Goal: Task Accomplishment & Management: Manage account settings

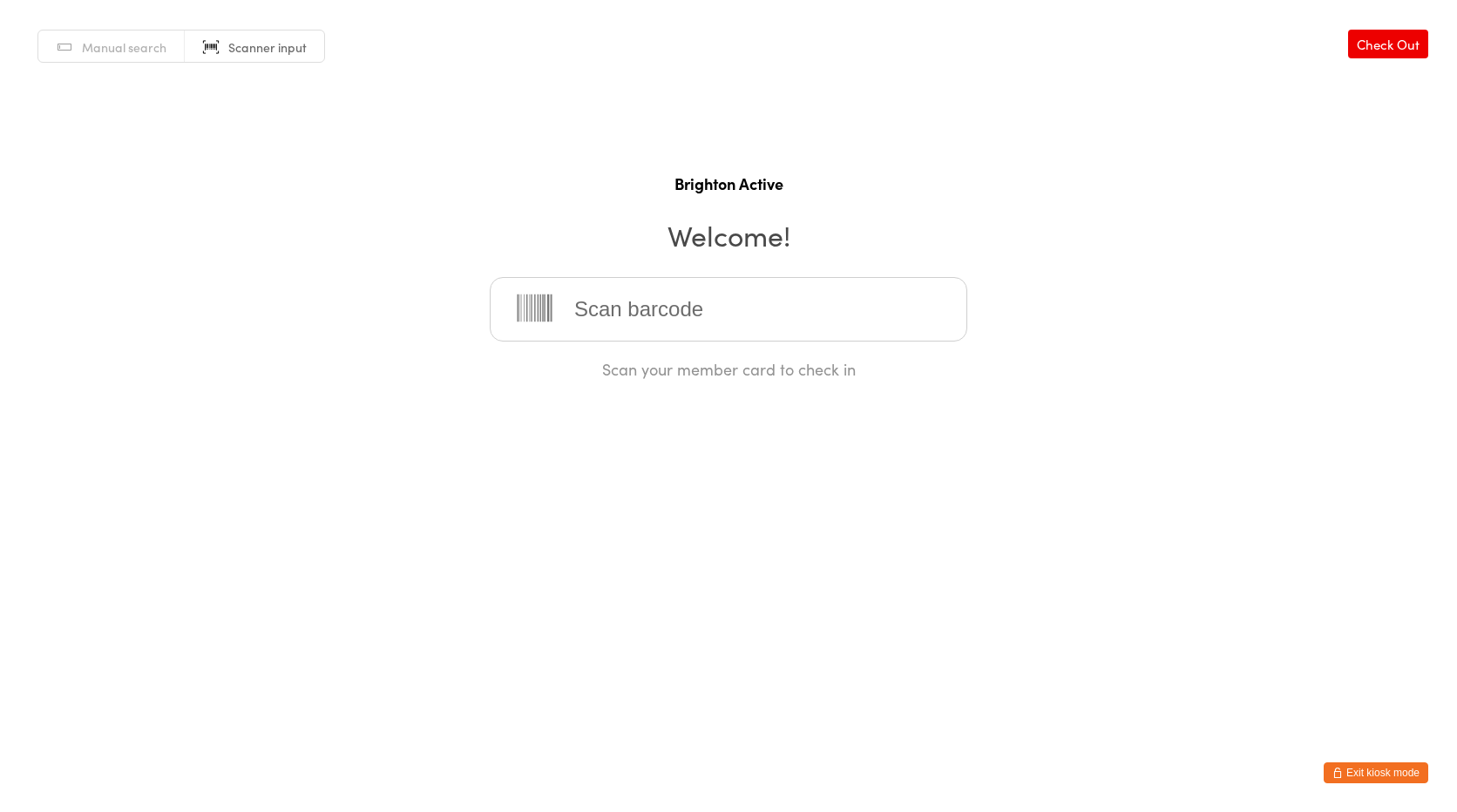
click at [86, 39] on span "Manual search" at bounding box center [124, 47] width 85 height 18
click at [682, 307] on input "search" at bounding box center [729, 309] width 478 height 64
type input "pablo"
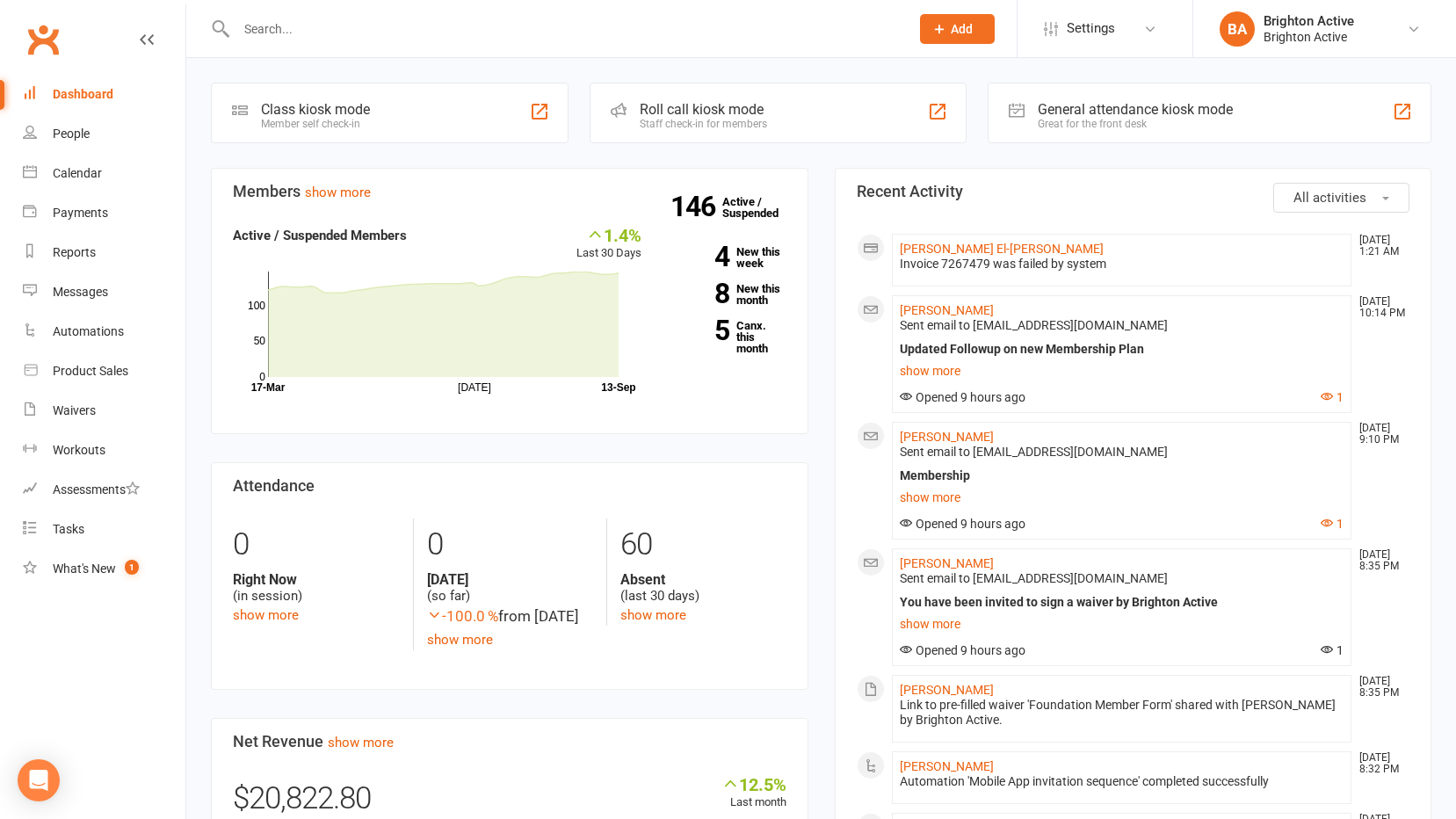
click at [1120, 91] on div "General attendance kiosk mode Great for the front desk" at bounding box center [1208, 113] width 443 height 60
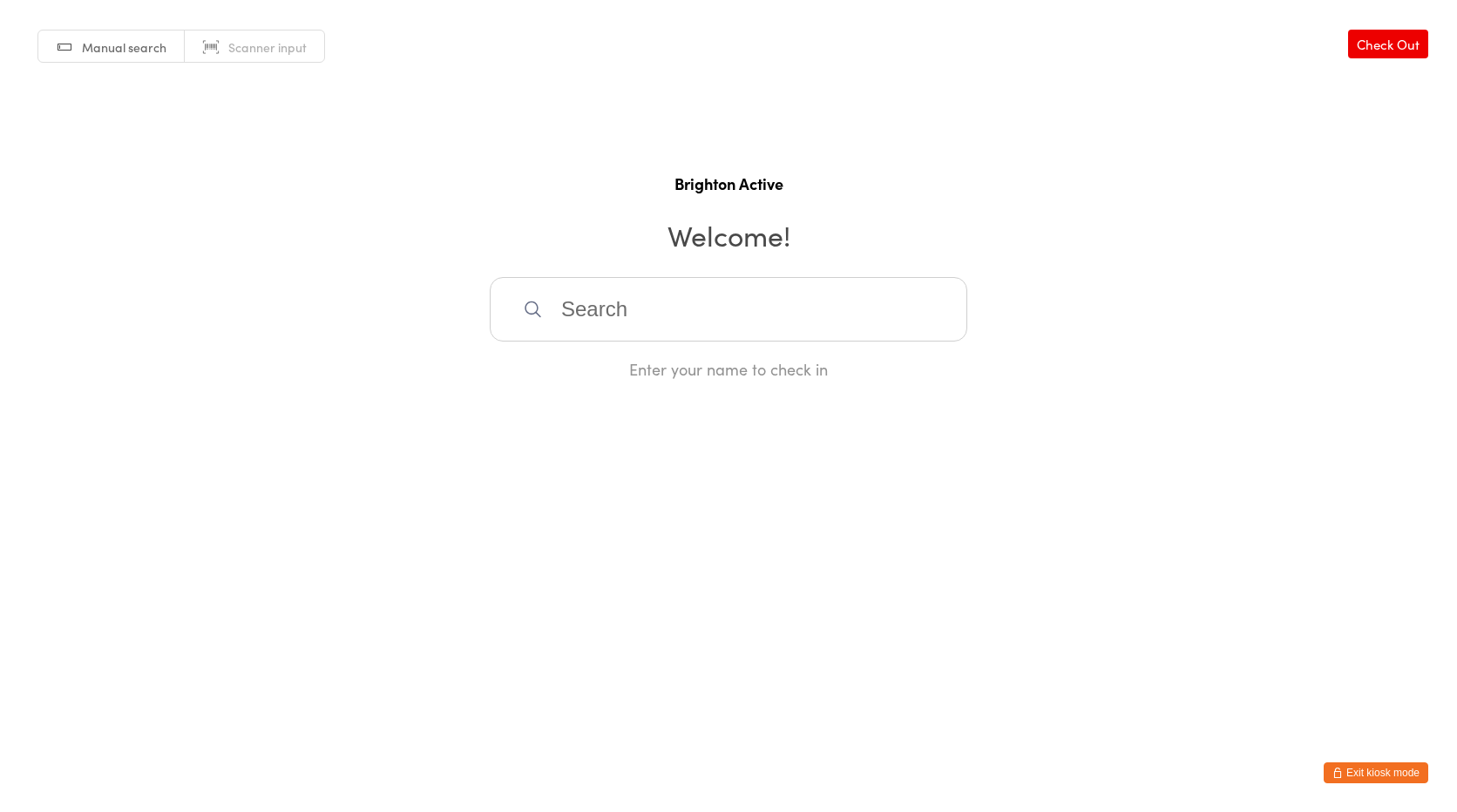
click at [662, 311] on input "search" at bounding box center [729, 309] width 478 height 64
drag, startPoint x: 650, startPoint y: 315, endPoint x: 520, endPoint y: 331, distance: 131.0
click at [520, 331] on input "pa" at bounding box center [729, 309] width 478 height 64
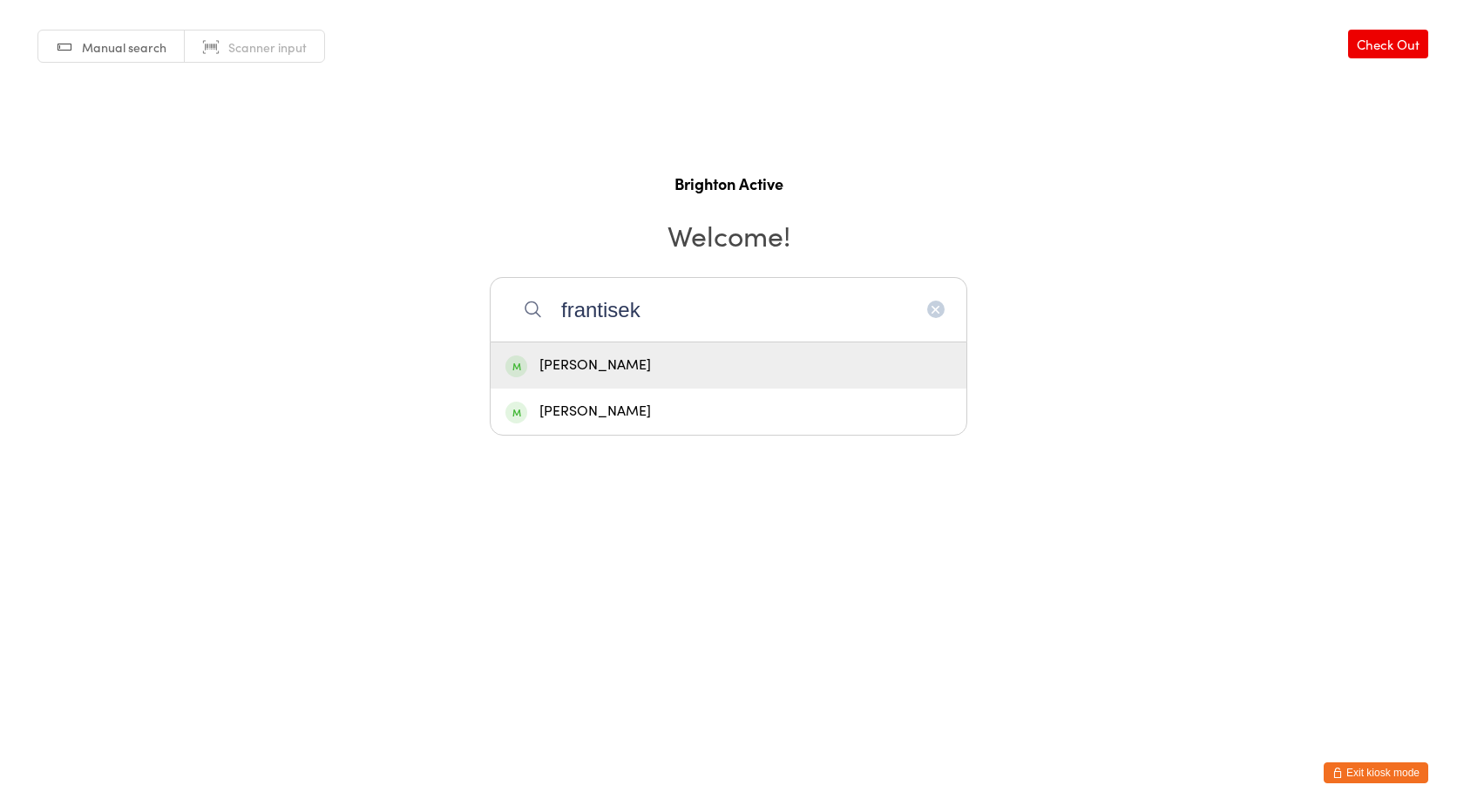
type input "frantisek"
click at [606, 359] on div "[PERSON_NAME]" at bounding box center [728, 365] width 446 height 23
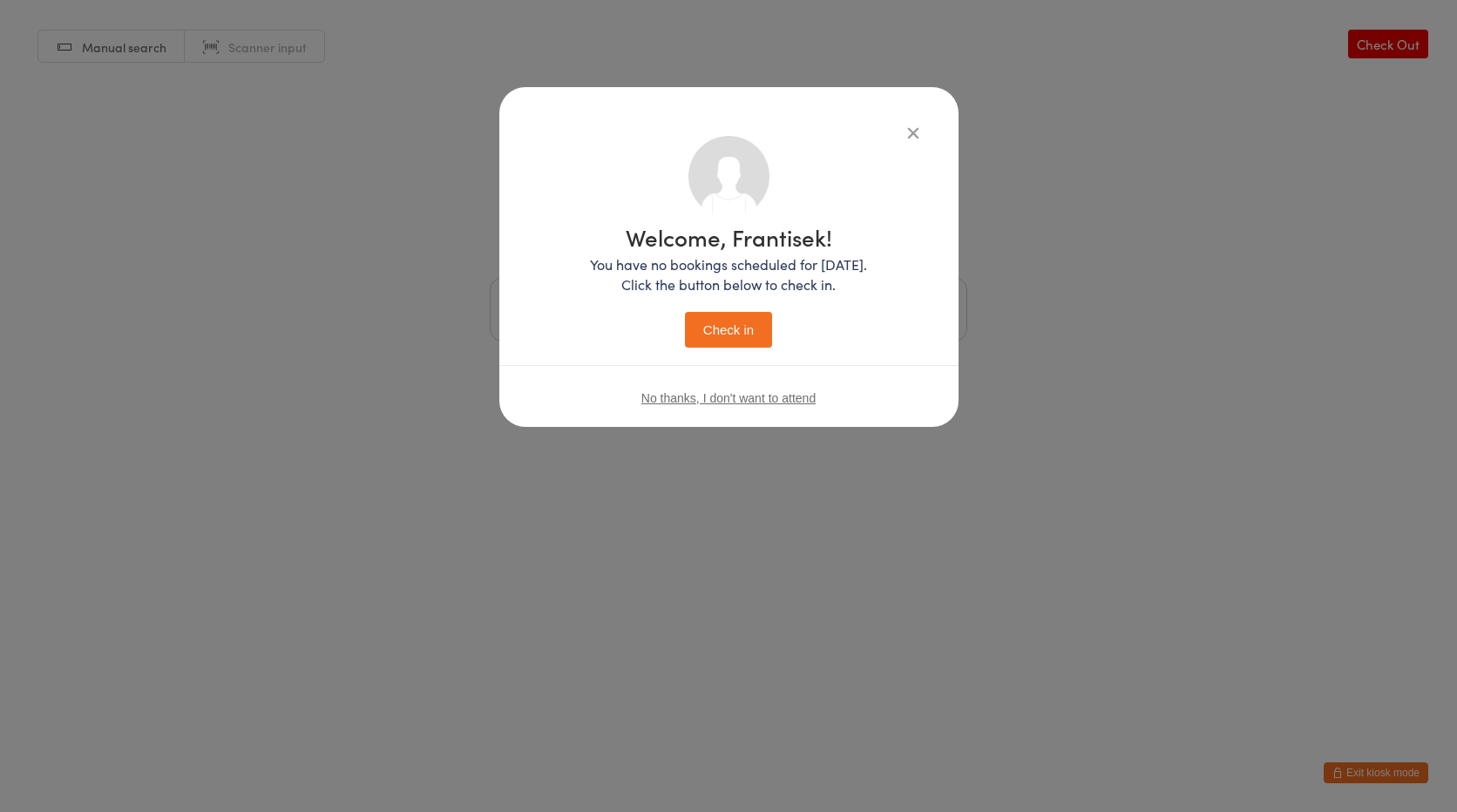
click at [714, 326] on button "Check in" at bounding box center [728, 329] width 87 height 35
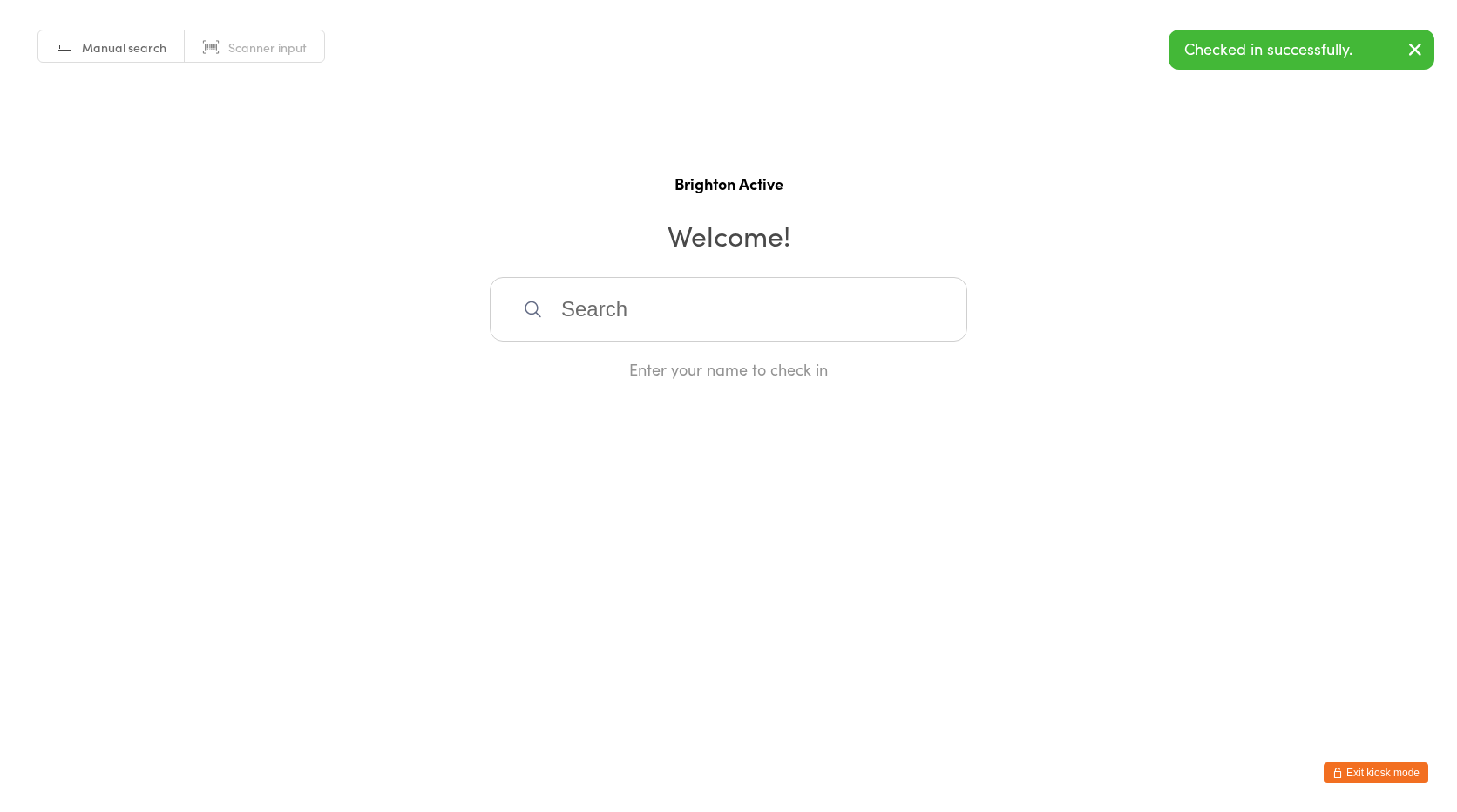
click at [1367, 764] on button "Exit kiosk mode" at bounding box center [1376, 773] width 105 height 21
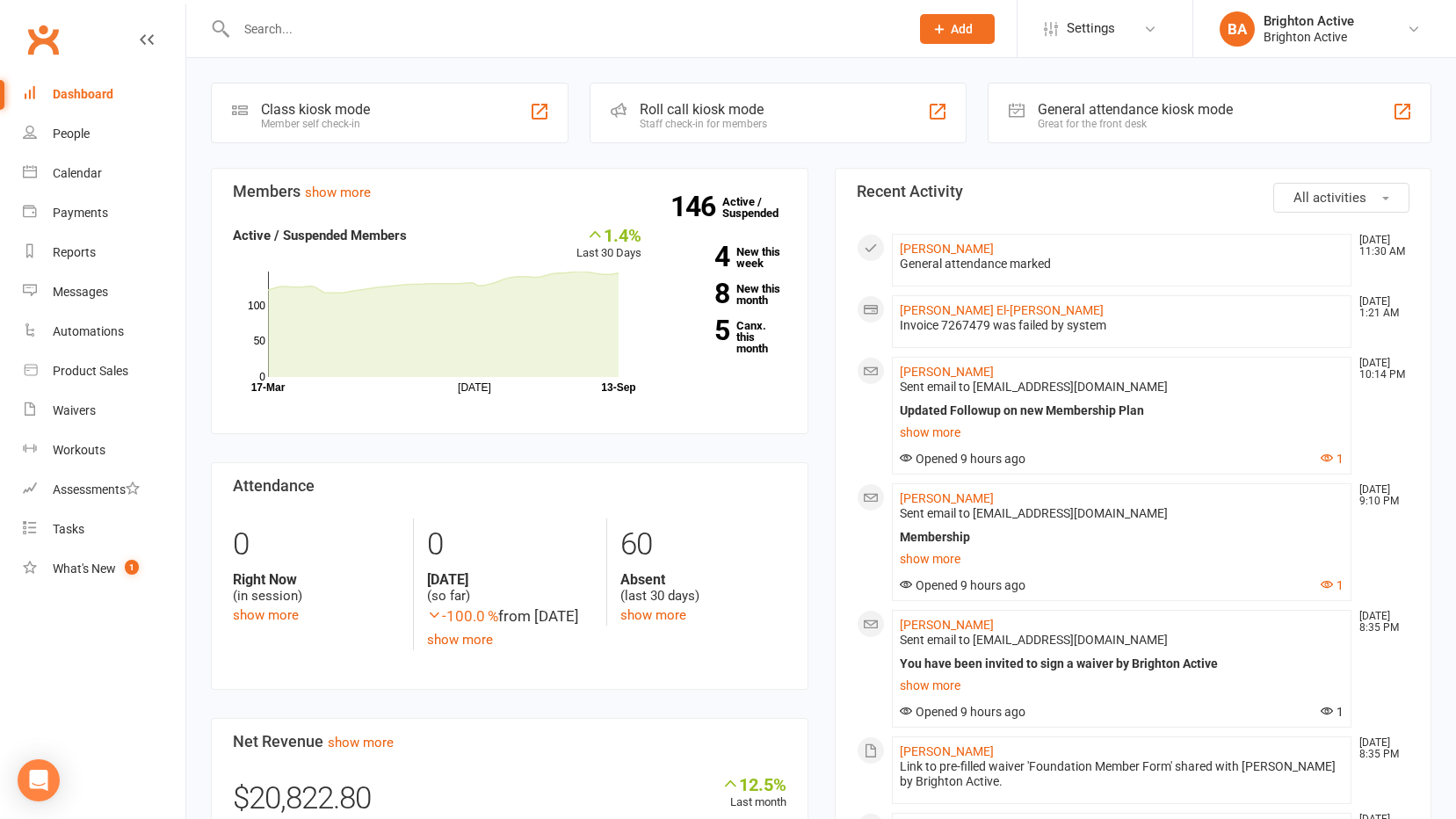
click at [331, 32] on input "text" at bounding box center [565, 29] width 666 height 24
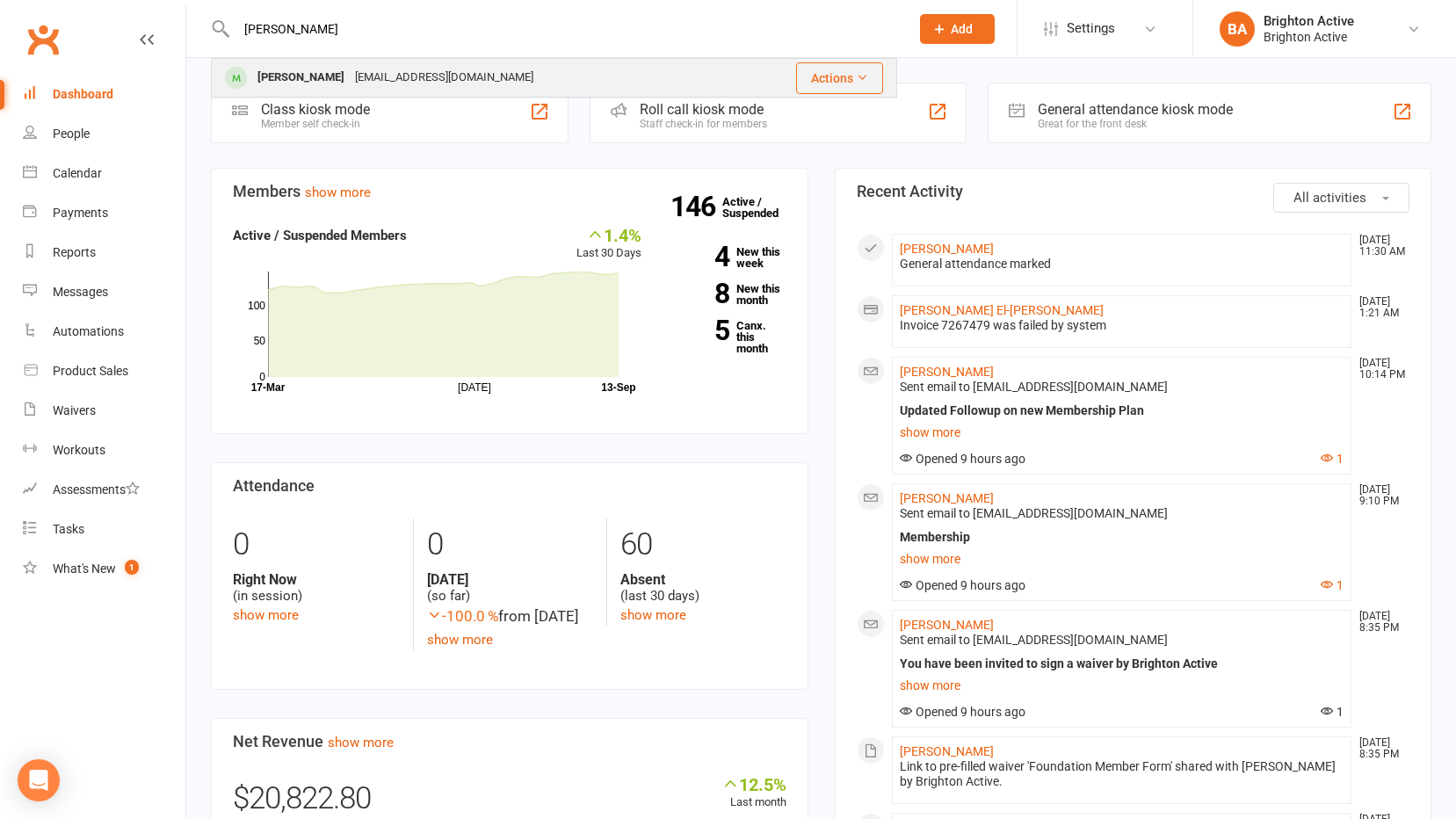
type input "pablo"
click at [350, 90] on div "paulo_2216@outlook.com" at bounding box center [444, 77] width 189 height 25
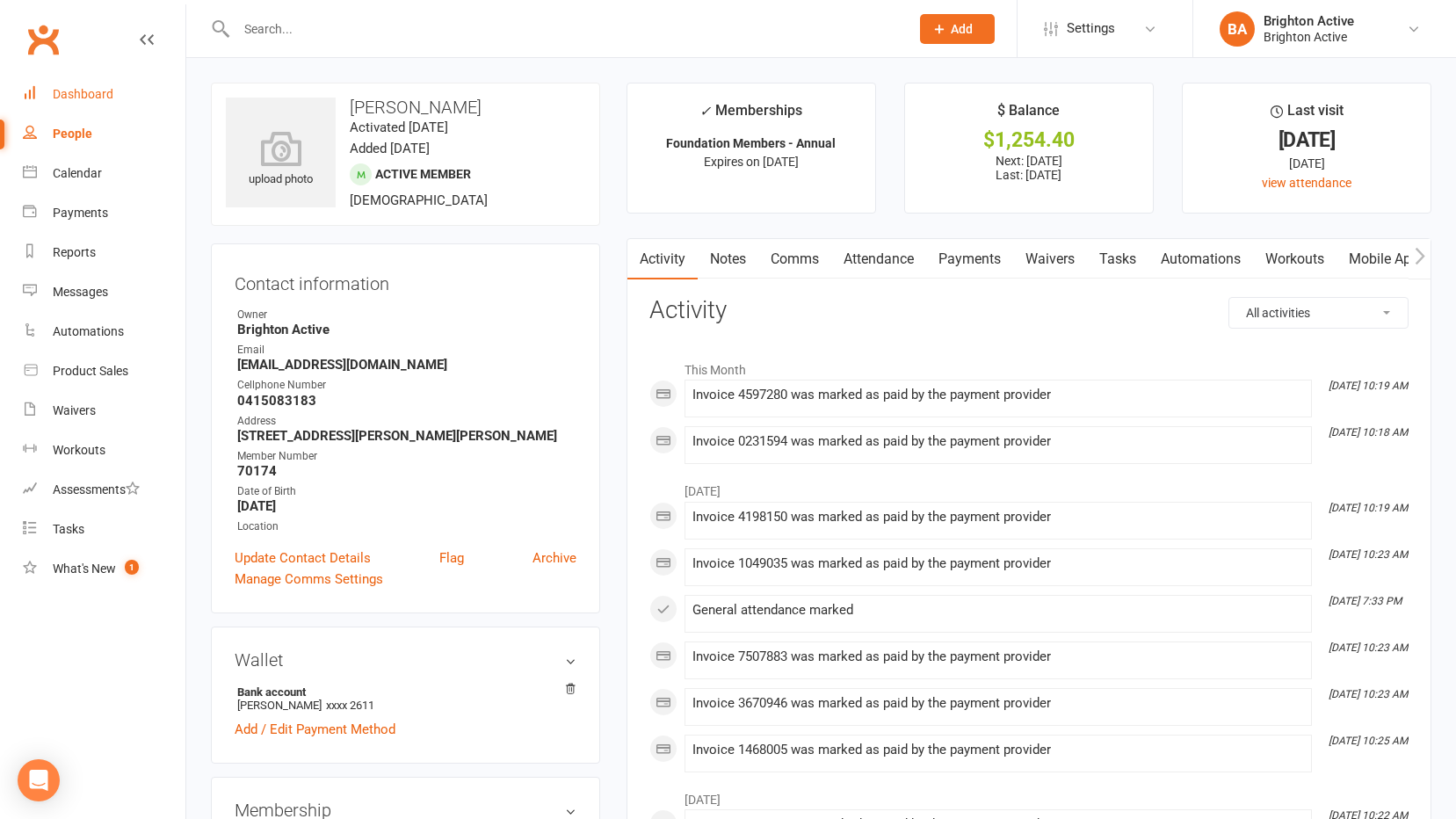
click at [105, 89] on div "Dashboard" at bounding box center [83, 93] width 60 height 14
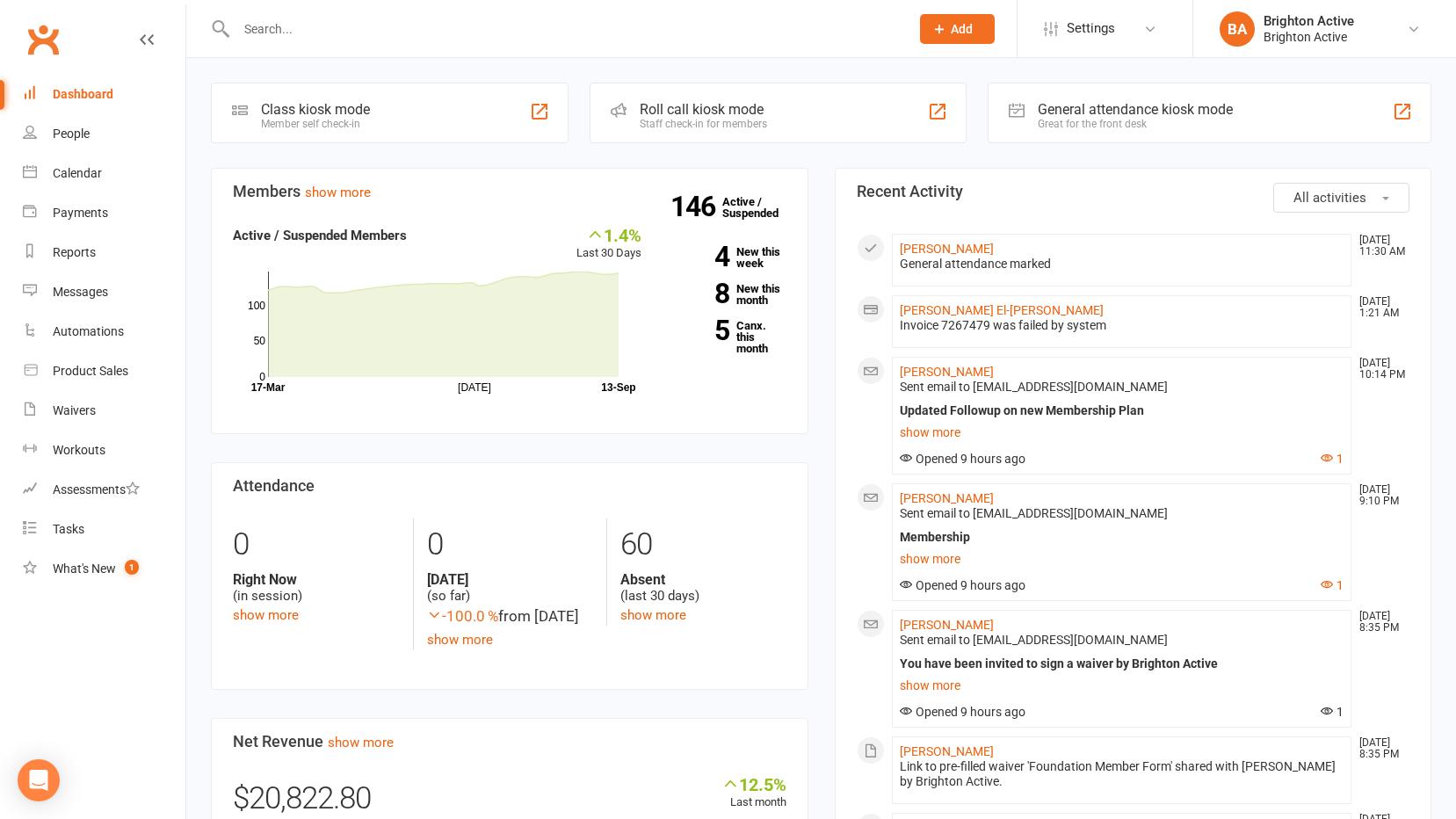
click at [1090, 118] on div "Great for the front desk" at bounding box center [1134, 123] width 195 height 12
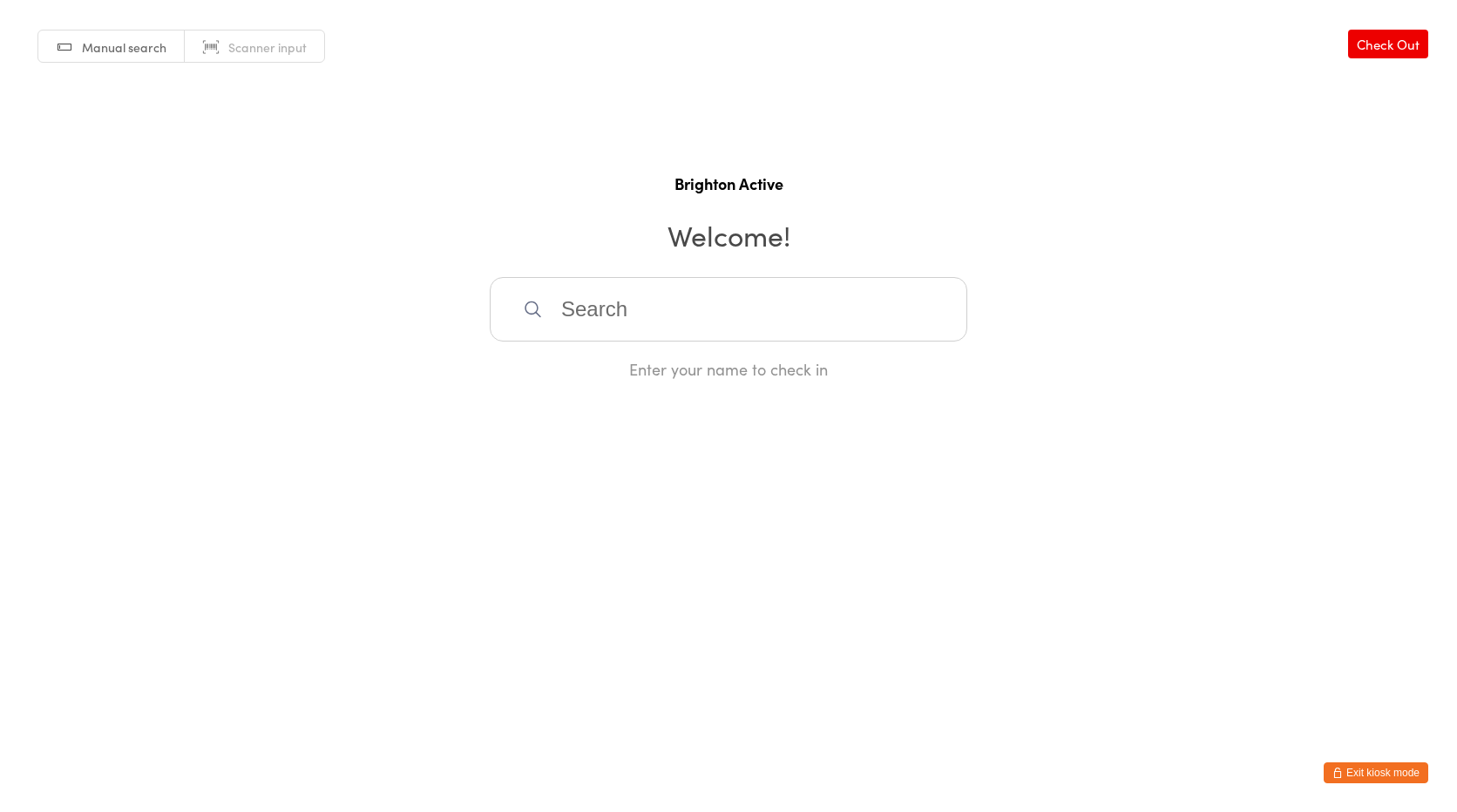
click at [289, 60] on link "Scanner input" at bounding box center [254, 47] width 139 height 33
type input "70297"
click at [131, 59] on link "Manual search" at bounding box center [111, 47] width 147 height 33
click at [130, 58] on link "Manual search" at bounding box center [111, 47] width 147 height 33
click at [128, 52] on span "Manual search" at bounding box center [124, 47] width 85 height 18
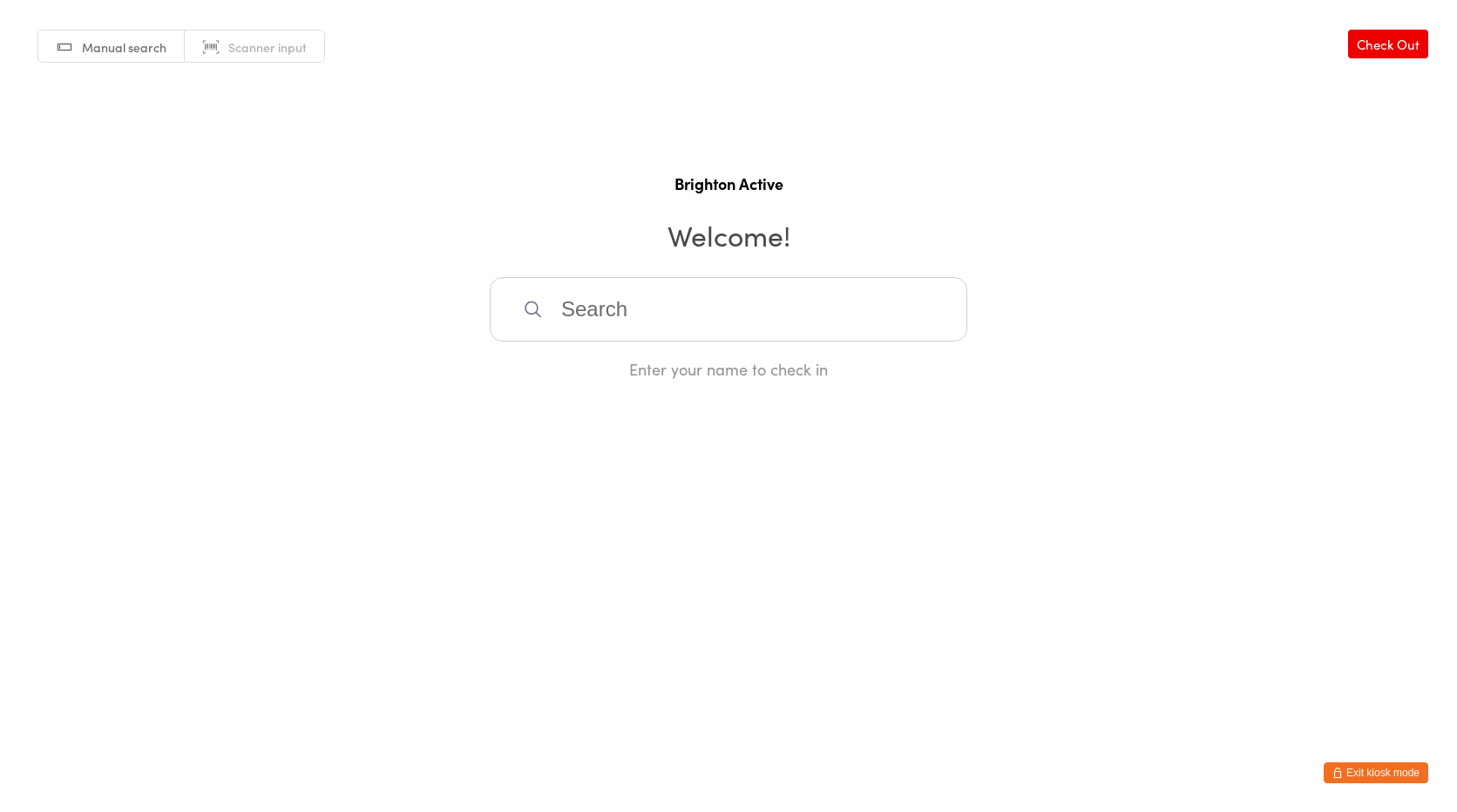
click at [826, 316] on input "search" at bounding box center [729, 309] width 478 height 64
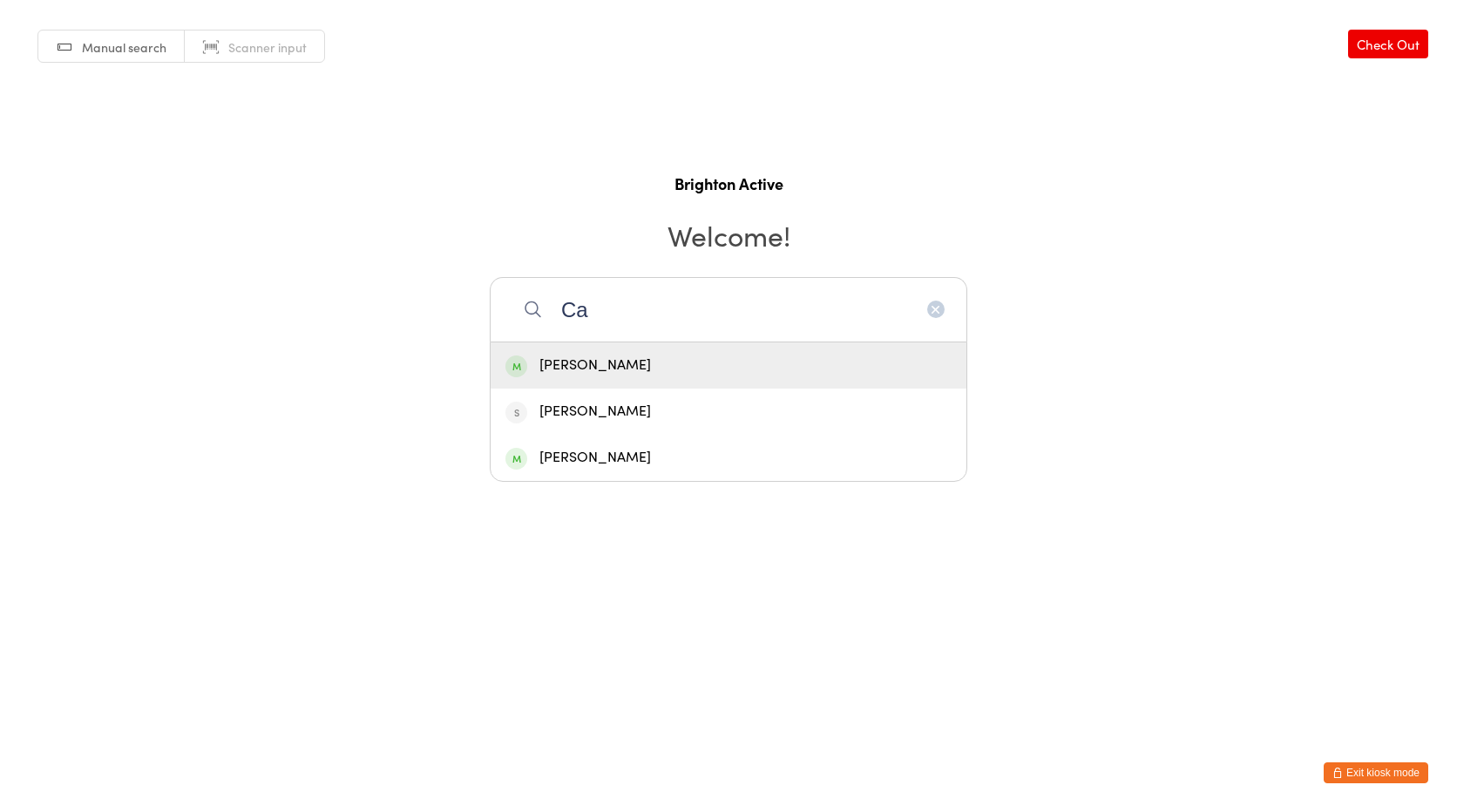
type input "C"
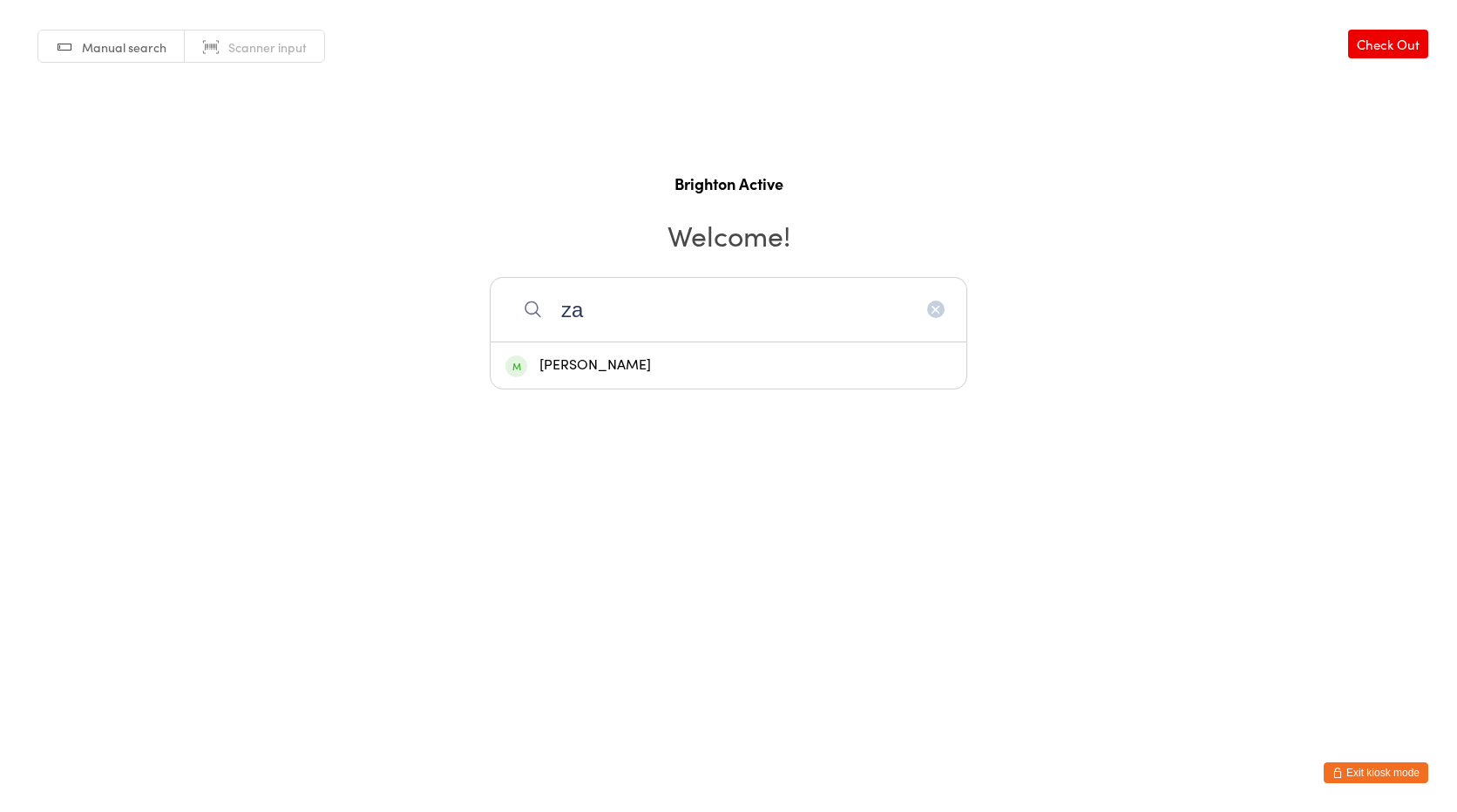
type input "z"
type input "ziayee"
click at [702, 373] on div "[PERSON_NAME]" at bounding box center [728, 365] width 446 height 23
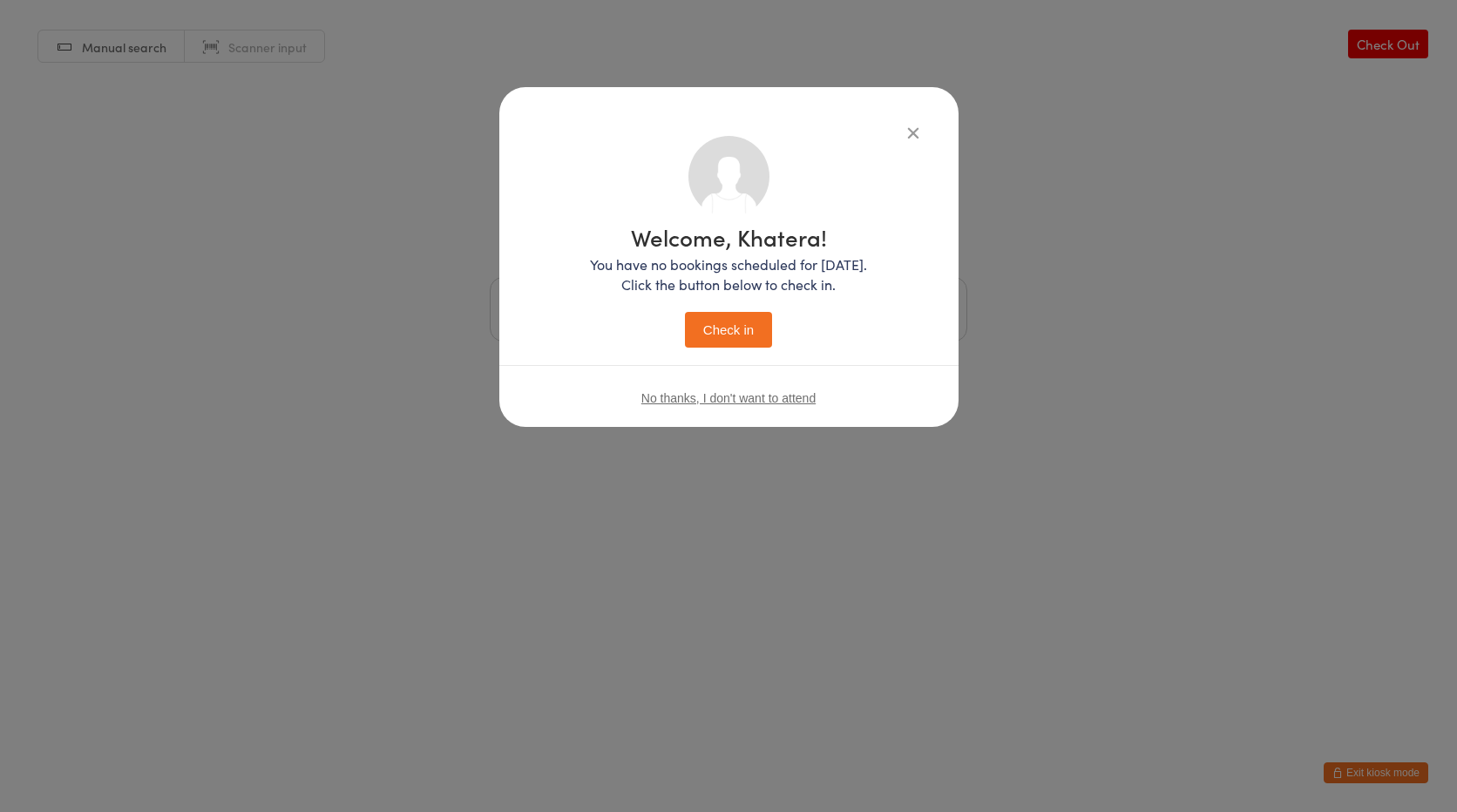
click at [711, 339] on button "Check in" at bounding box center [728, 329] width 87 height 35
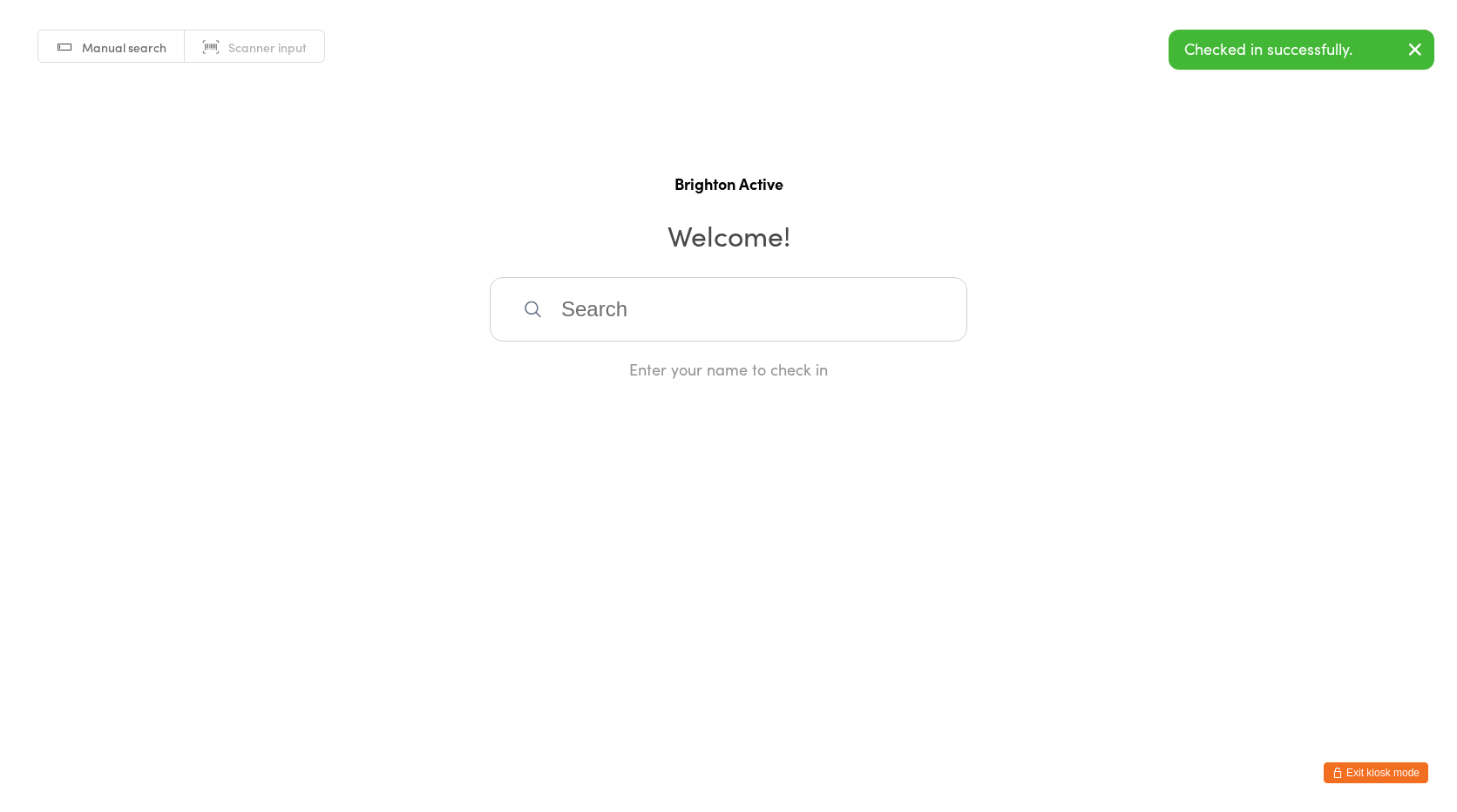
click at [1341, 175] on h1 "Brighton Active" at bounding box center [728, 183] width 1422 height 21
click at [256, 55] on span "Scanner input" at bounding box center [268, 47] width 78 height 18
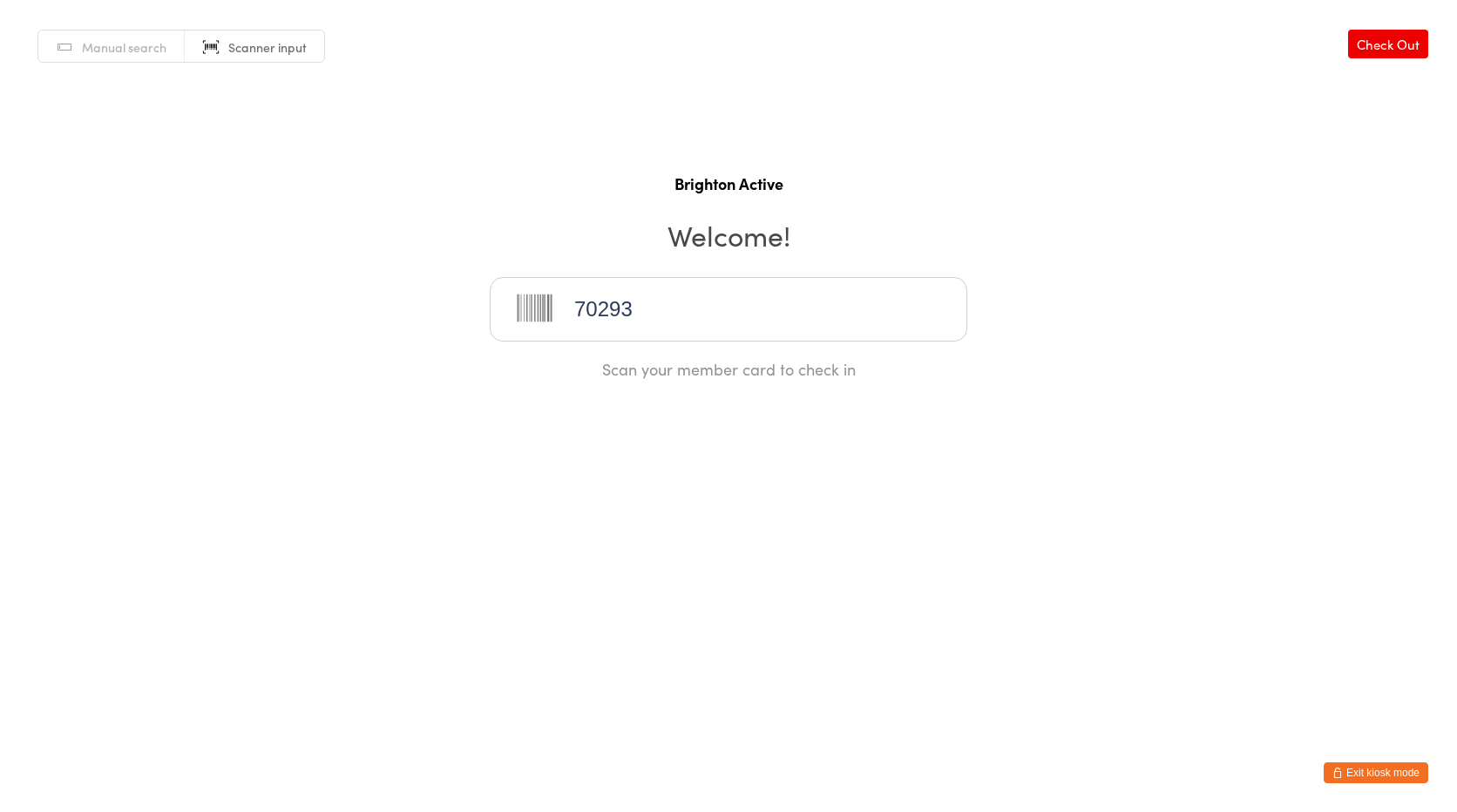
type input "70293"
click at [606, 320] on input "search" at bounding box center [729, 309] width 478 height 64
type input "70297"
click at [107, 47] on span "Manual search" at bounding box center [124, 47] width 85 height 18
click at [216, 44] on link "Scanner input" at bounding box center [254, 47] width 139 height 33
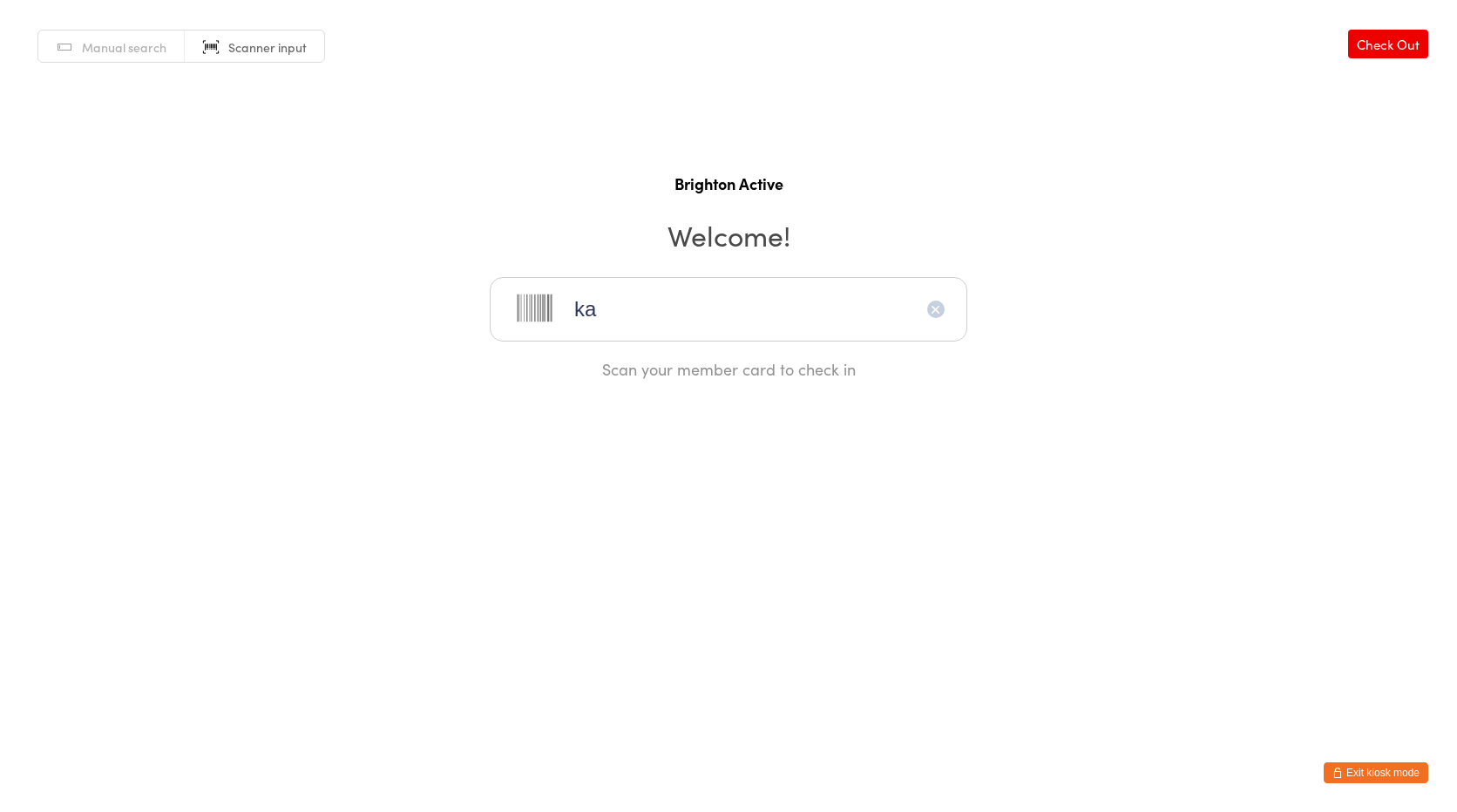
type input "k"
type input "ziayee"
click at [166, 46] on link "Manual search" at bounding box center [111, 47] width 147 height 33
type input "ziayee"
click at [941, 308] on icon "button" at bounding box center [935, 309] width 14 height 14
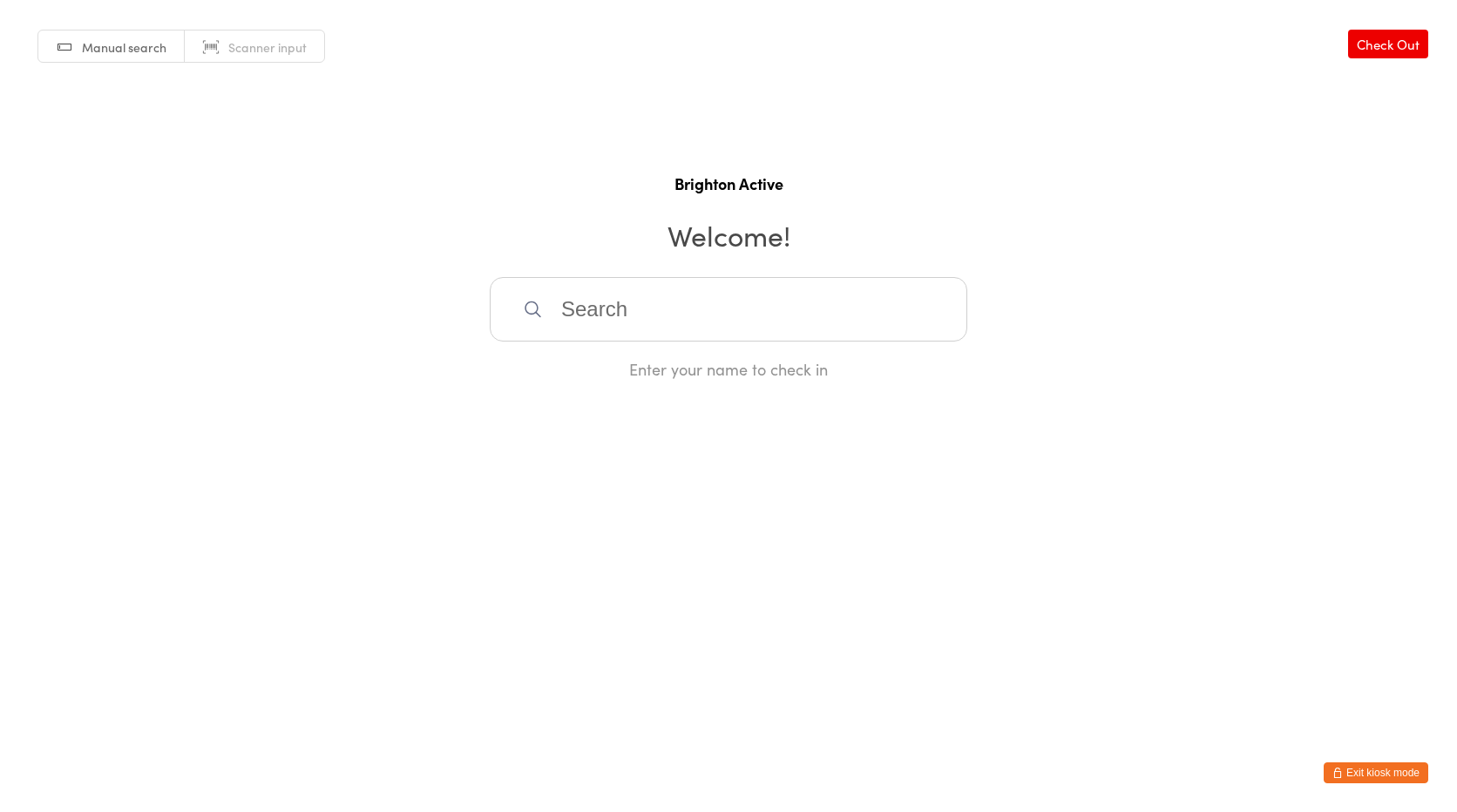
click at [147, 45] on span "Manual search" at bounding box center [124, 47] width 85 height 18
click at [214, 46] on link "Scanner input" at bounding box center [254, 47] width 139 height 33
click at [671, 307] on input "search" at bounding box center [729, 309] width 478 height 64
click at [220, 59] on link "Scanner input" at bounding box center [254, 47] width 139 height 33
type input "70040"
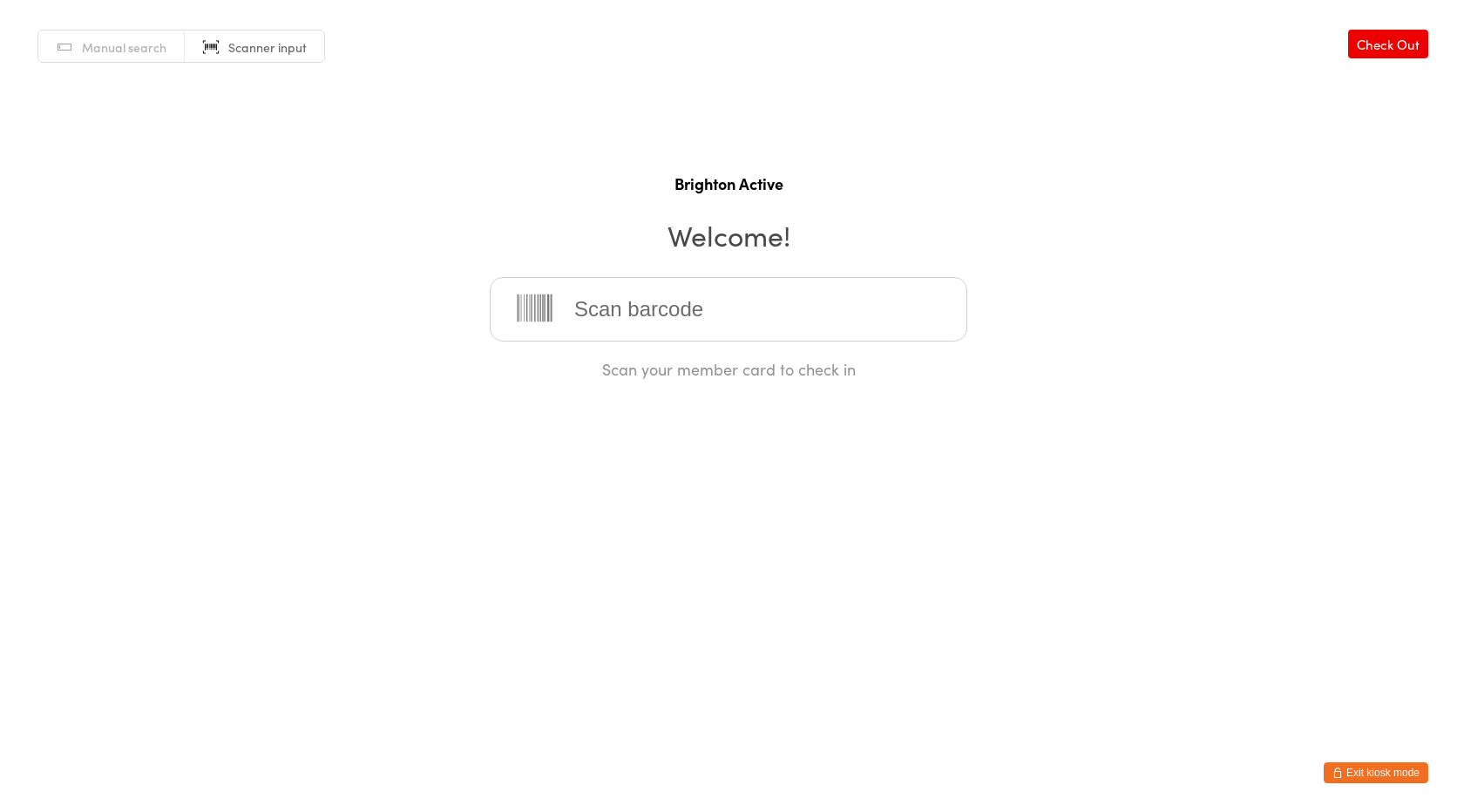
click at [1389, 763] on button "Exit kiosk mode" at bounding box center [1376, 773] width 105 height 21
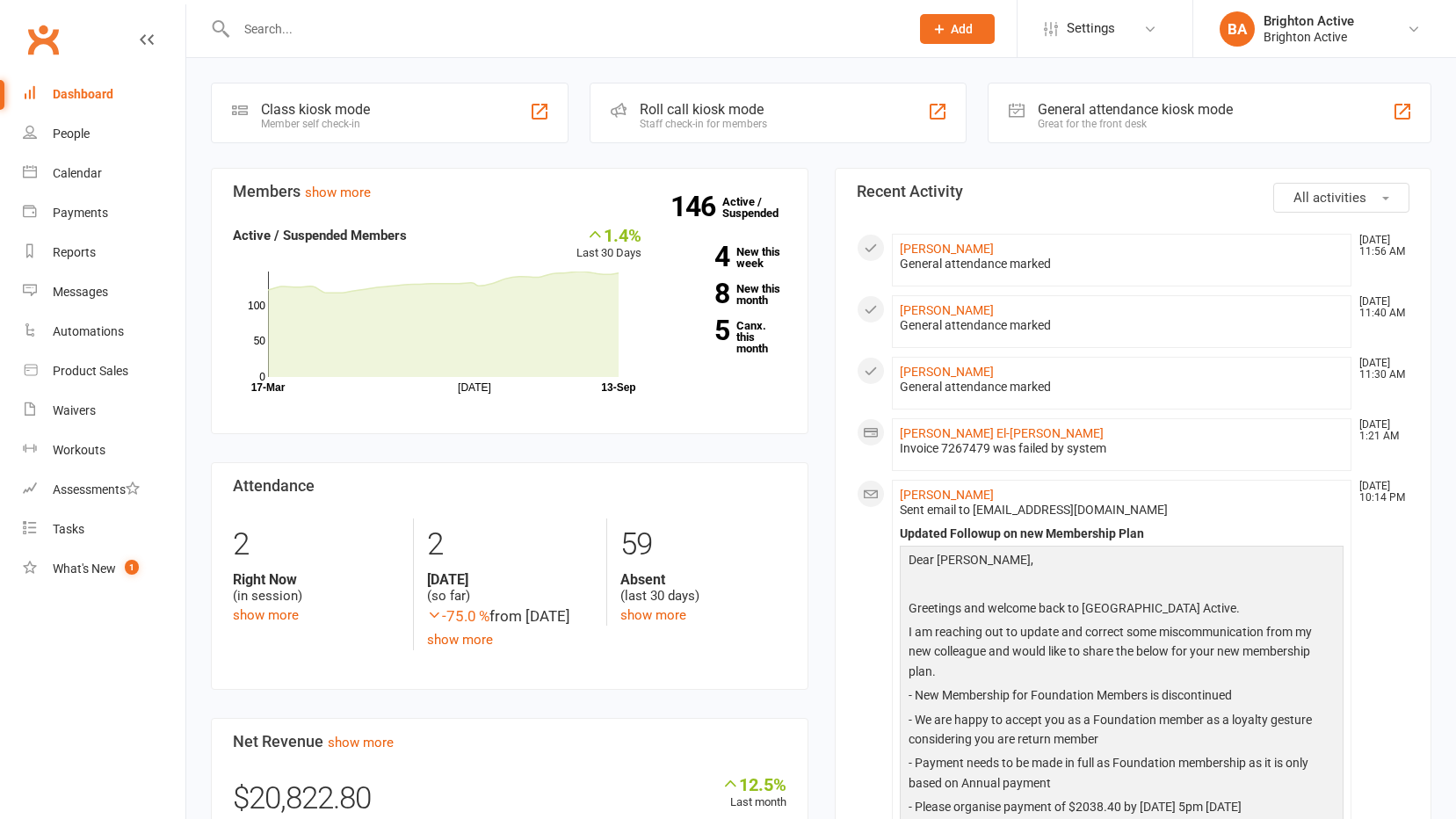
click at [290, 35] on input "text" at bounding box center [565, 29] width 666 height 24
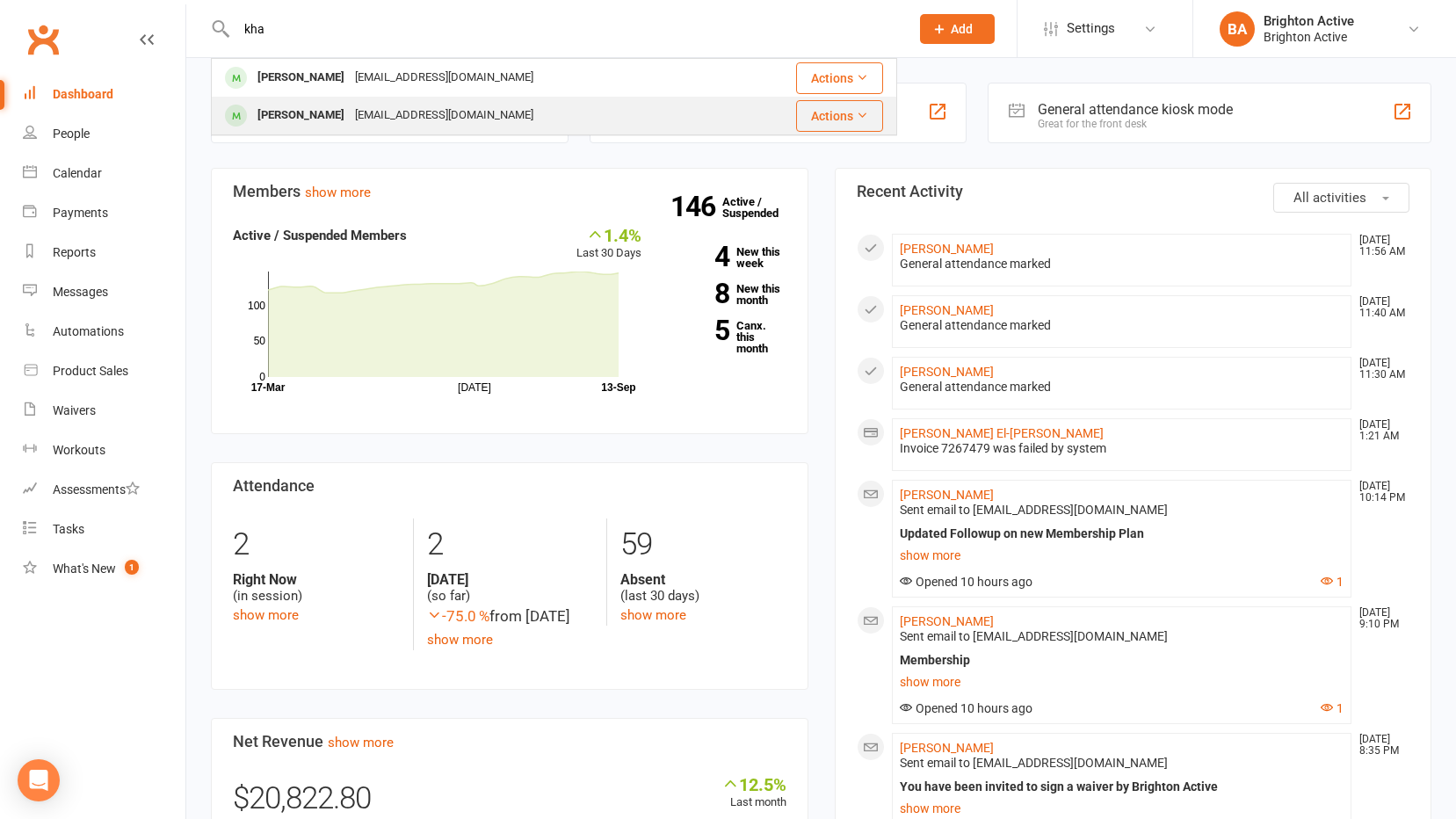
type input "kha"
click at [327, 121] on div "Khatera Ziayee" at bounding box center [301, 115] width 98 height 25
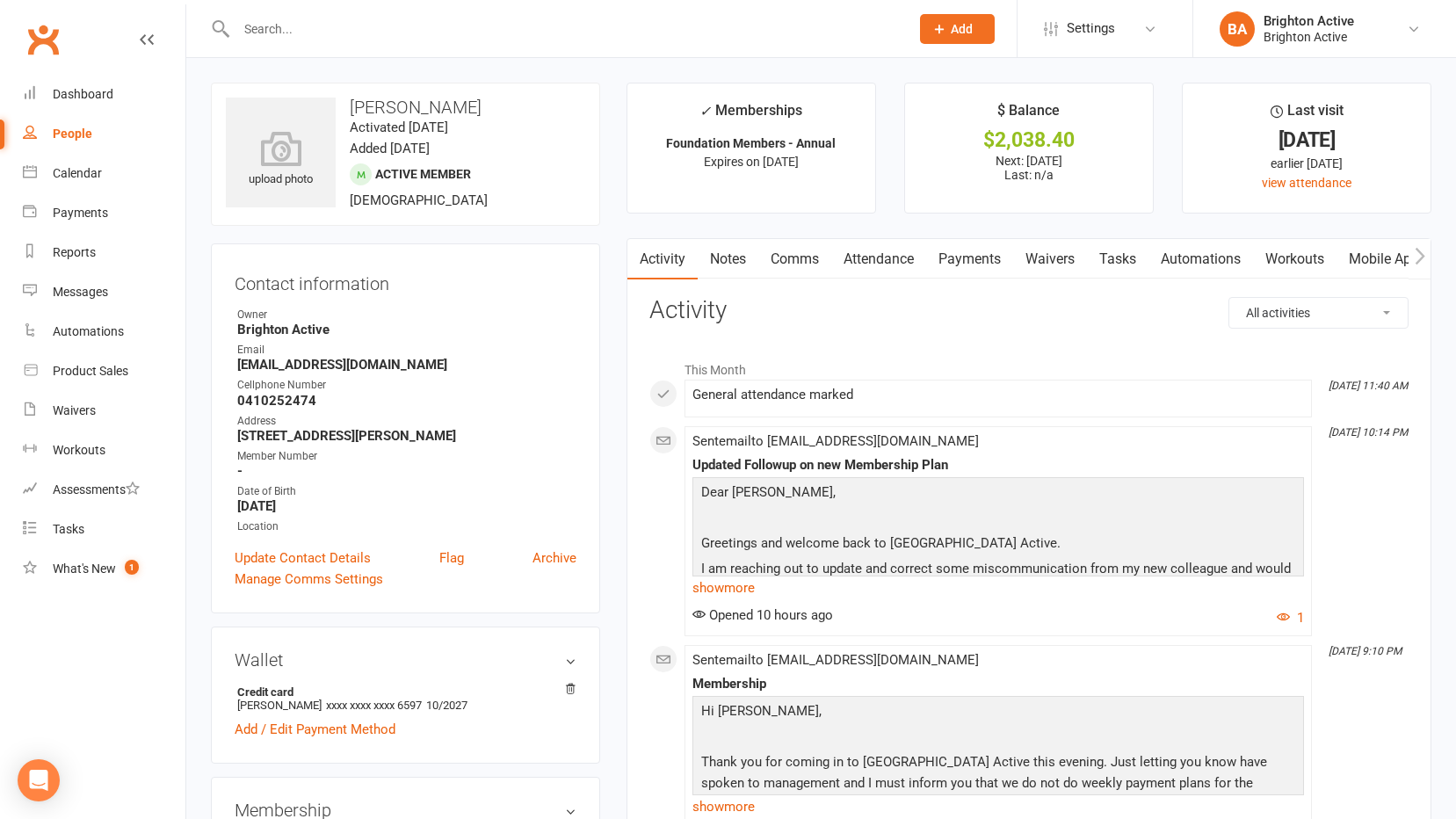
click at [258, 459] on div "Member Number" at bounding box center [407, 457] width 339 height 17
click at [271, 460] on div "Member Number" at bounding box center [407, 457] width 339 height 17
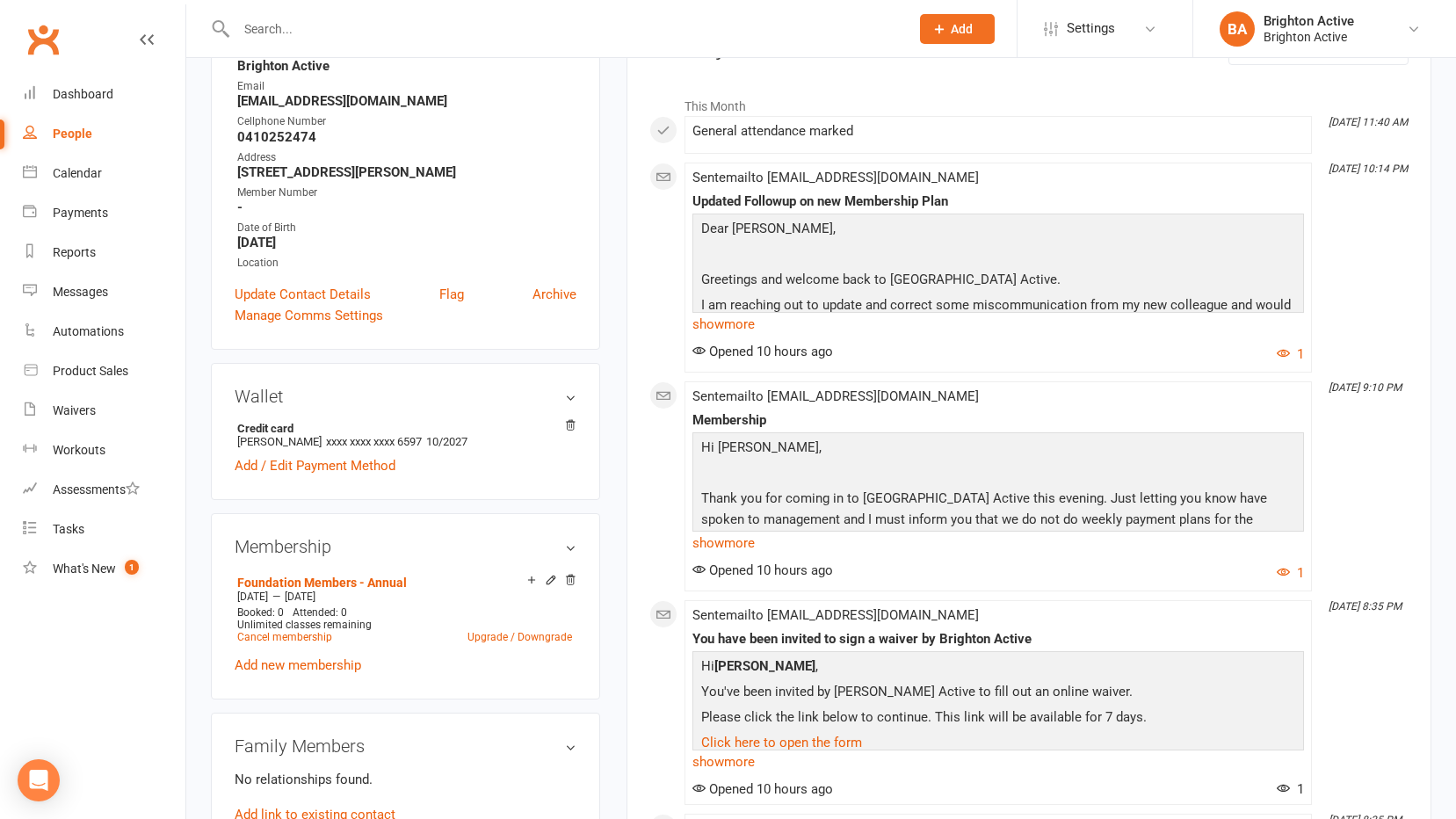
scroll to position [176, 0]
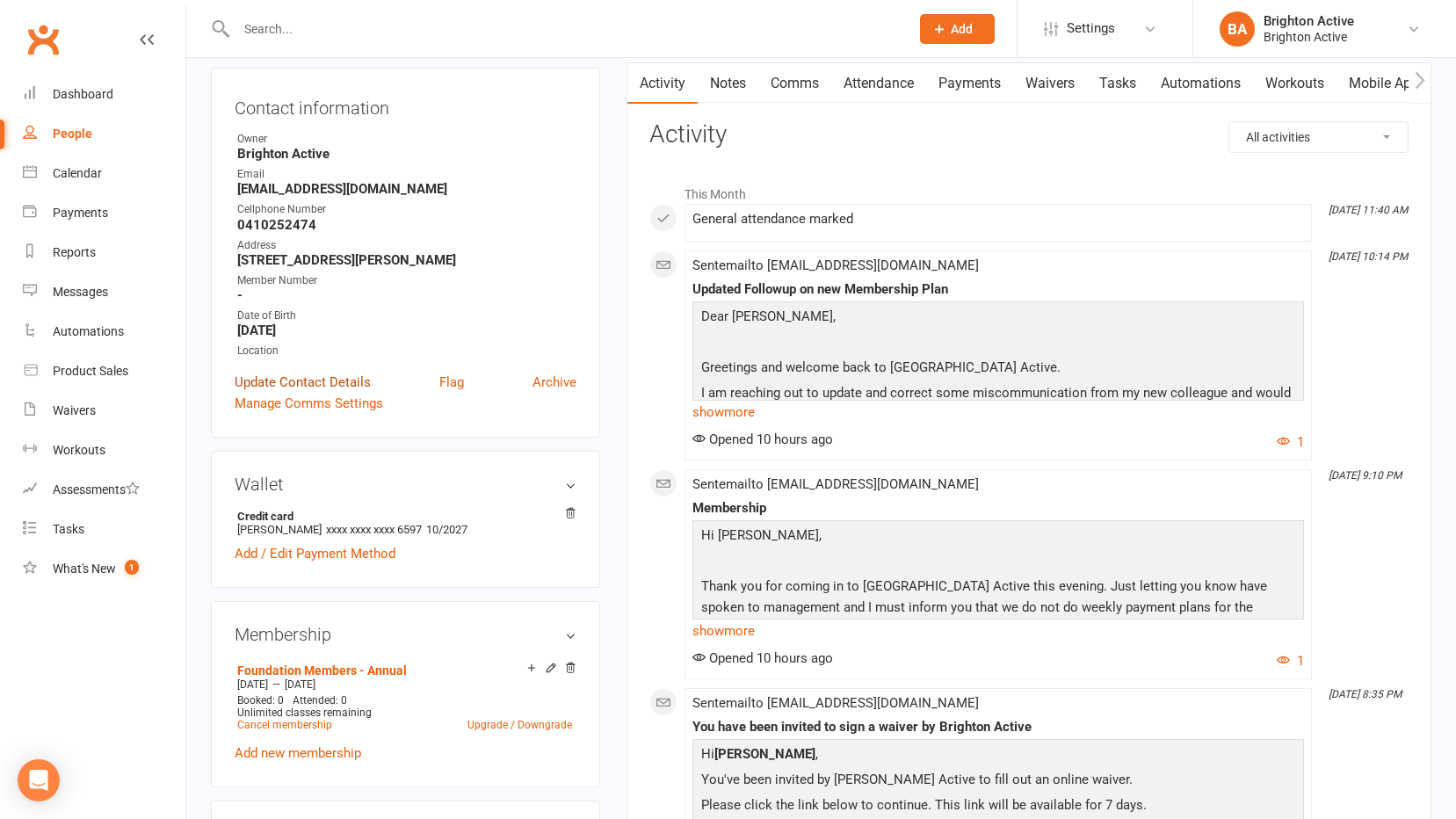
click at [305, 382] on link "Update Contact Details" at bounding box center [302, 382] width 136 height 21
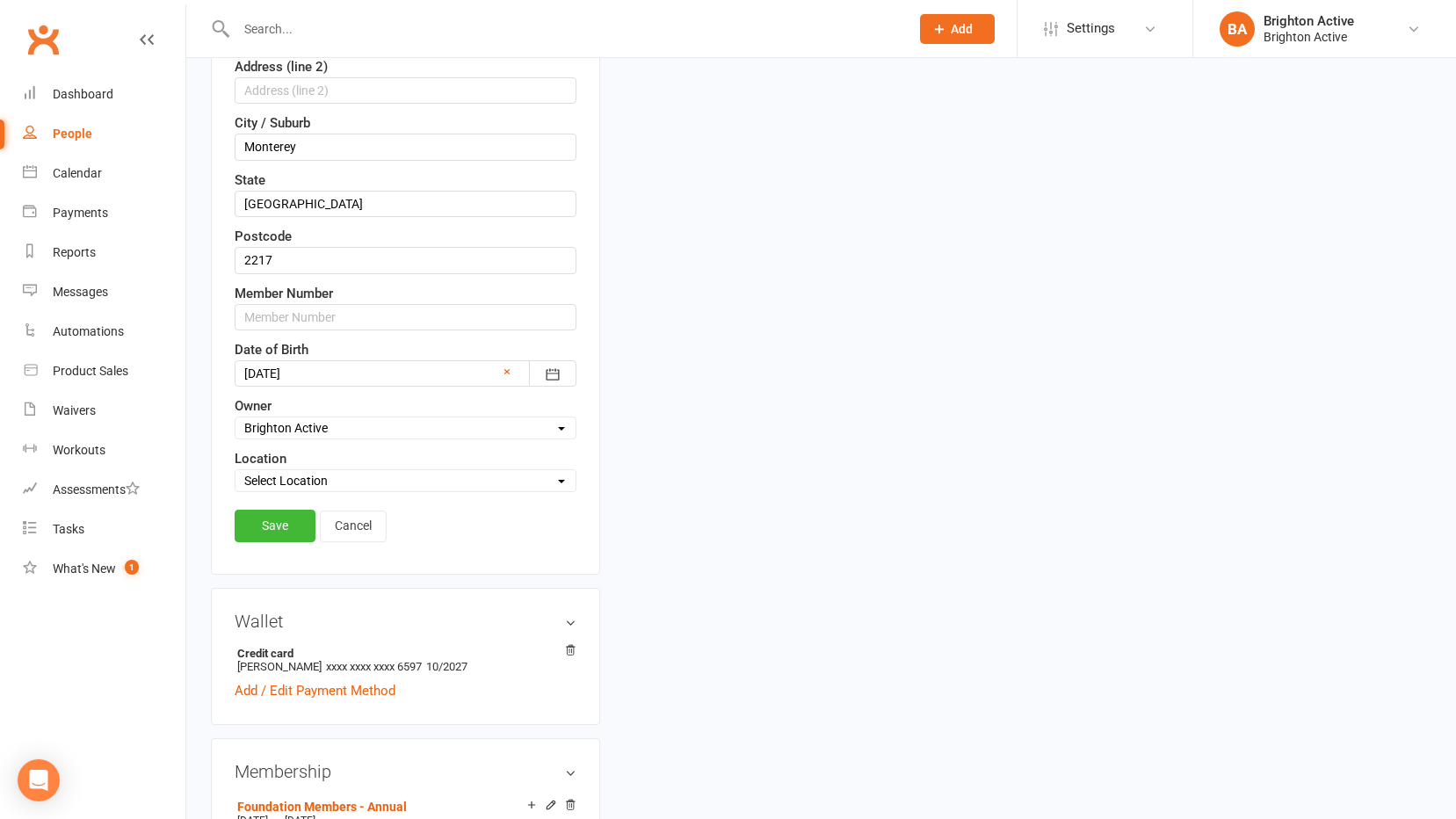
scroll to position [522, 0]
click at [298, 314] on input "text" at bounding box center [405, 315] width 342 height 26
click at [54, 88] on link "Dashboard" at bounding box center [104, 94] width 163 height 40
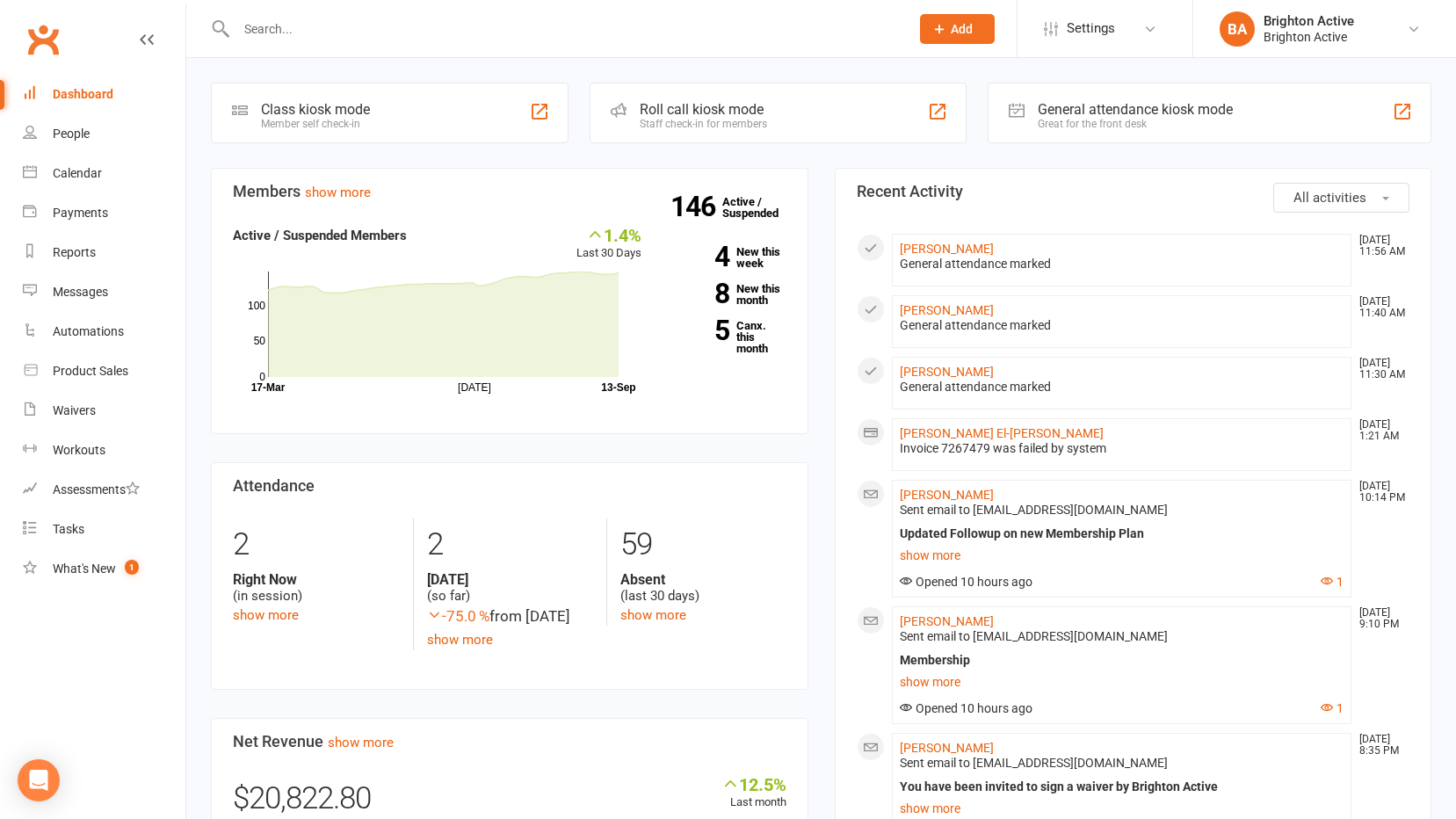
click at [1073, 121] on div "Great for the front desk" at bounding box center [1134, 123] width 195 height 12
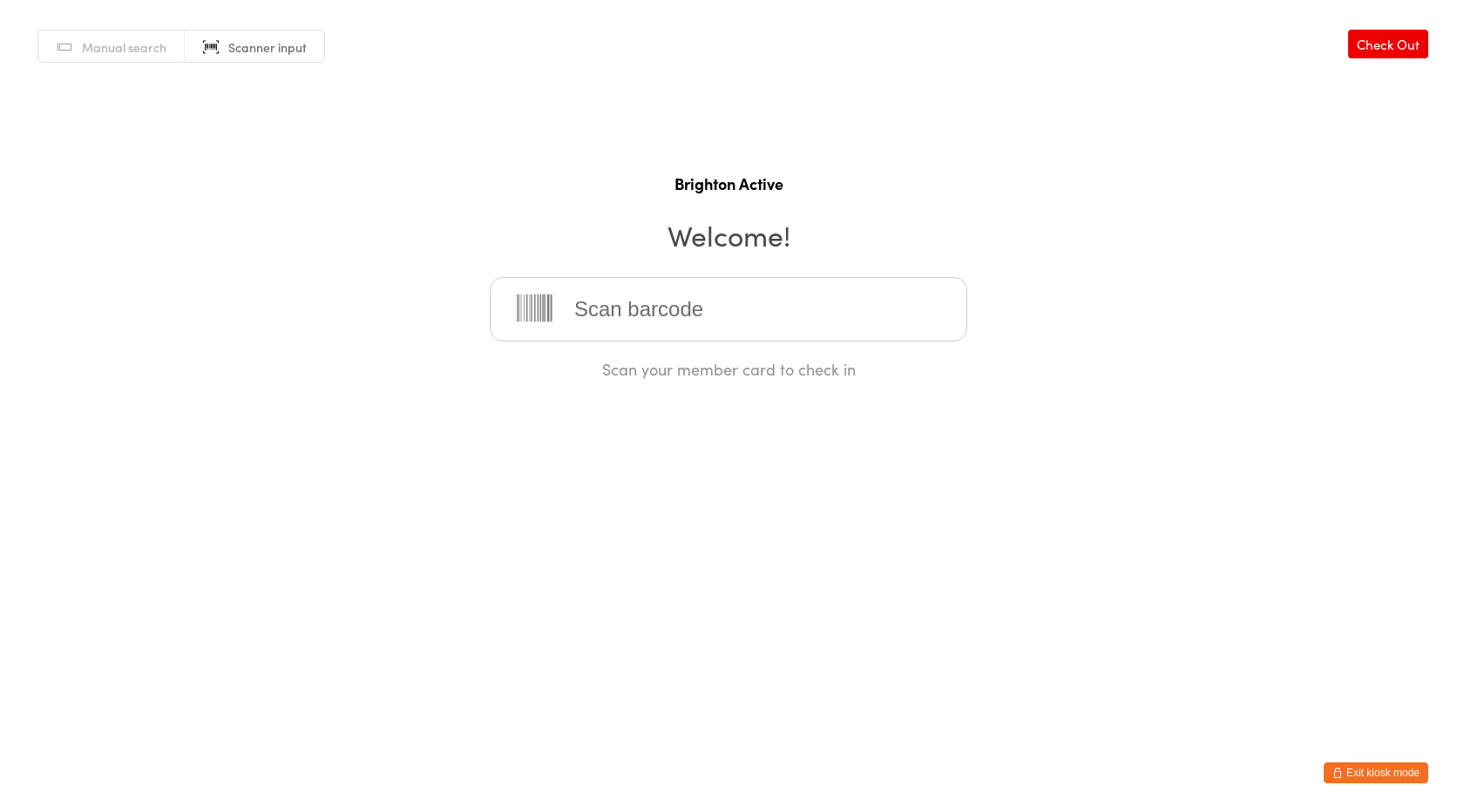
click at [1403, 766] on button "Exit kiosk mode" at bounding box center [1376, 773] width 105 height 21
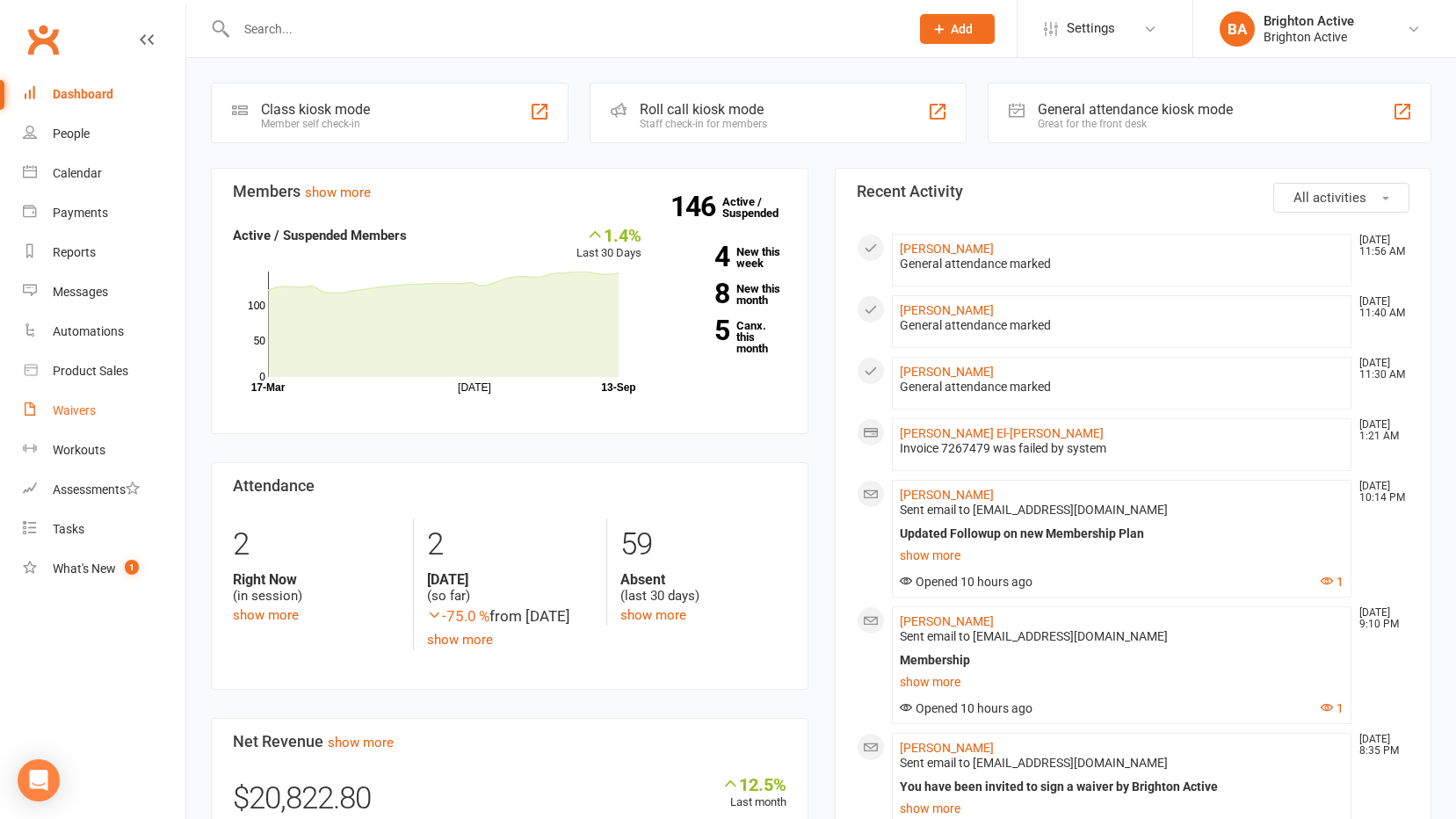
click at [76, 411] on div "Waivers" at bounding box center [74, 410] width 43 height 14
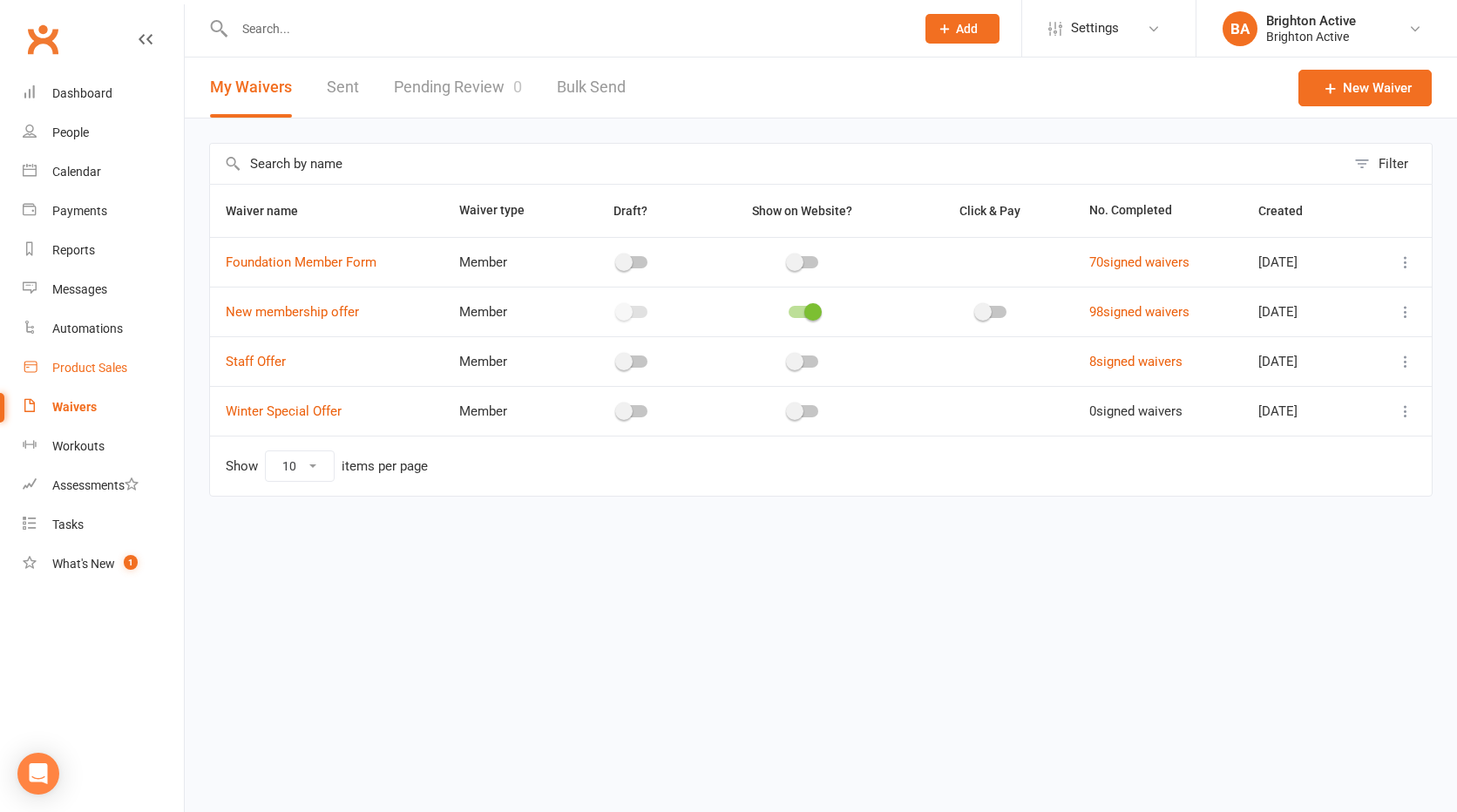
click at [77, 357] on link "Product Sales" at bounding box center [103, 368] width 161 height 39
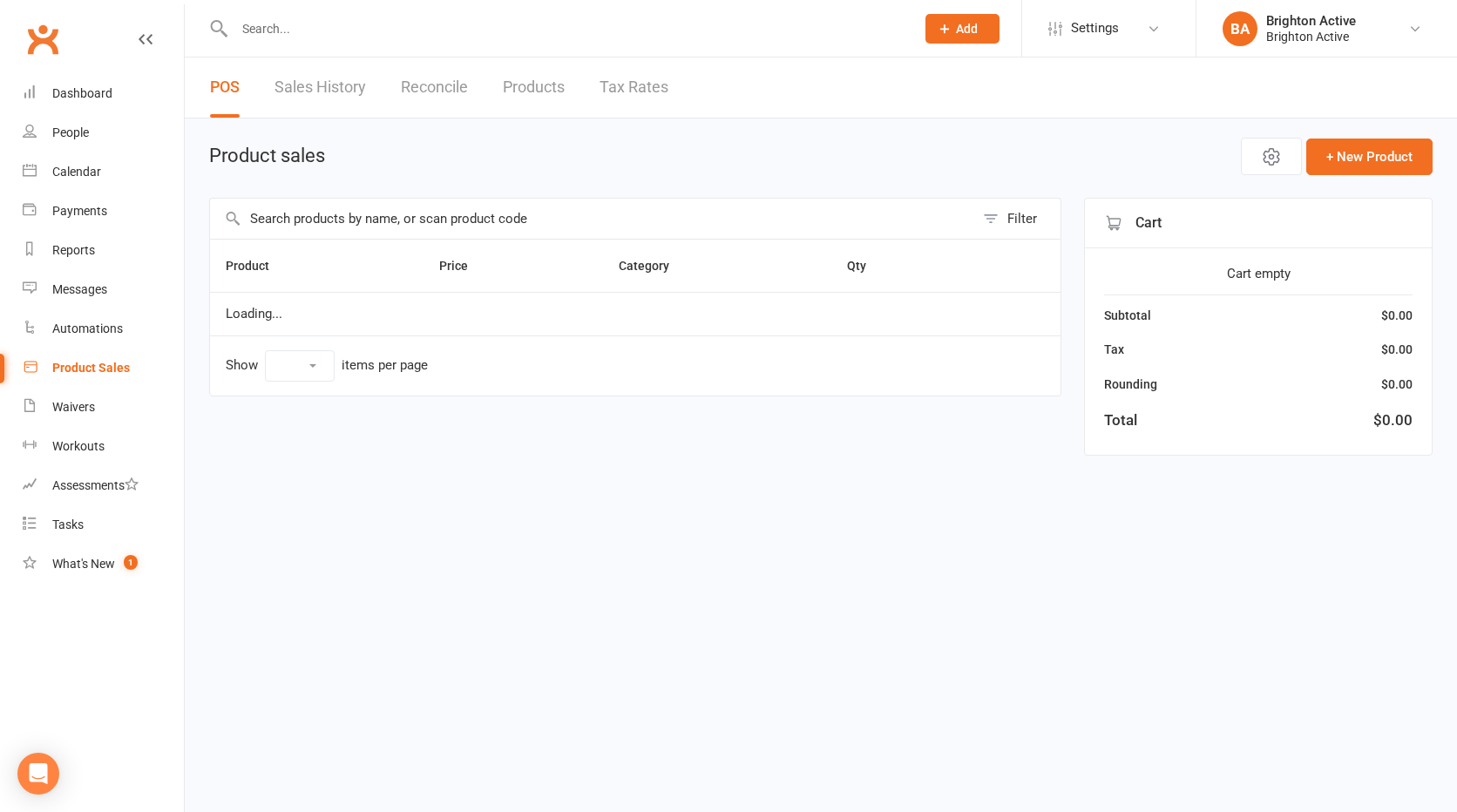
select select "25"
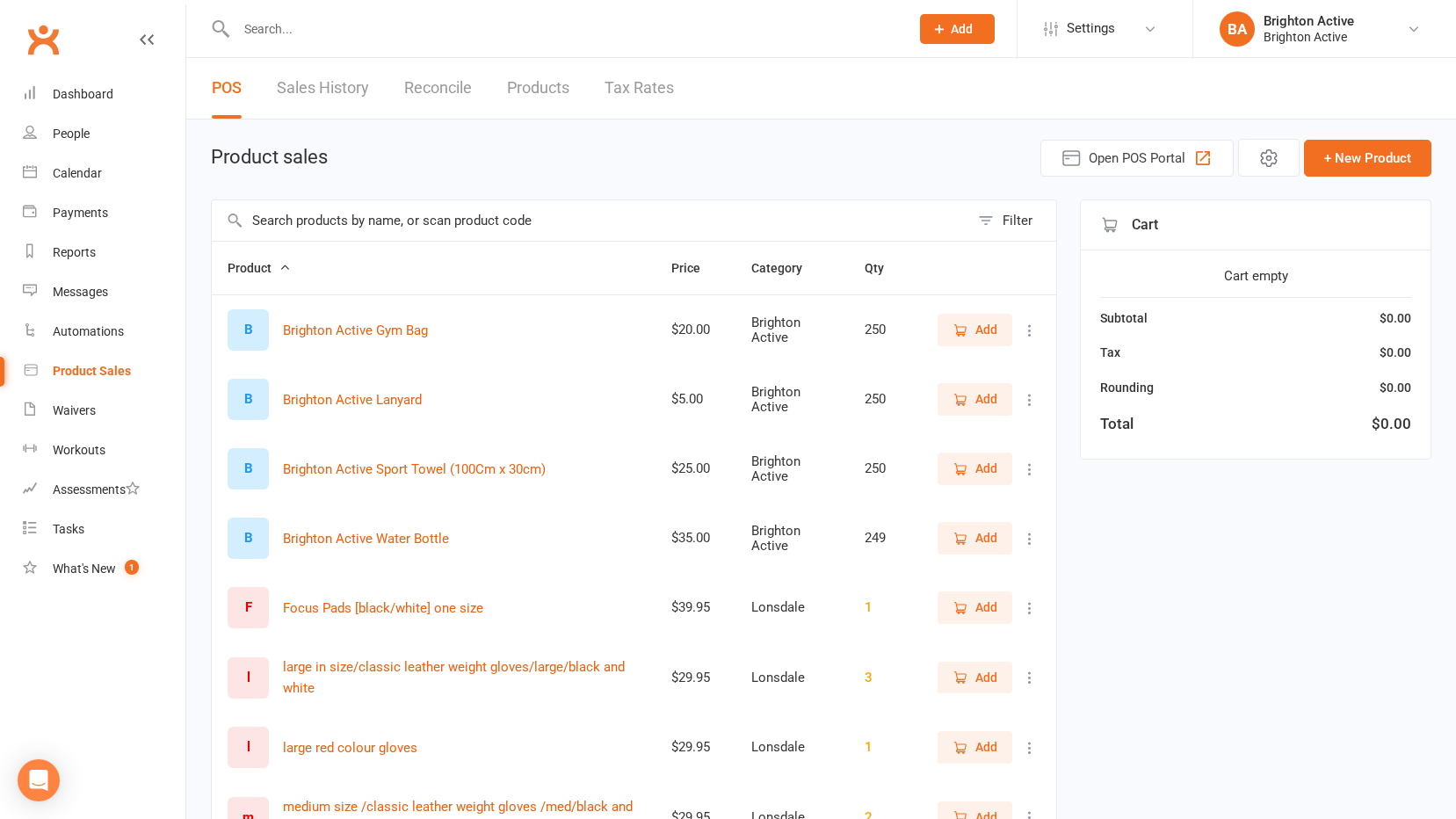
click at [340, 86] on link "Sales History" at bounding box center [323, 88] width 92 height 60
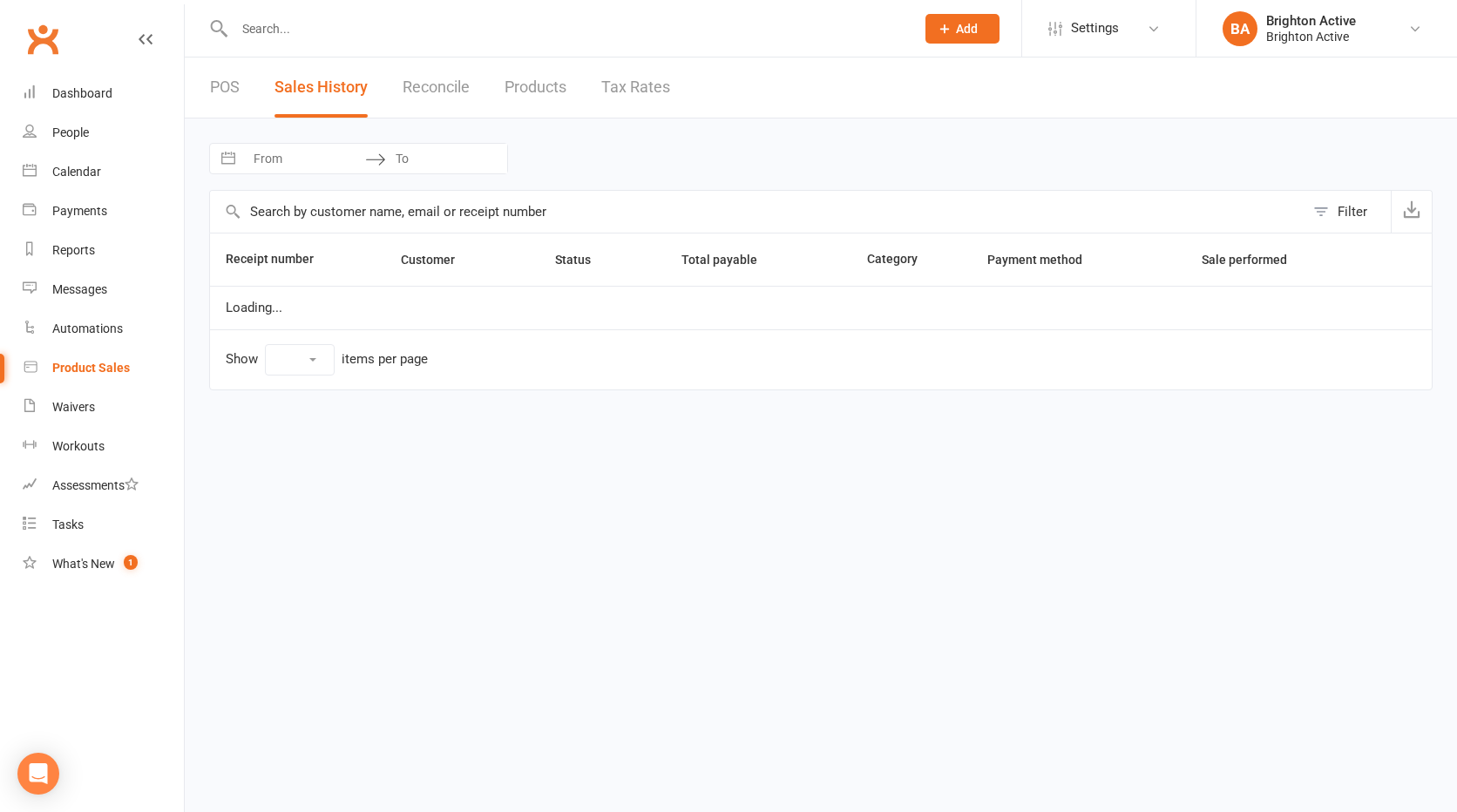
select select "25"
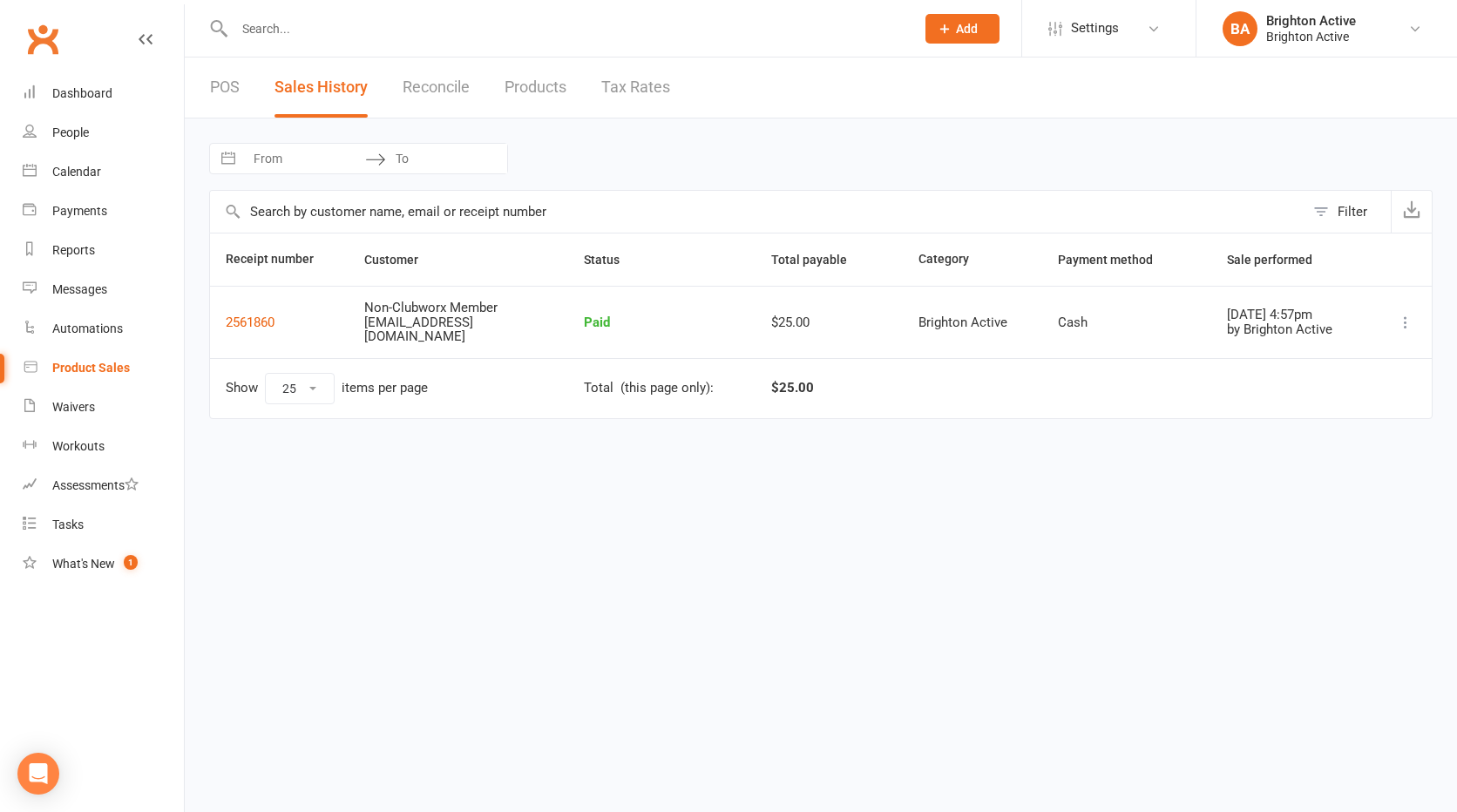
click at [437, 88] on link "Reconcile" at bounding box center [436, 88] width 67 height 60
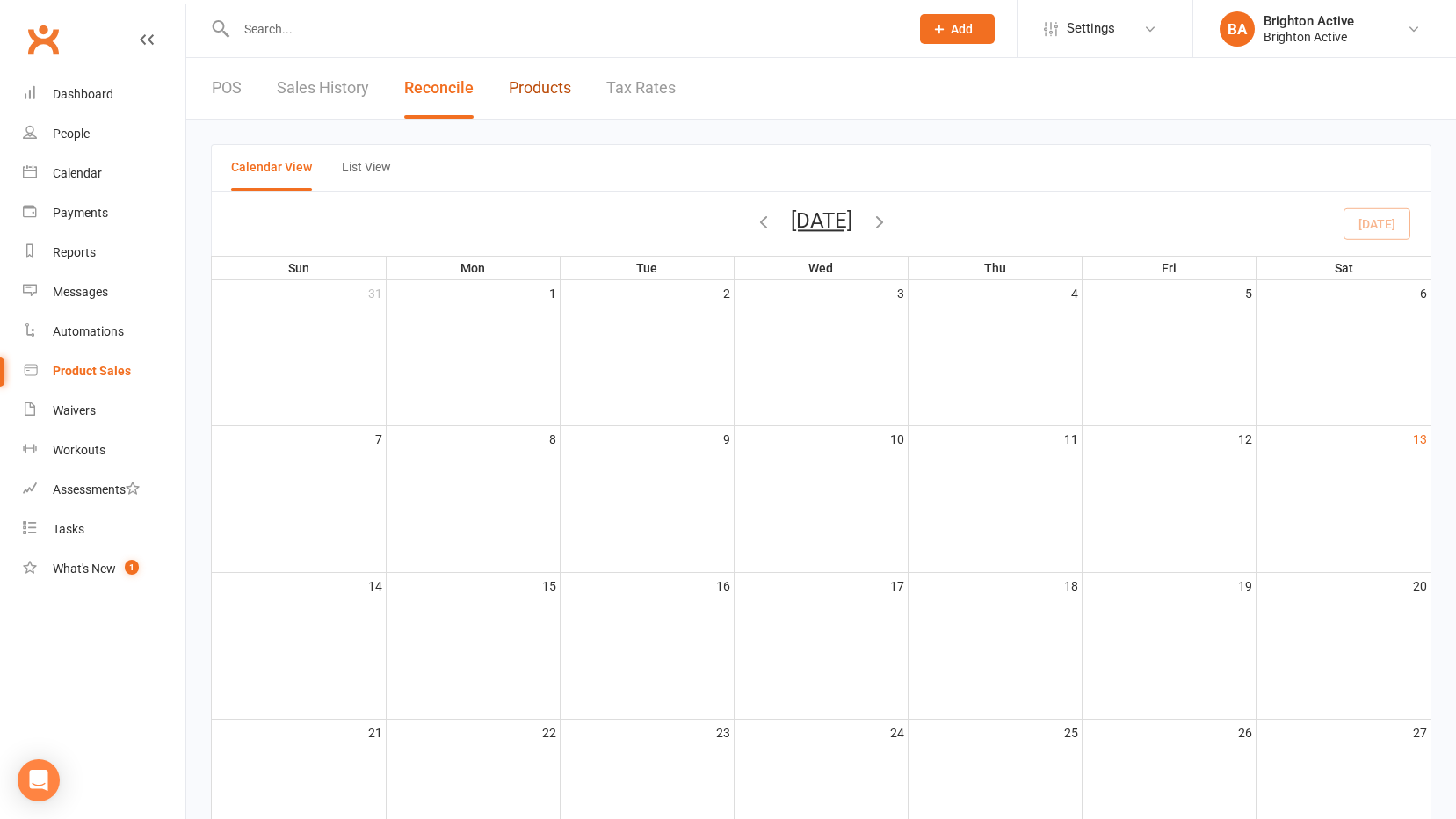
click at [549, 82] on link "Products" at bounding box center [539, 88] width 62 height 60
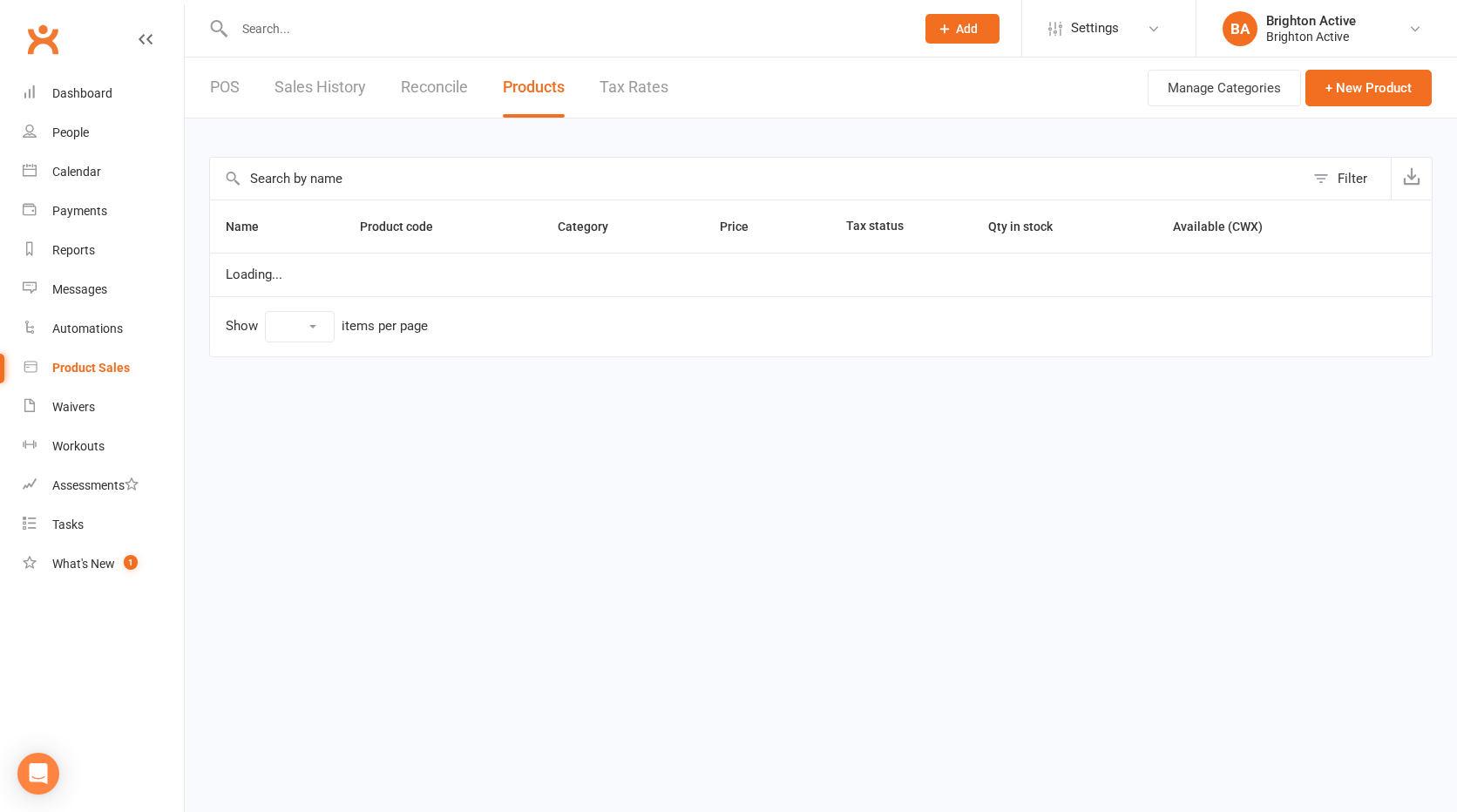
select select "10"
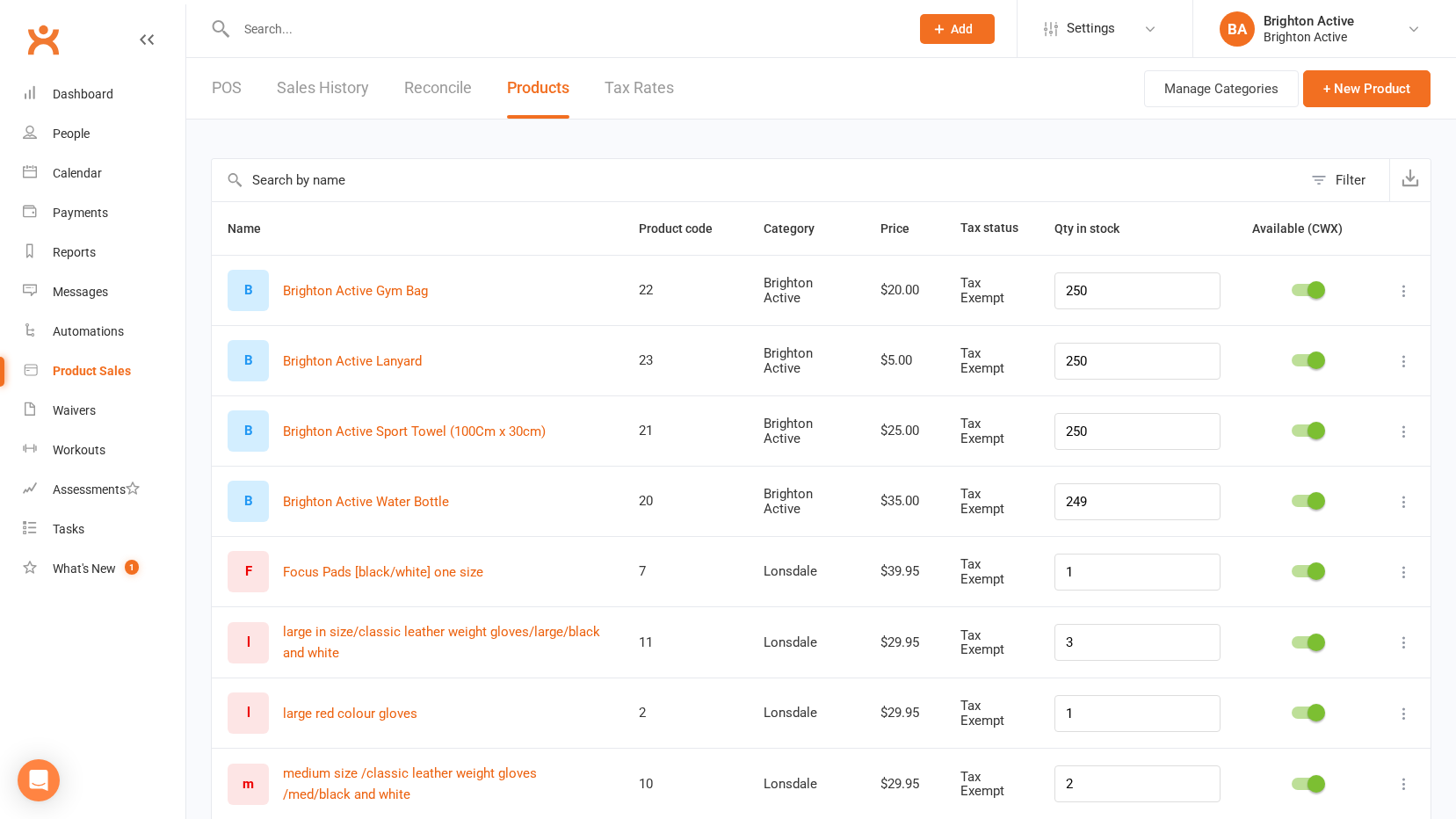
click at [658, 91] on link "Tax Rates" at bounding box center [639, 88] width 70 height 60
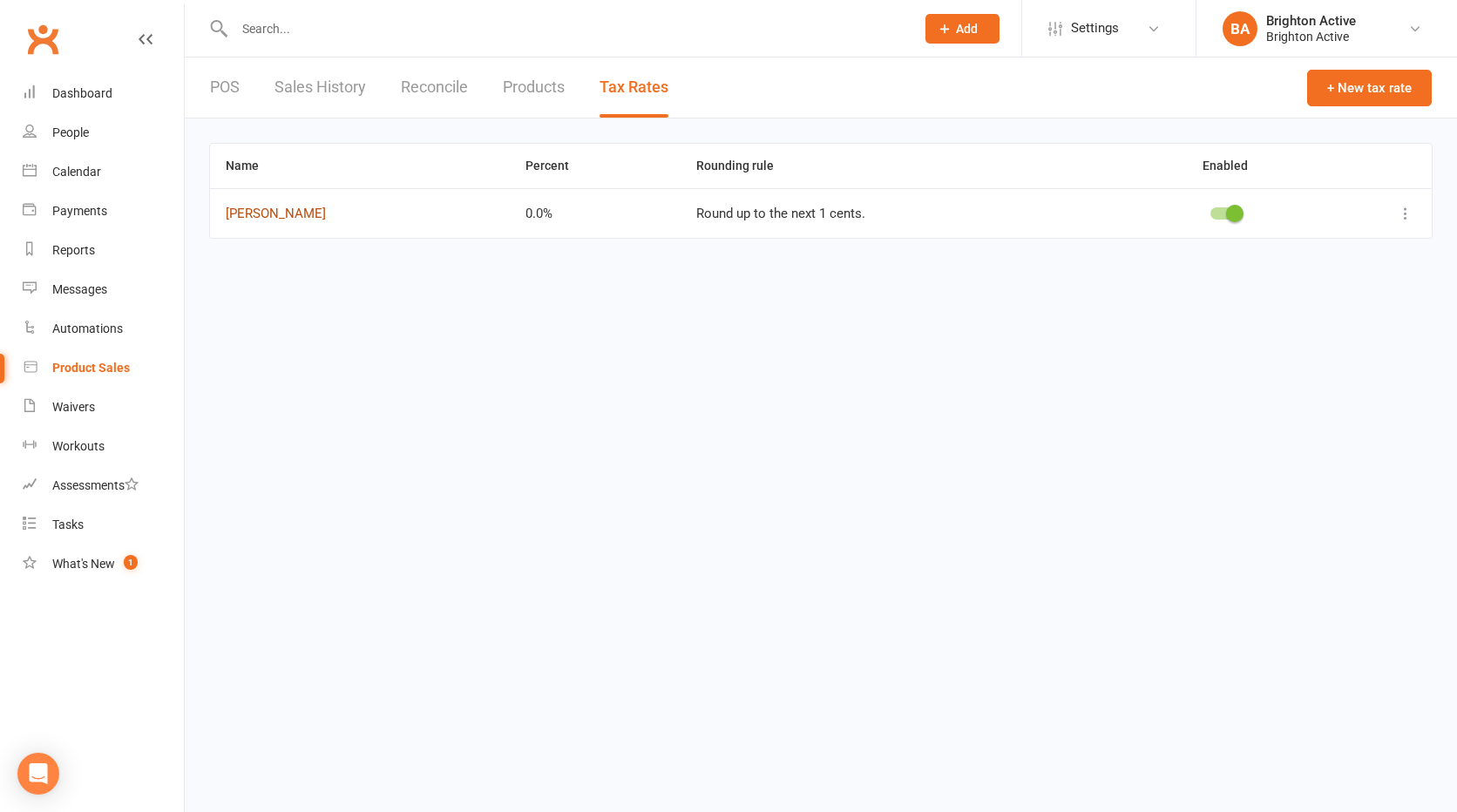
click at [237, 212] on button "Baxter" at bounding box center [275, 213] width 100 height 21
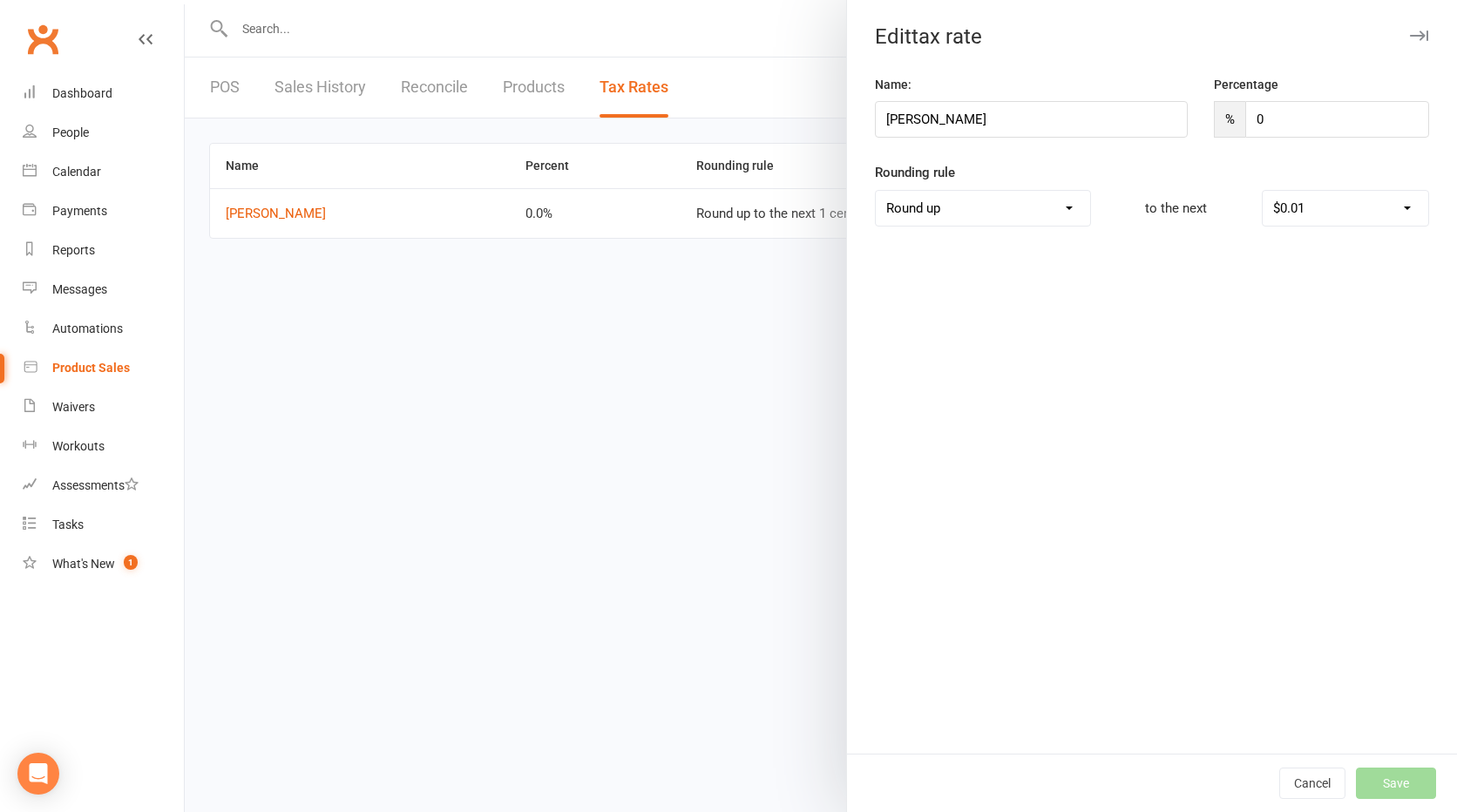
click at [291, 338] on div at bounding box center [820, 406] width 1272 height 812
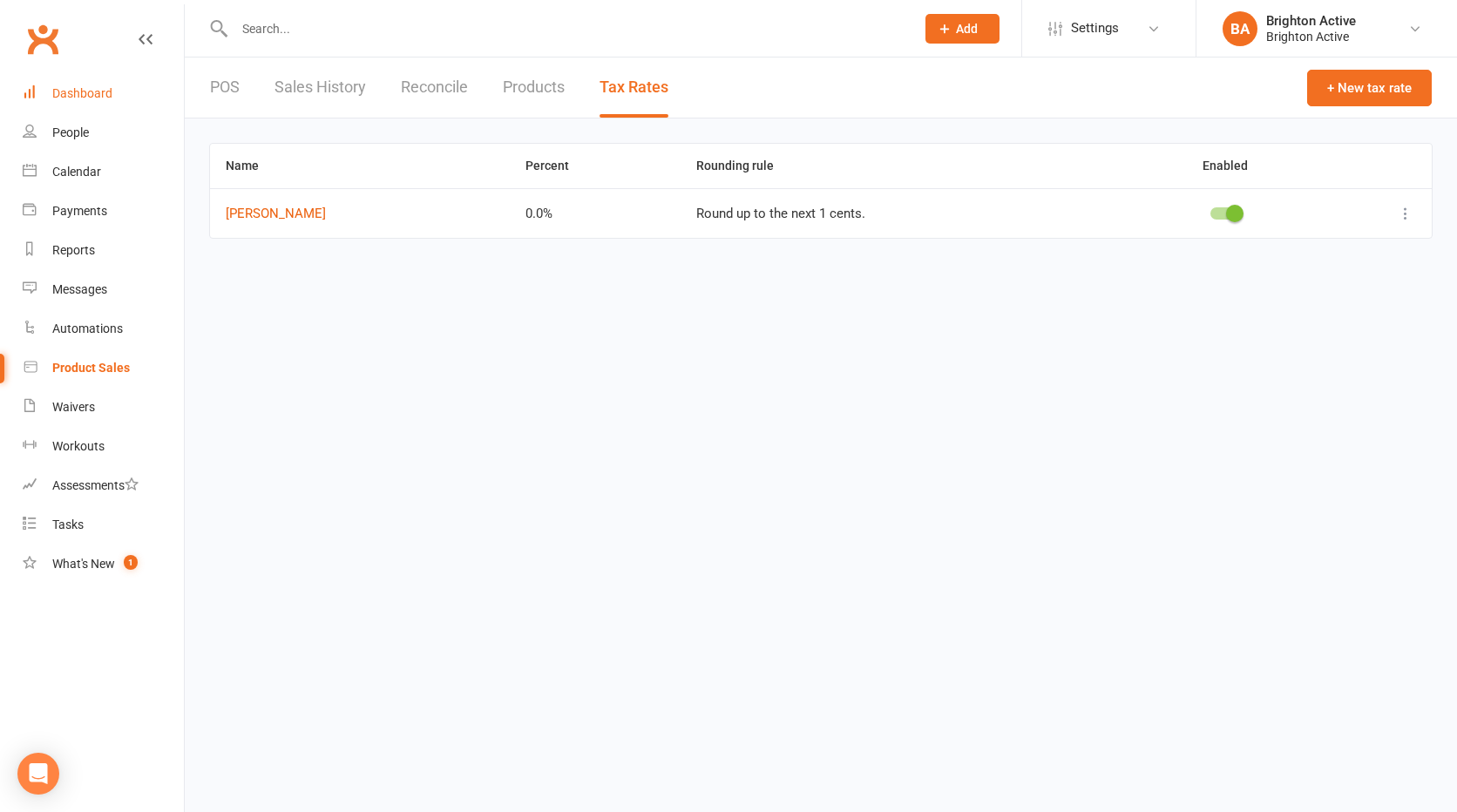
click at [97, 91] on div "Dashboard" at bounding box center [82, 92] width 60 height 14
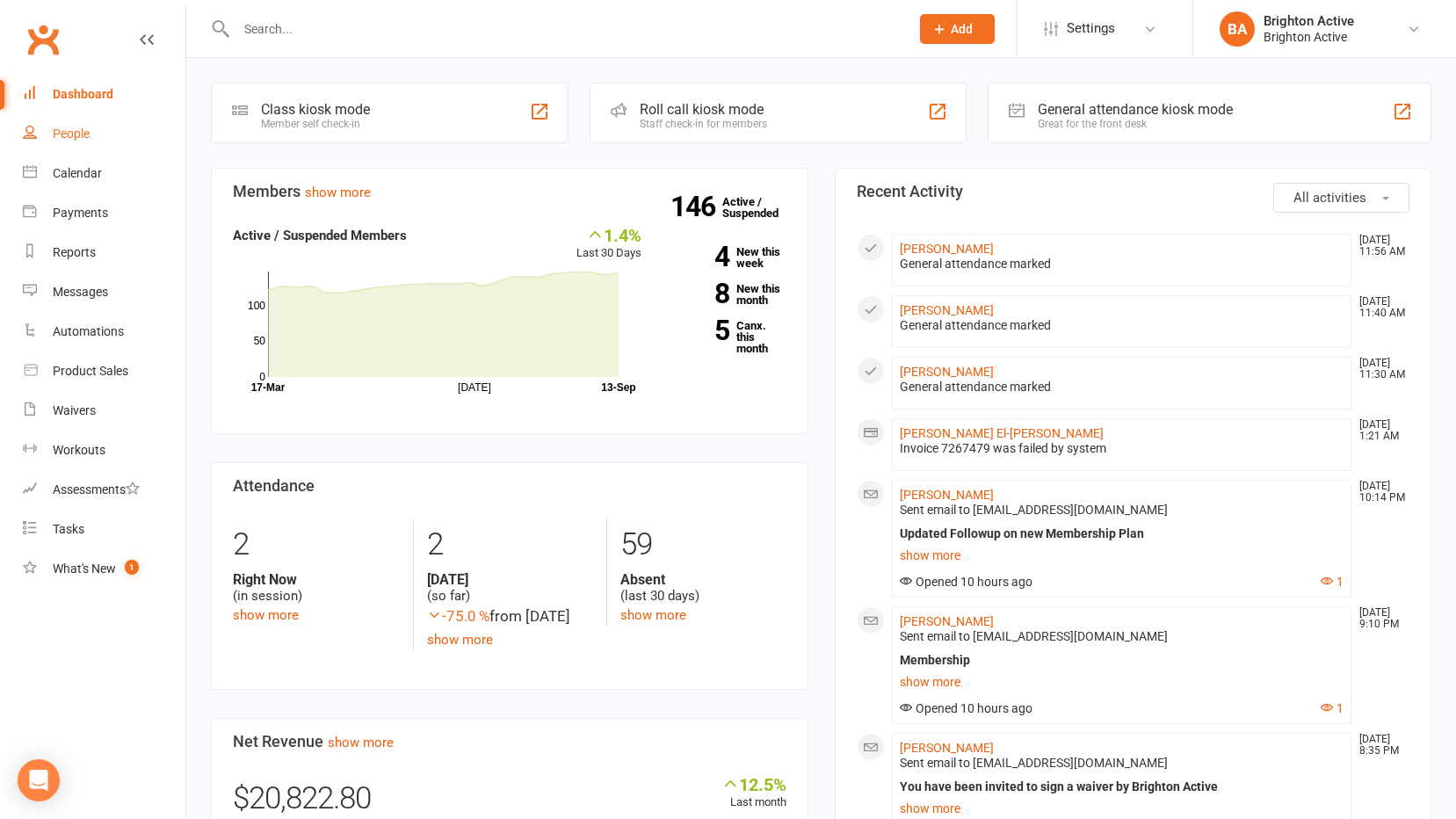
click at [73, 142] on link "People" at bounding box center [104, 134] width 163 height 40
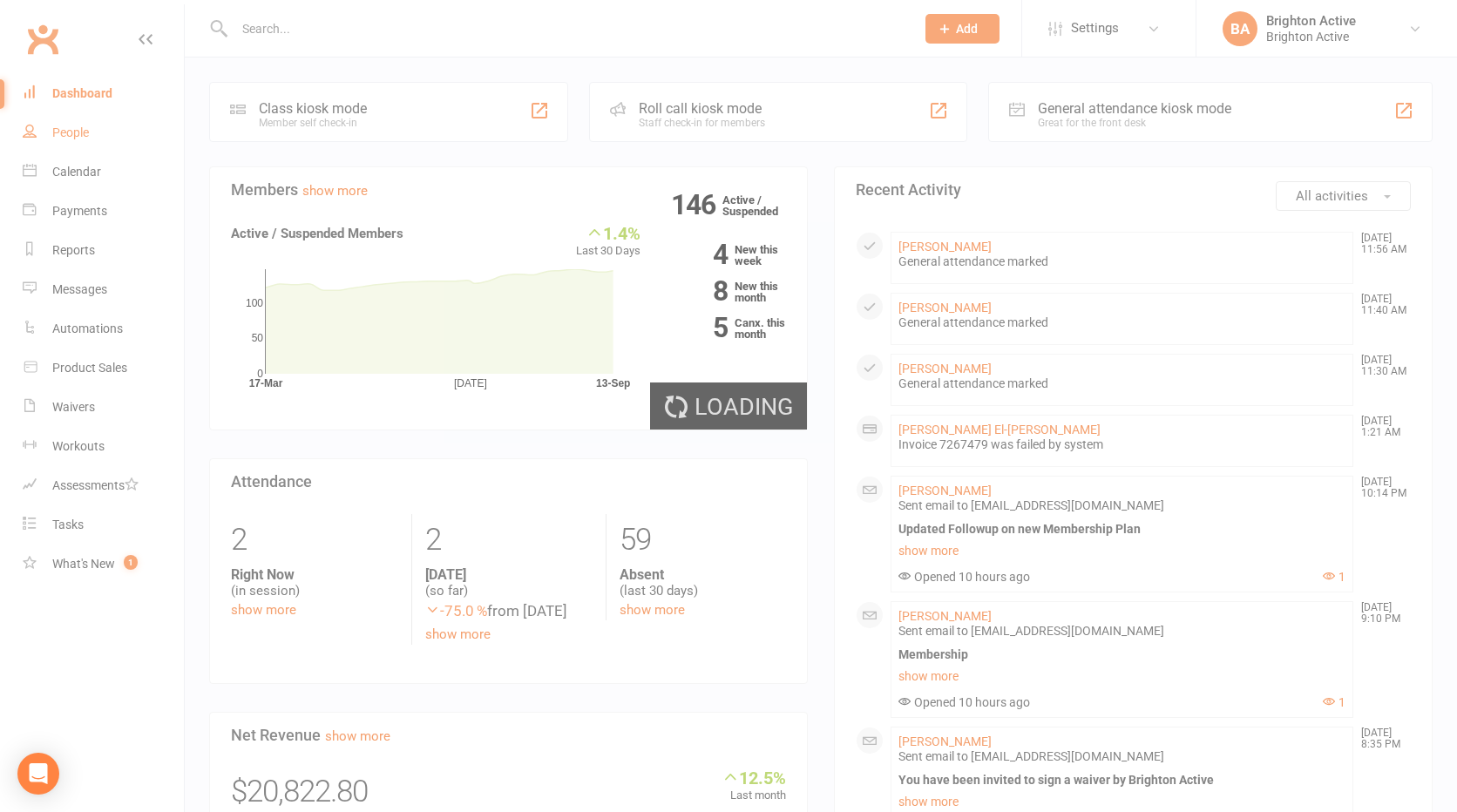
select select "100"
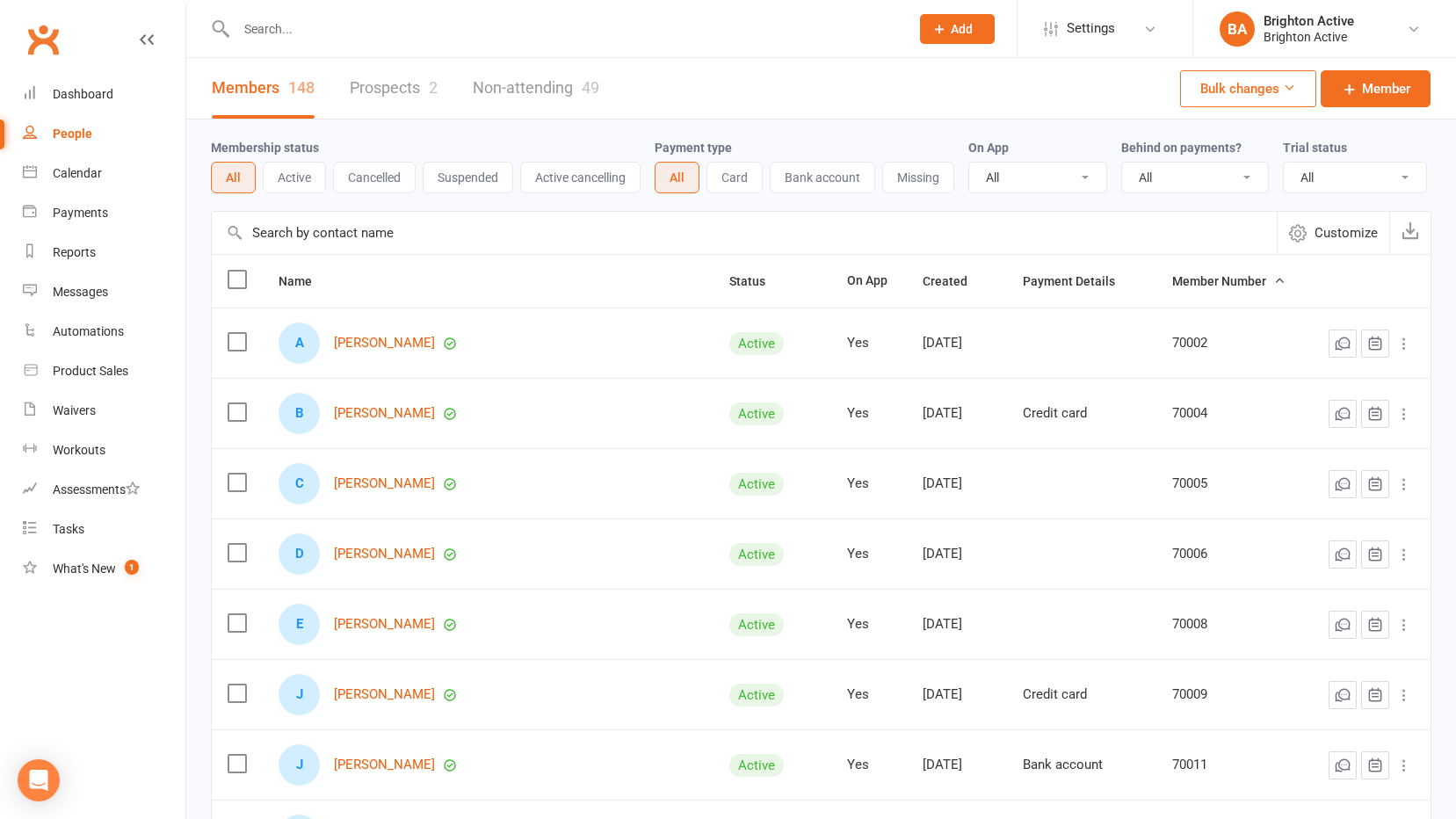
click at [1164, 180] on select "All No Yes" at bounding box center [1194, 178] width 146 height 30
select select "true"
click at [1124, 164] on select "All No Yes" at bounding box center [1194, 178] width 146 height 30
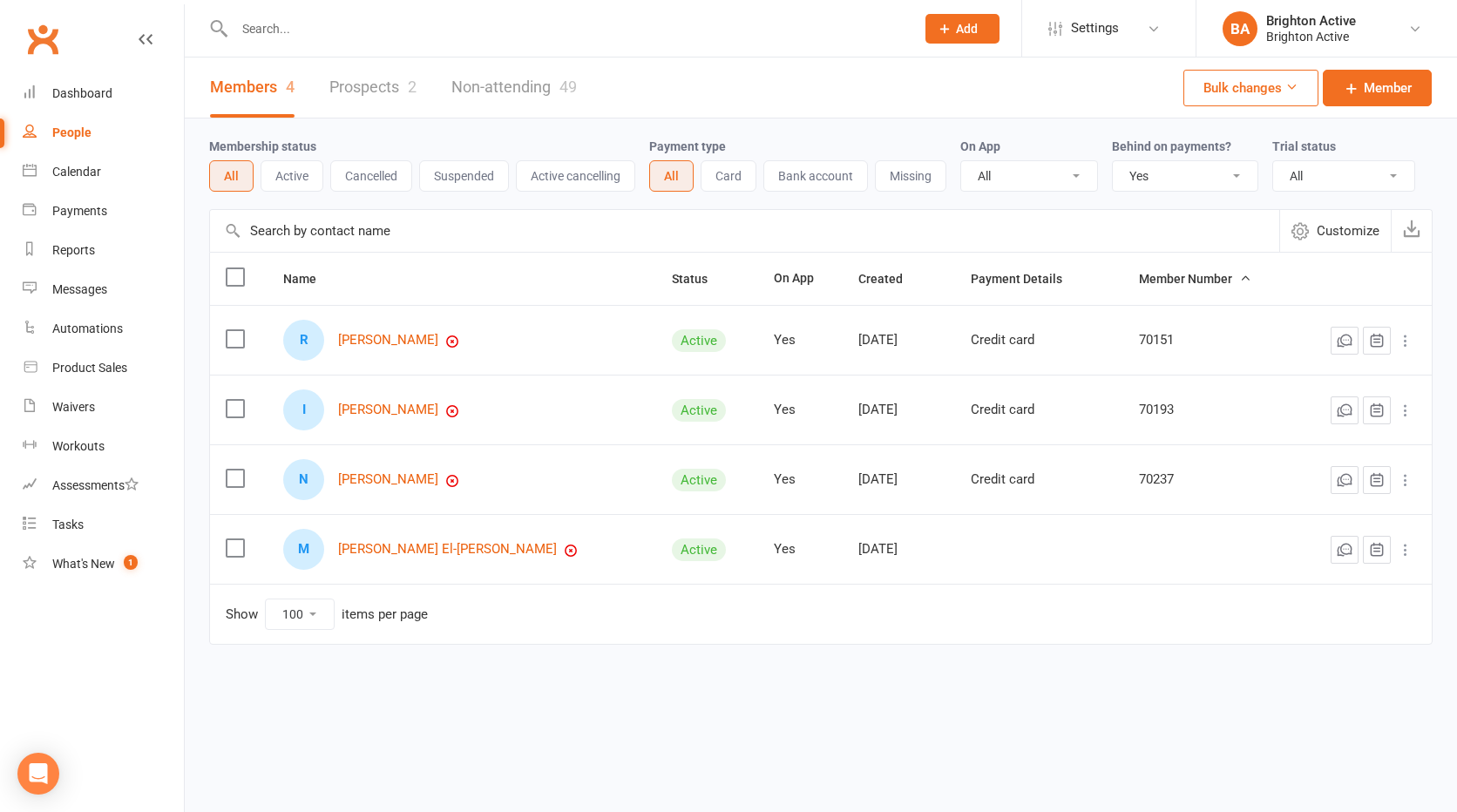
click at [321, 553] on div "M" at bounding box center [303, 550] width 41 height 41
click at [354, 547] on link "[PERSON_NAME] El-[PERSON_NAME]" at bounding box center [447, 550] width 218 height 15
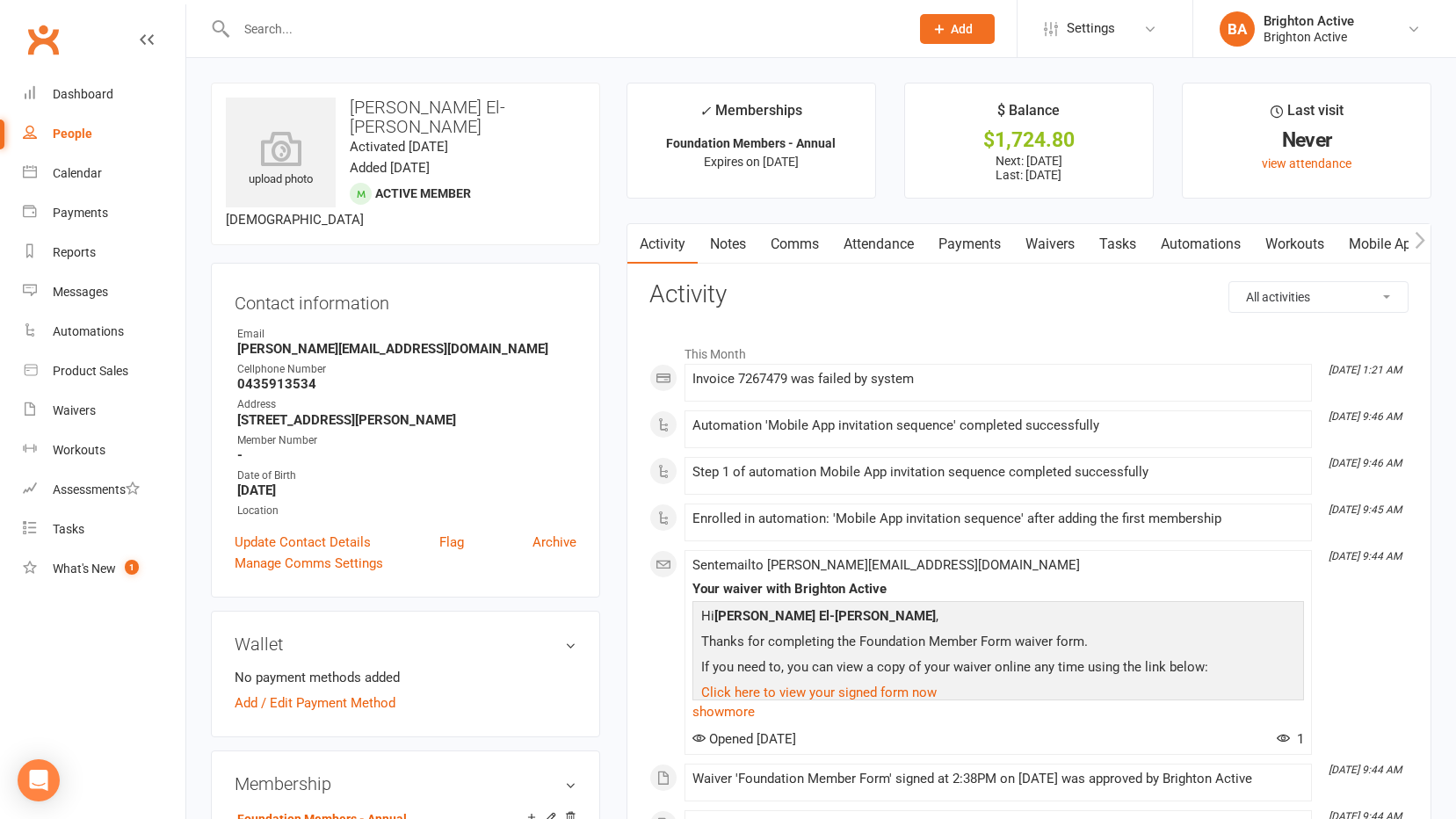
click at [976, 240] on link "Payments" at bounding box center [969, 244] width 87 height 40
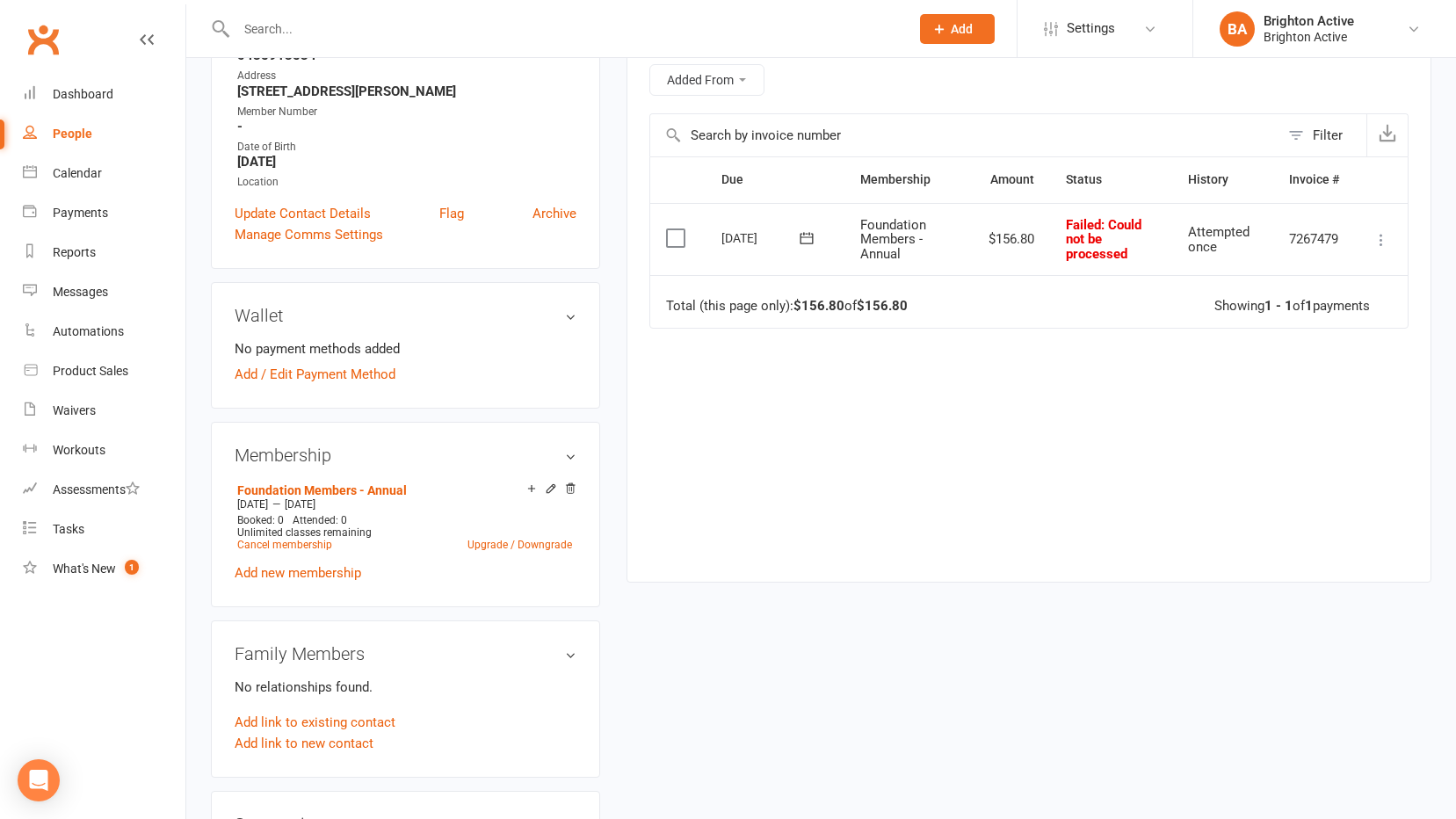
scroll to position [351, 0]
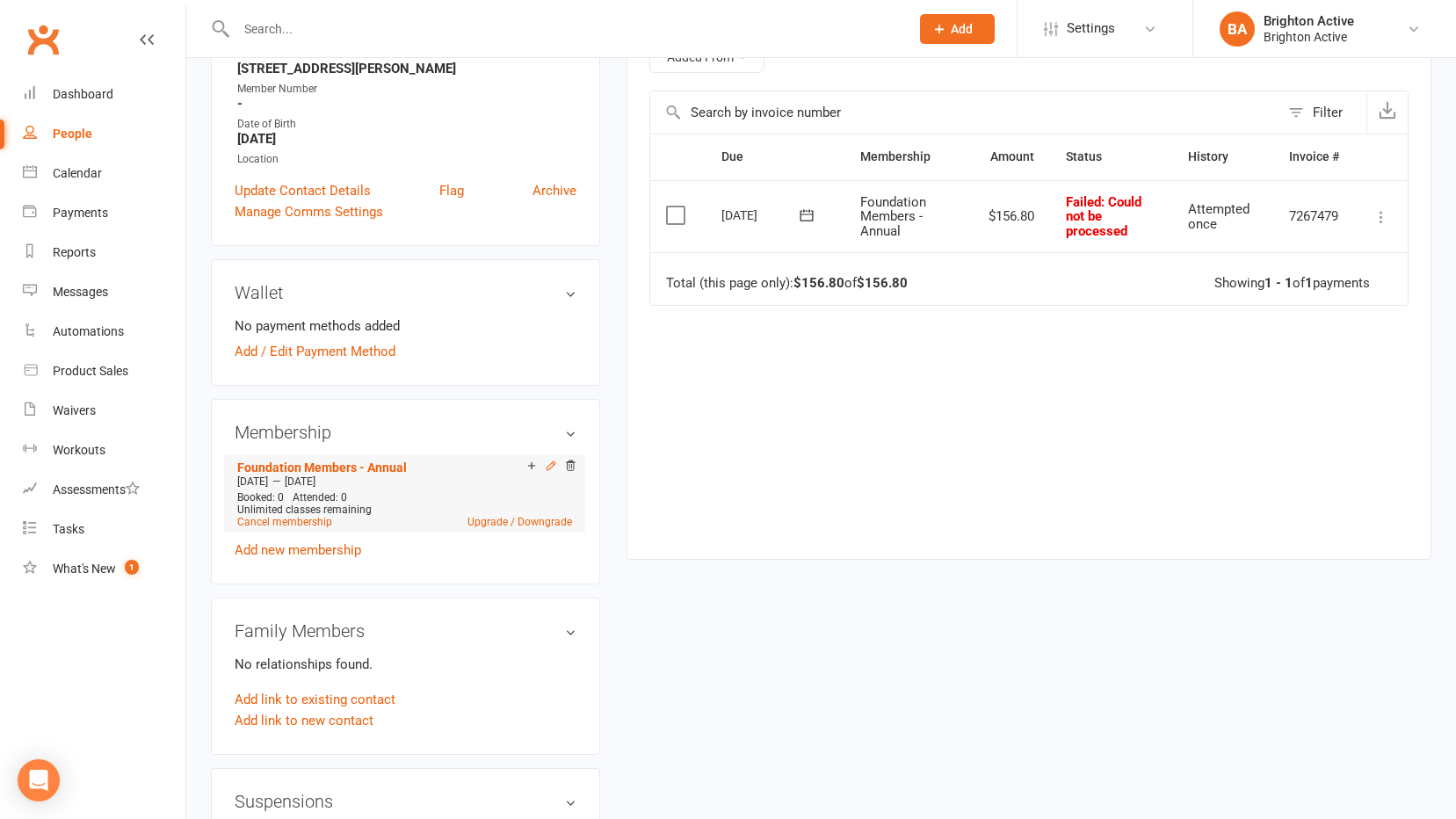
click at [553, 461] on icon at bounding box center [551, 465] width 8 height 8
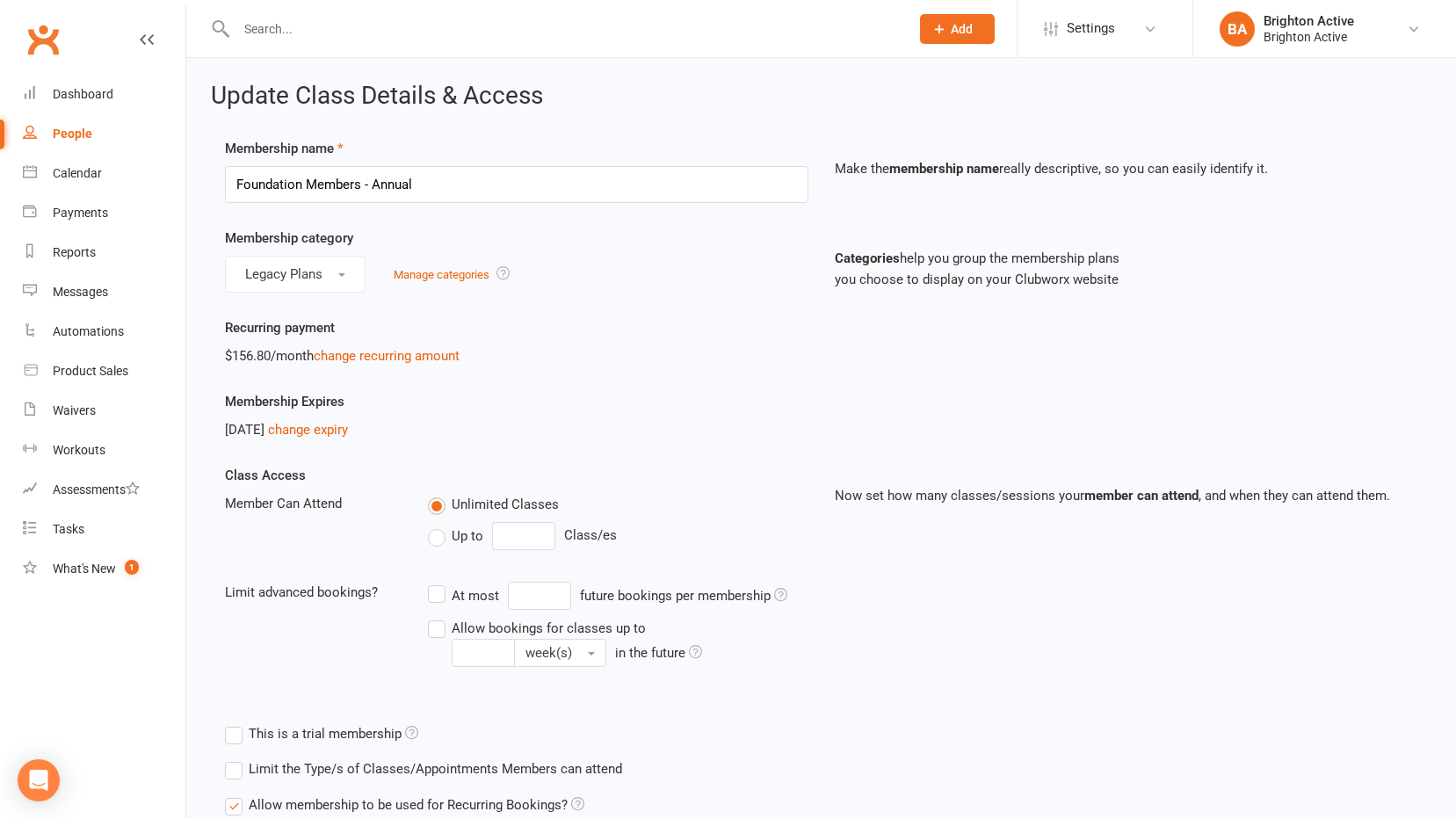
click at [260, 428] on span "Sep 9, 2026" at bounding box center [245, 429] width 40 height 16
click at [68, 129] on div "People" at bounding box center [72, 133] width 40 height 14
select select "true"
select select "100"
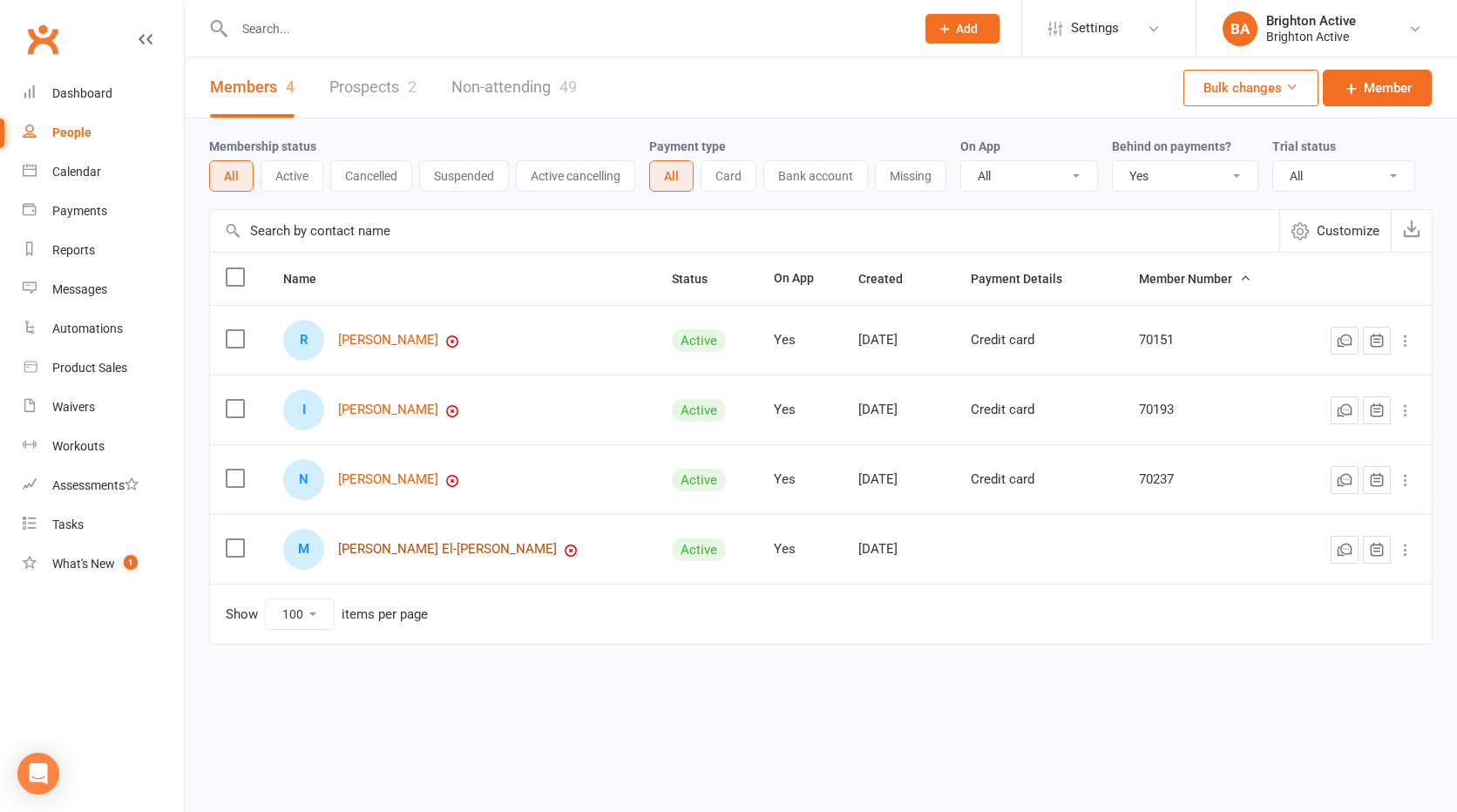
click at [396, 553] on link "Manal El-Dabbagh" at bounding box center [447, 550] width 218 height 15
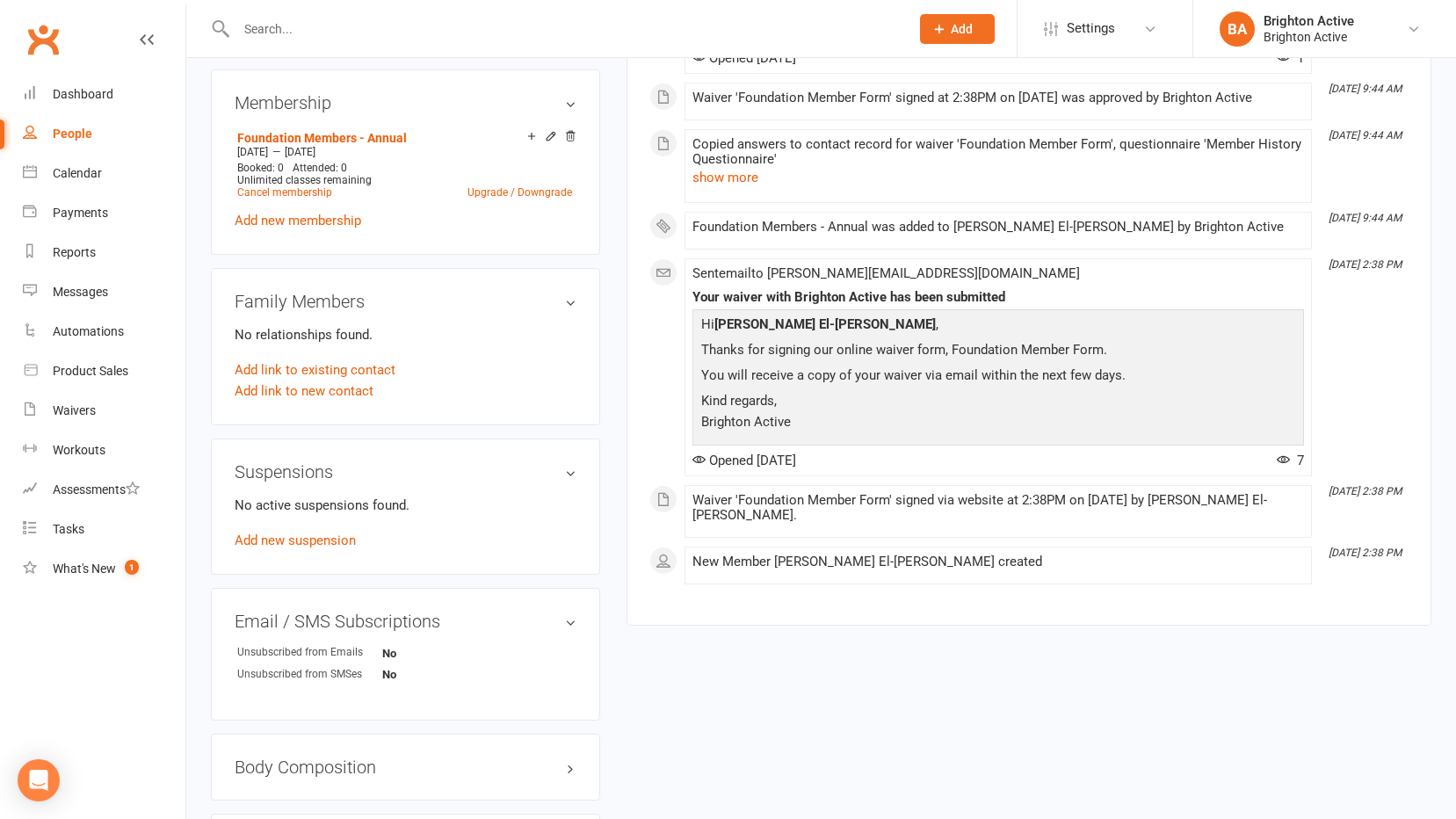
scroll to position [703, 0]
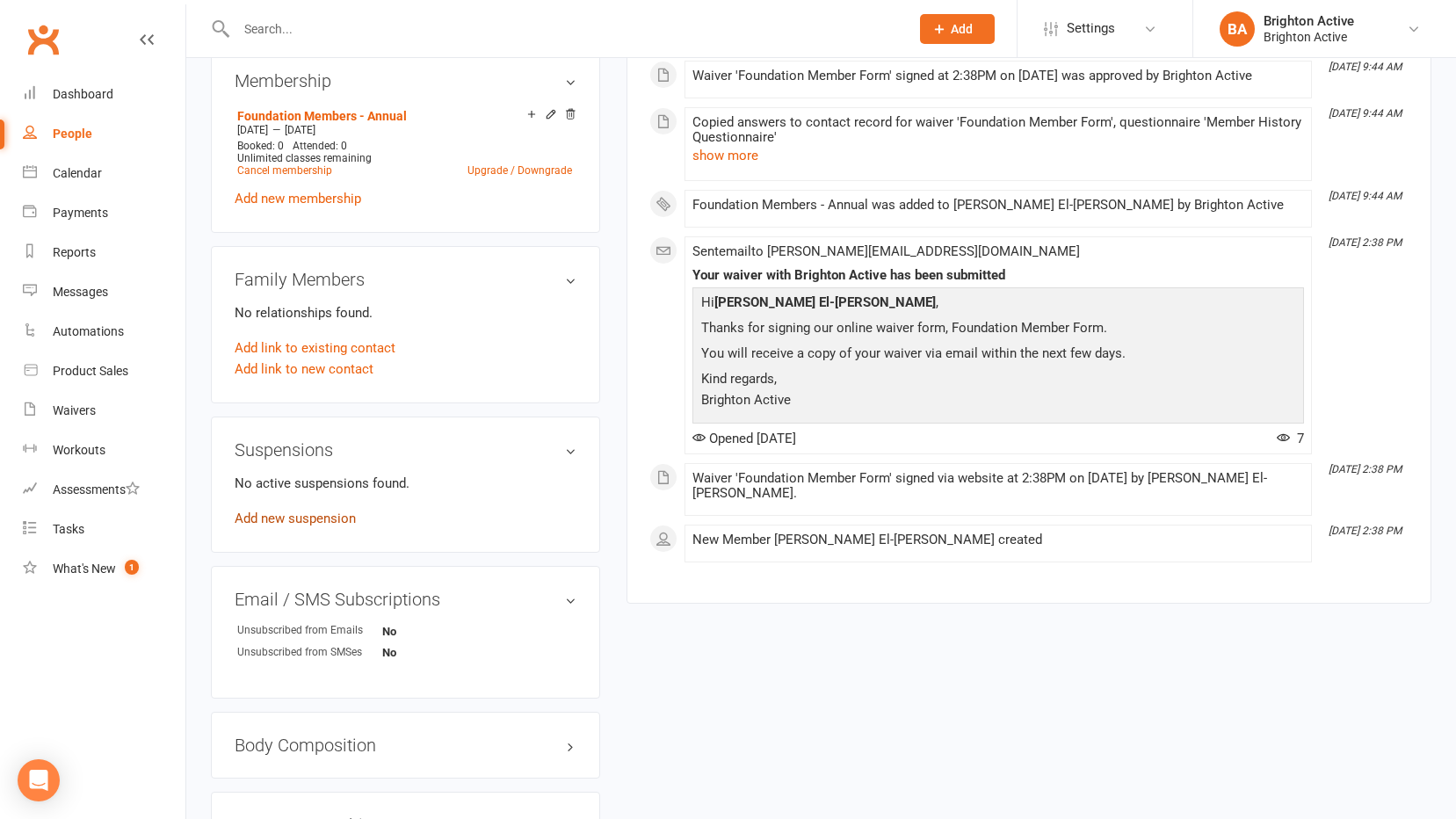
click at [296, 510] on link "Add new suspension" at bounding box center [295, 518] width 121 height 16
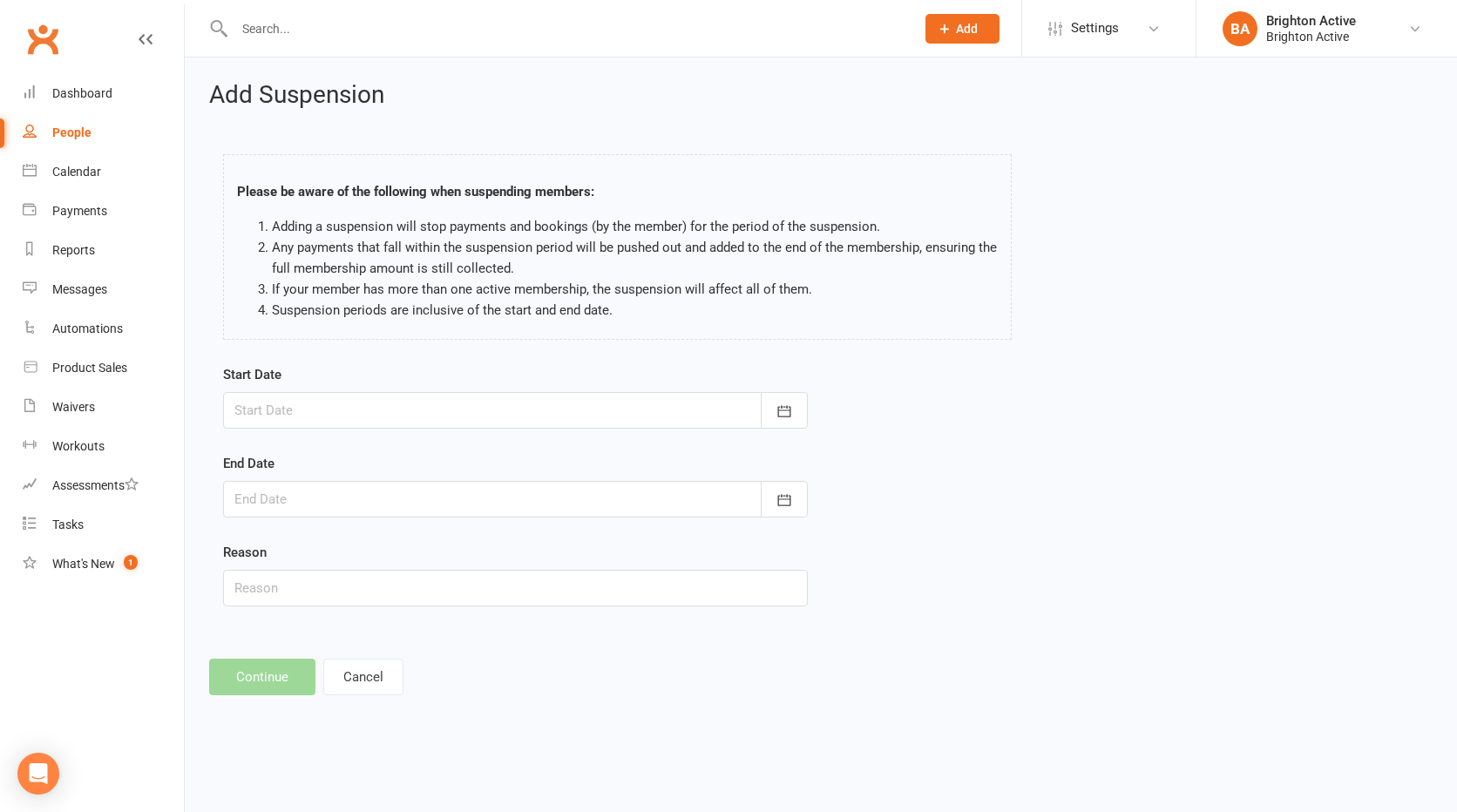
click at [311, 410] on div at bounding box center [515, 410] width 584 height 36
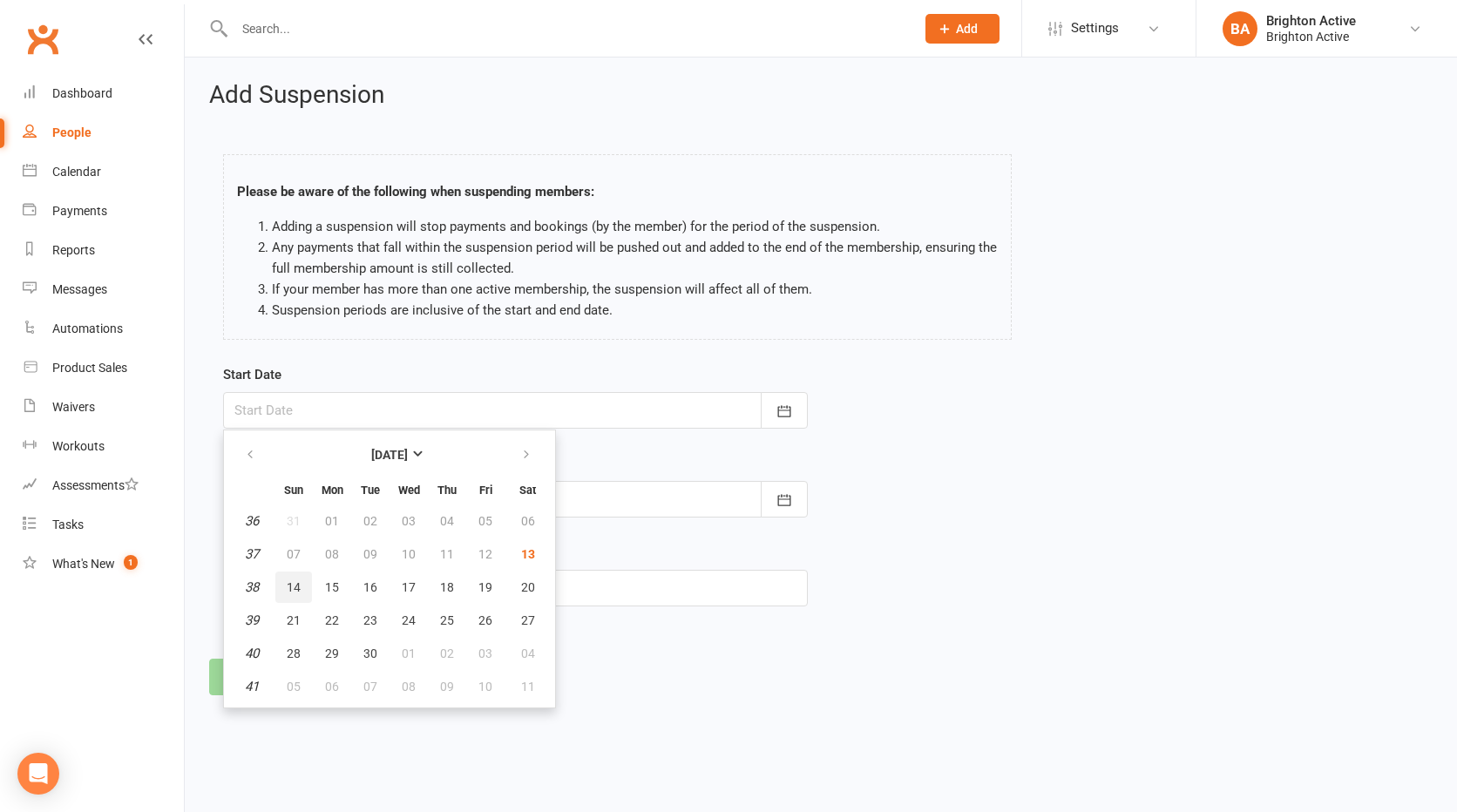
click at [287, 586] on button "14" at bounding box center [293, 587] width 36 height 32
type input "14 Sep 2025"
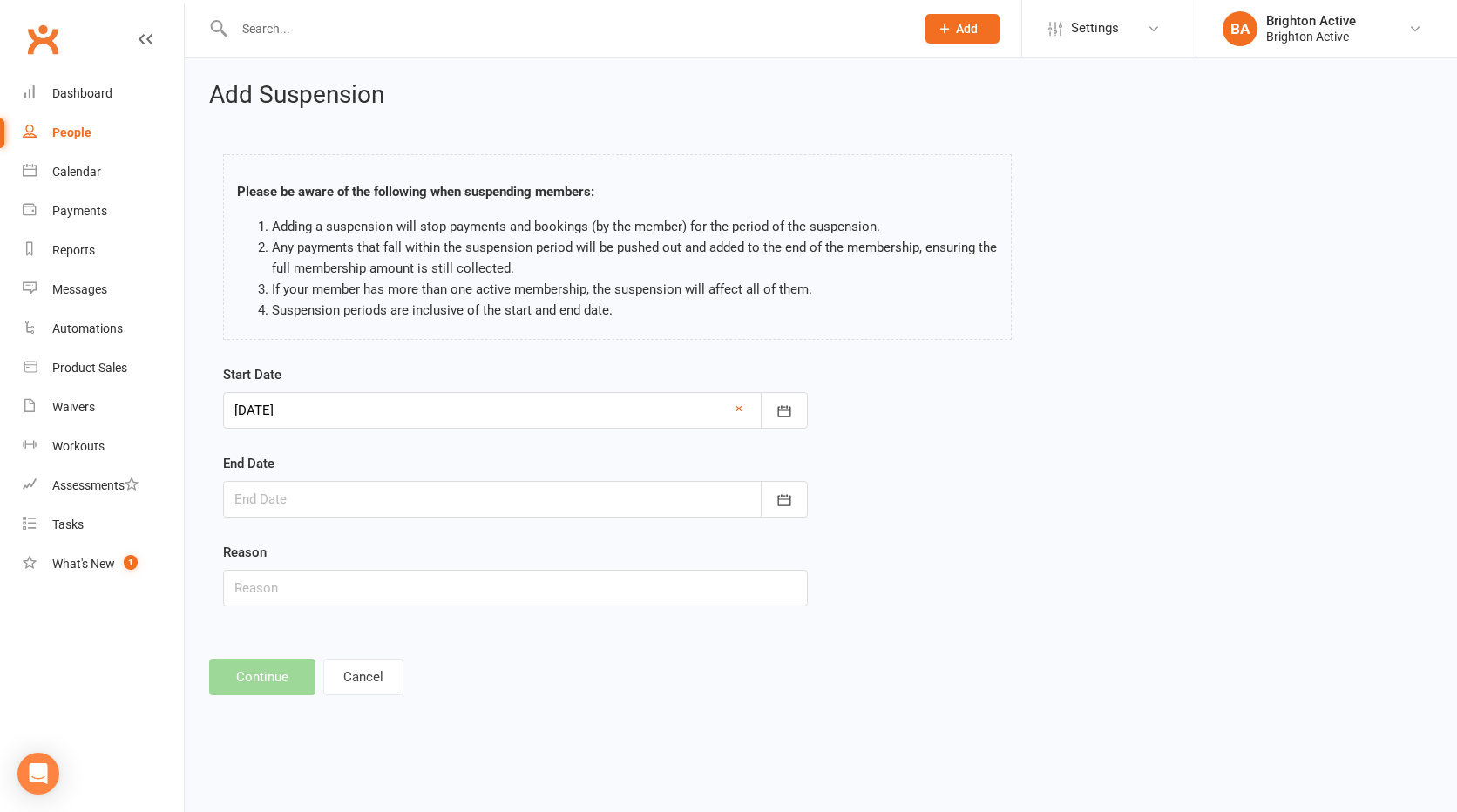
click at [292, 500] on div at bounding box center [515, 498] width 584 height 36
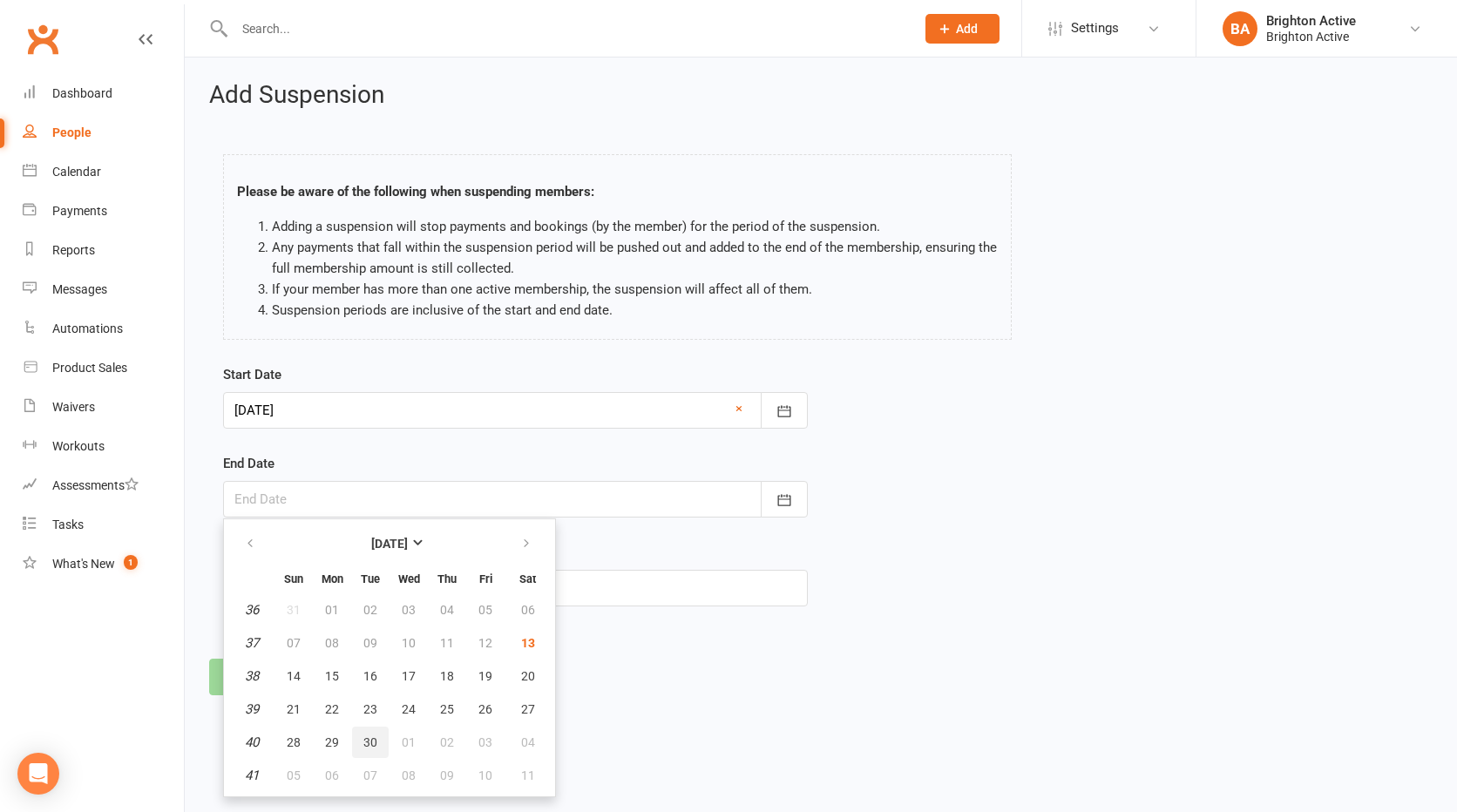
click at [371, 744] on span "30" at bounding box center [370, 742] width 14 height 14
type input "30 Sep 2025"
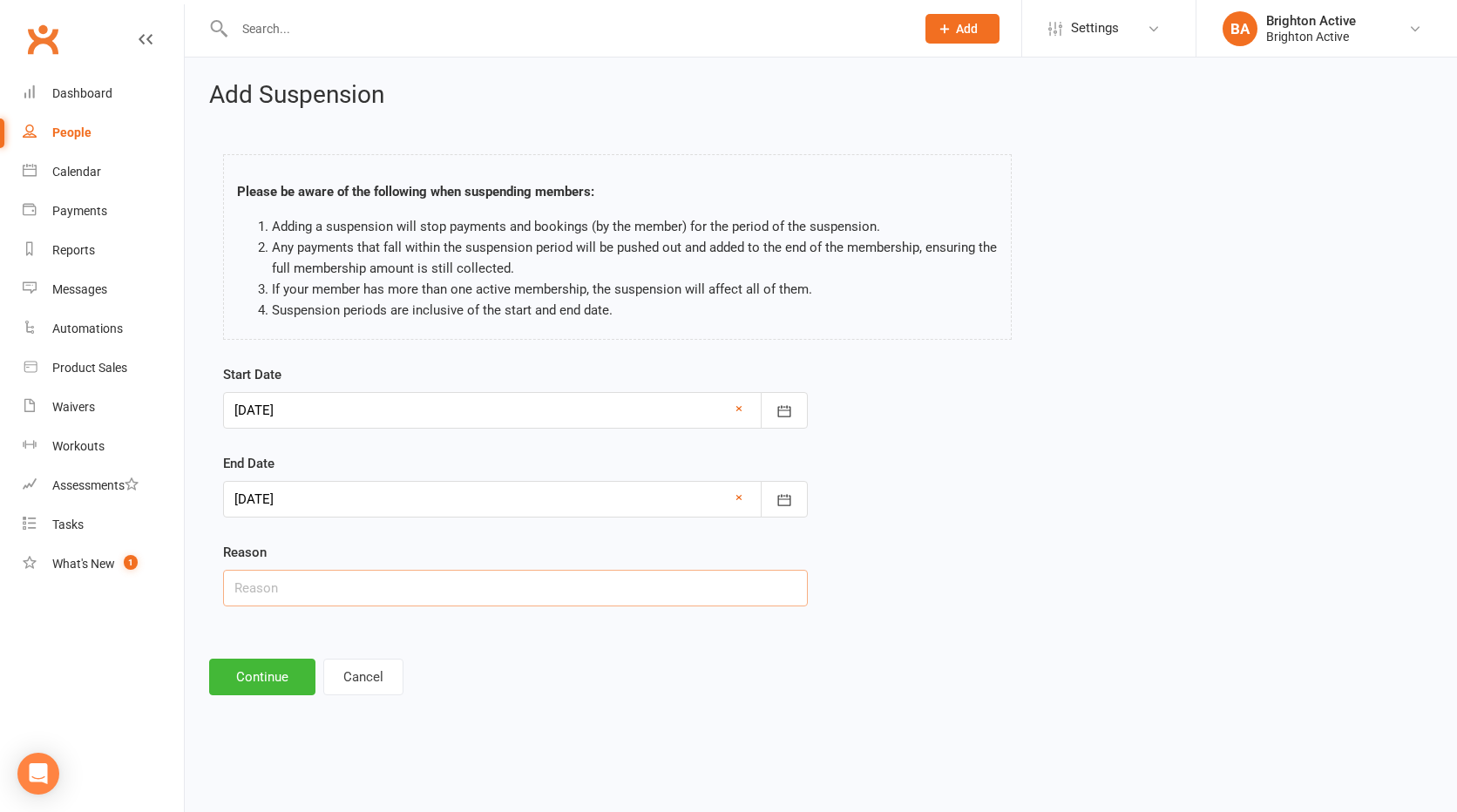
click at [368, 589] on input "text" at bounding box center [515, 587] width 584 height 36
type input "error"
click at [272, 690] on button "Continue" at bounding box center [262, 677] width 106 height 36
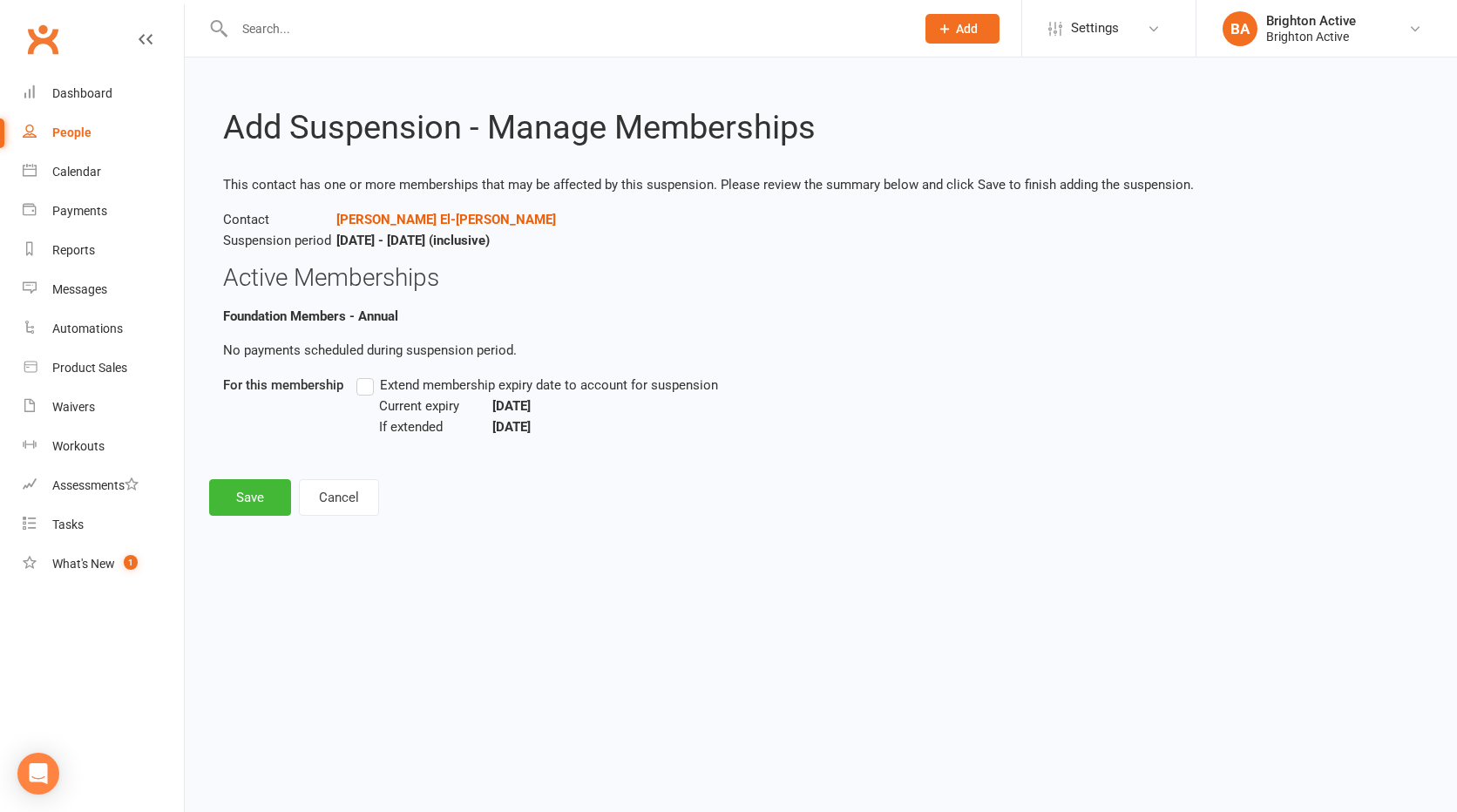
click at [370, 393] on label "Extend membership expiry date to account for suspension" at bounding box center [537, 385] width 361 height 21
click at [368, 374] on input "Extend membership expiry date to account for suspension" at bounding box center [362, 374] width 11 height 0
click at [235, 486] on button "Save" at bounding box center [250, 497] width 82 height 36
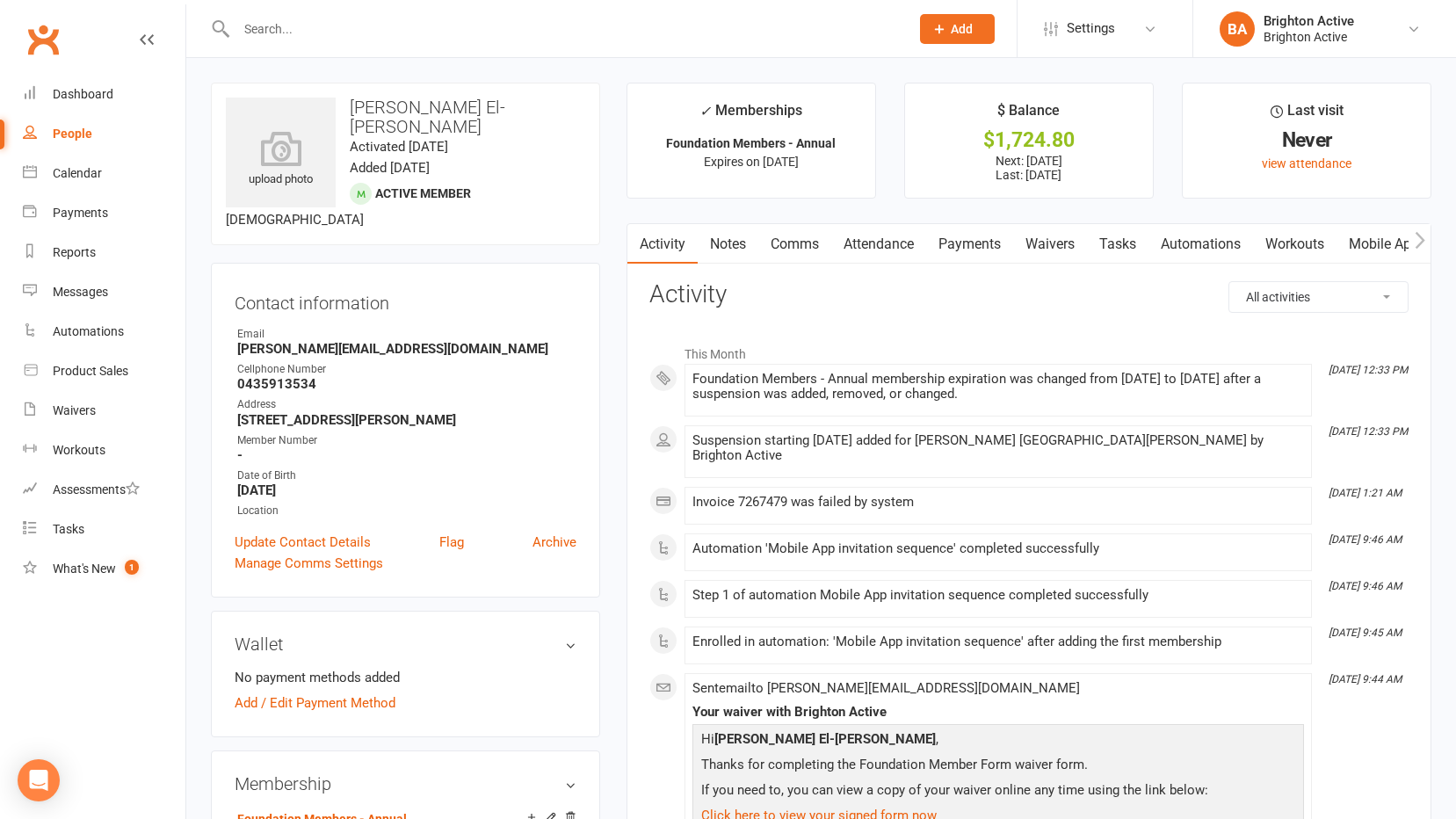
click at [78, 137] on div "People" at bounding box center [72, 133] width 40 height 14
select select "true"
select select "100"
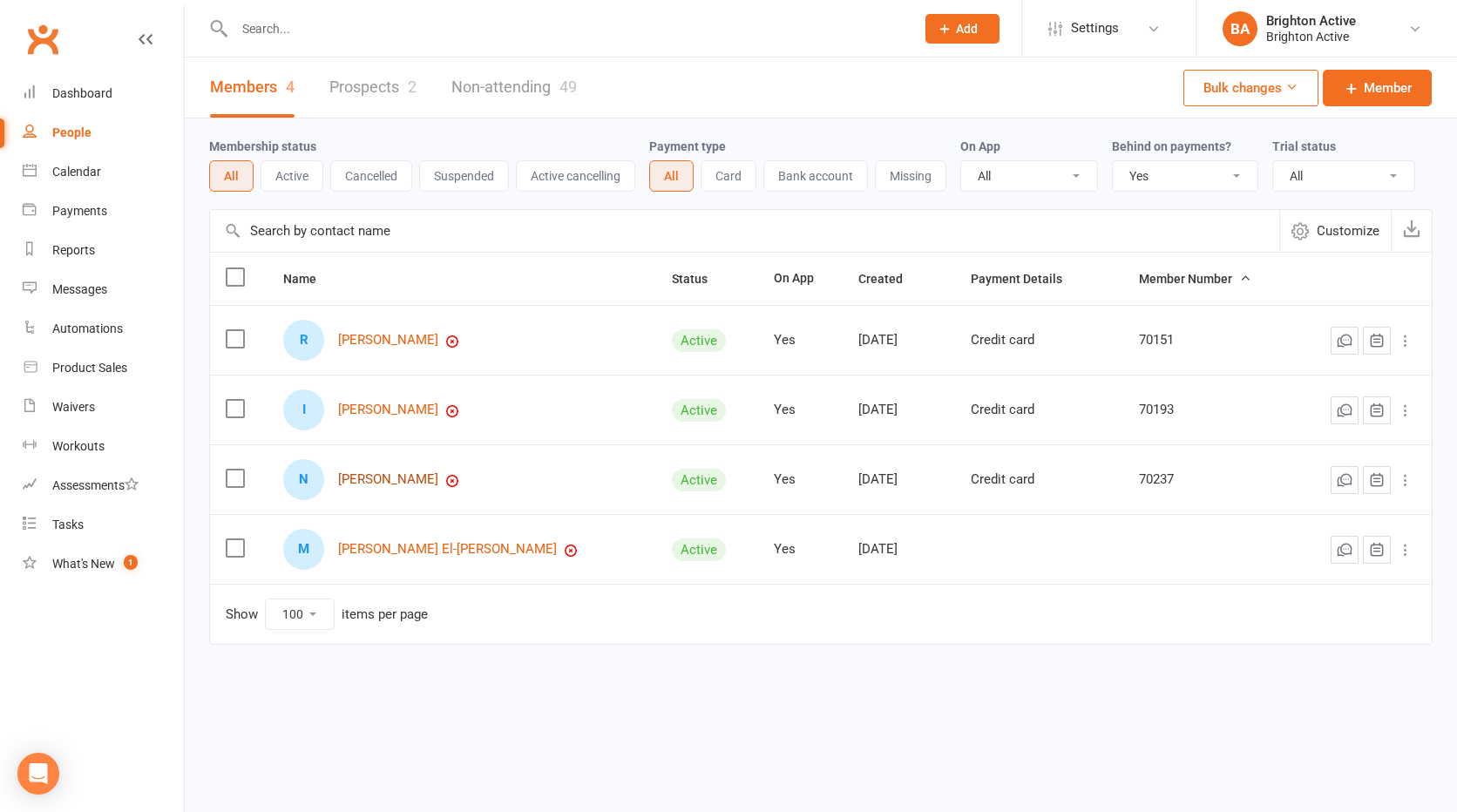
click at [399, 475] on link "Niroeni John Peter" at bounding box center [387, 480] width 100 height 15
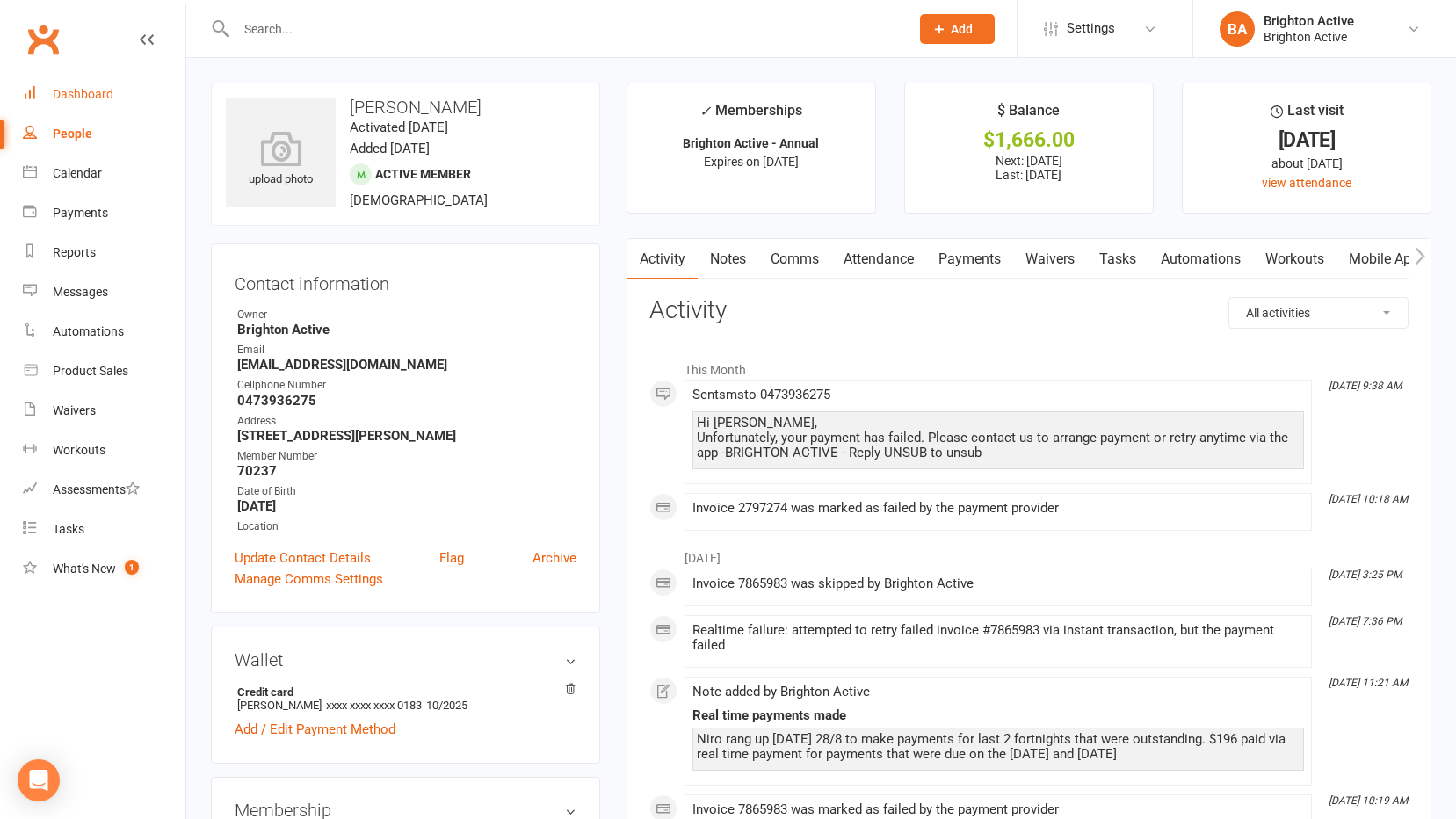
click at [71, 78] on link "Dashboard" at bounding box center [104, 94] width 163 height 40
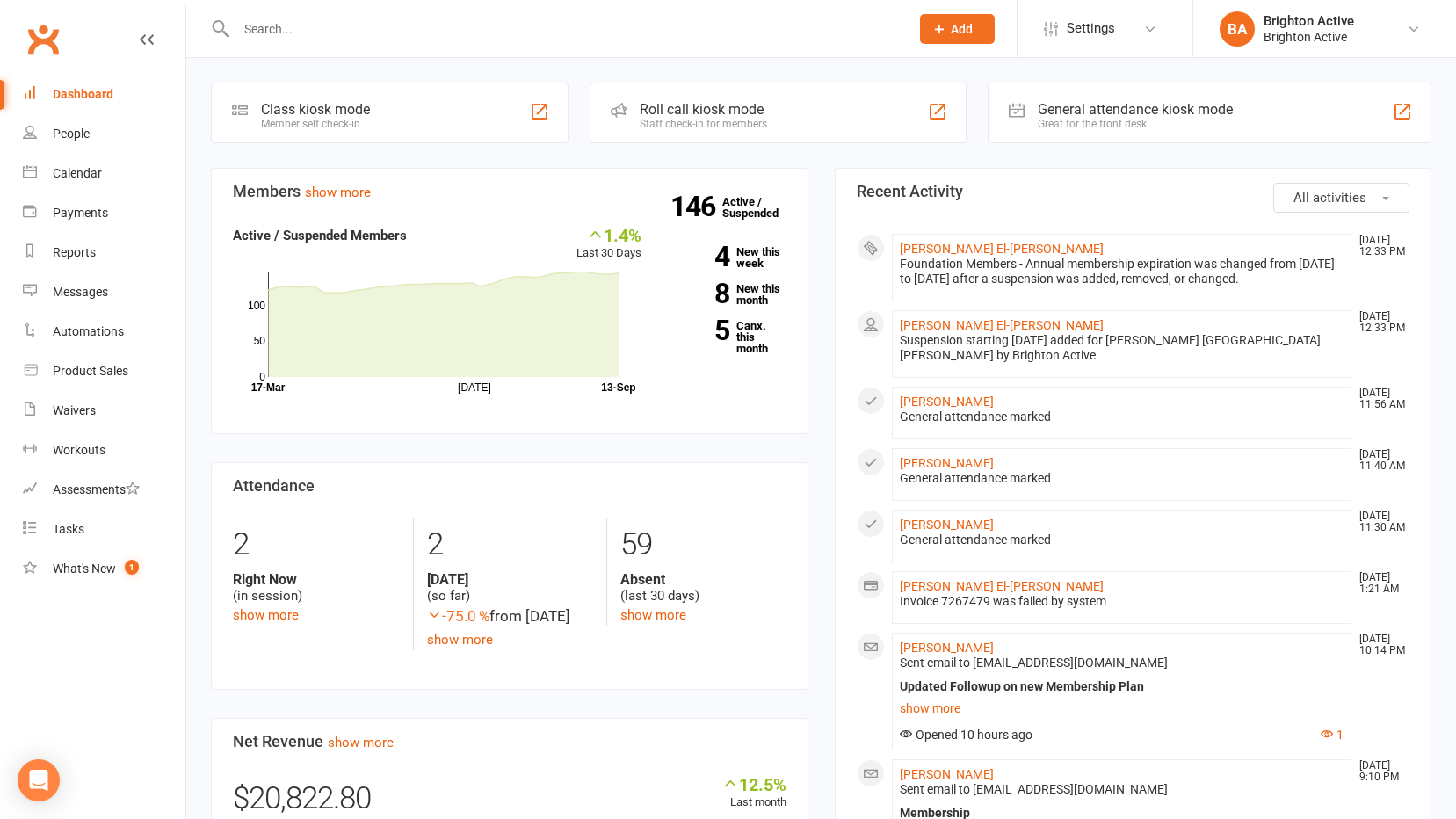
click at [1169, 105] on div "General attendance kiosk mode" at bounding box center [1134, 109] width 195 height 17
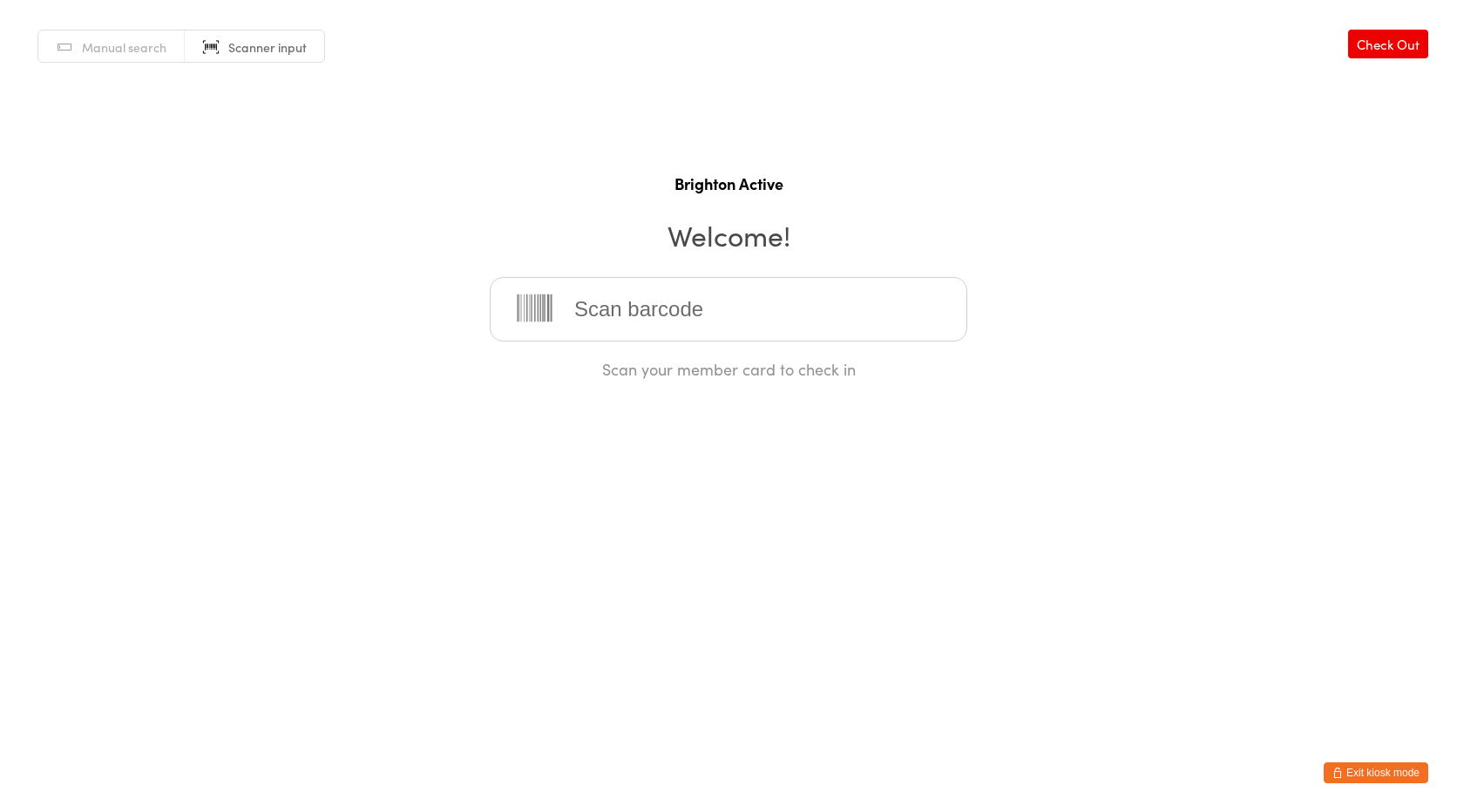
click at [1385, 779] on button "Exit kiosk mode" at bounding box center [1376, 773] width 105 height 21
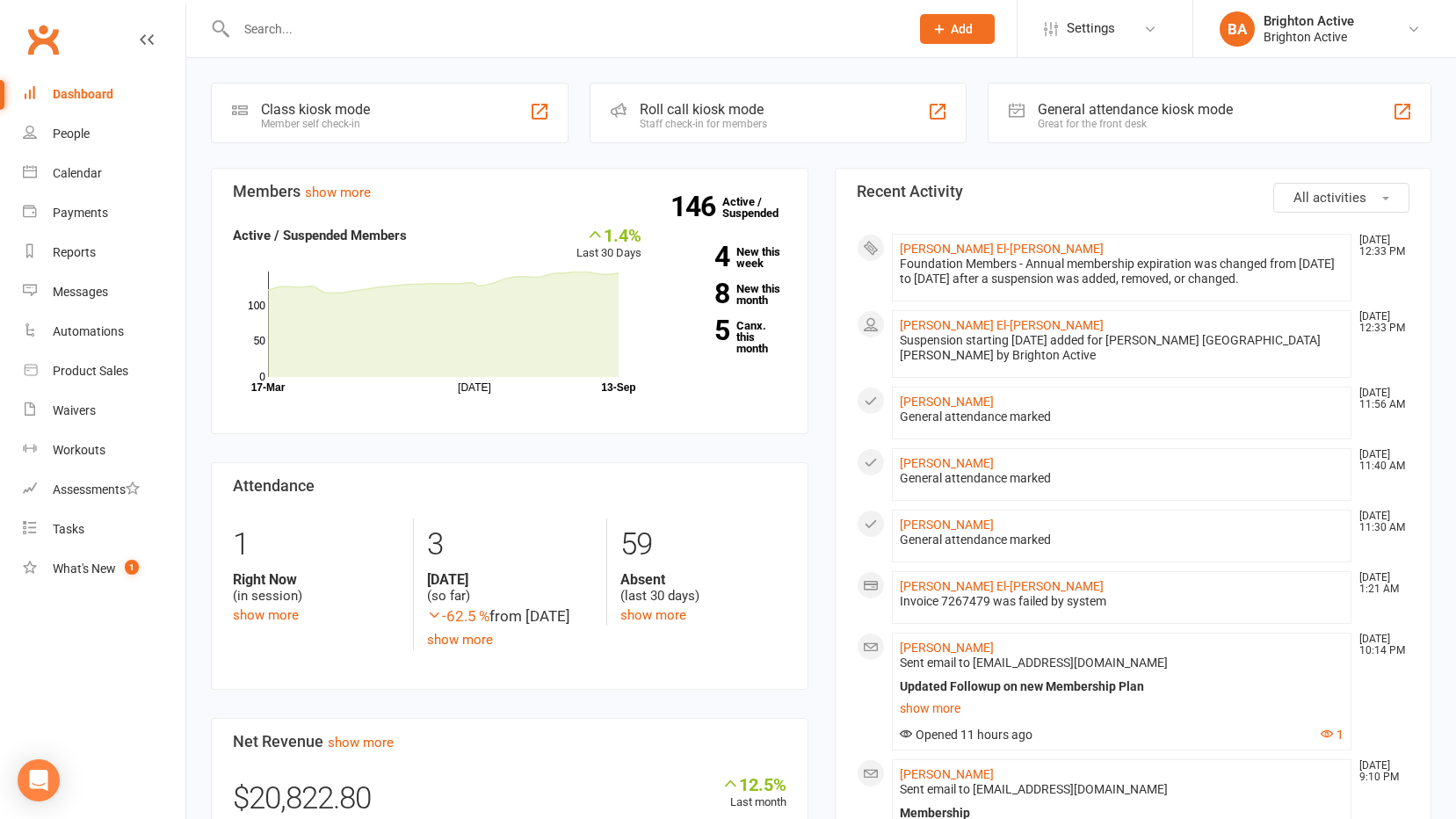
click at [922, 471] on div "General attendance marked" at bounding box center [1122, 478] width 444 height 15
click at [274, 33] on input "text" at bounding box center [565, 29] width 666 height 24
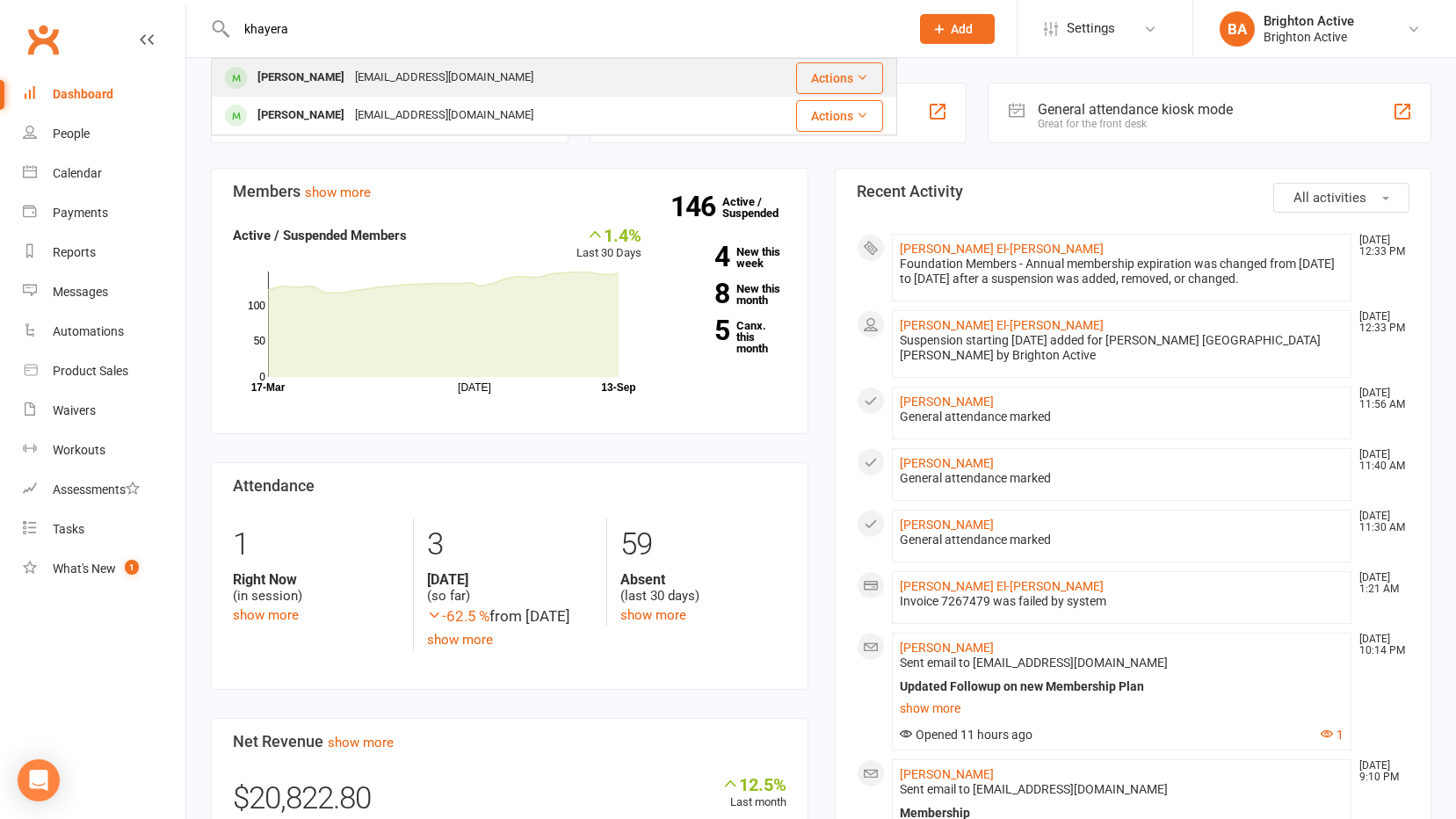
type input "khayera"
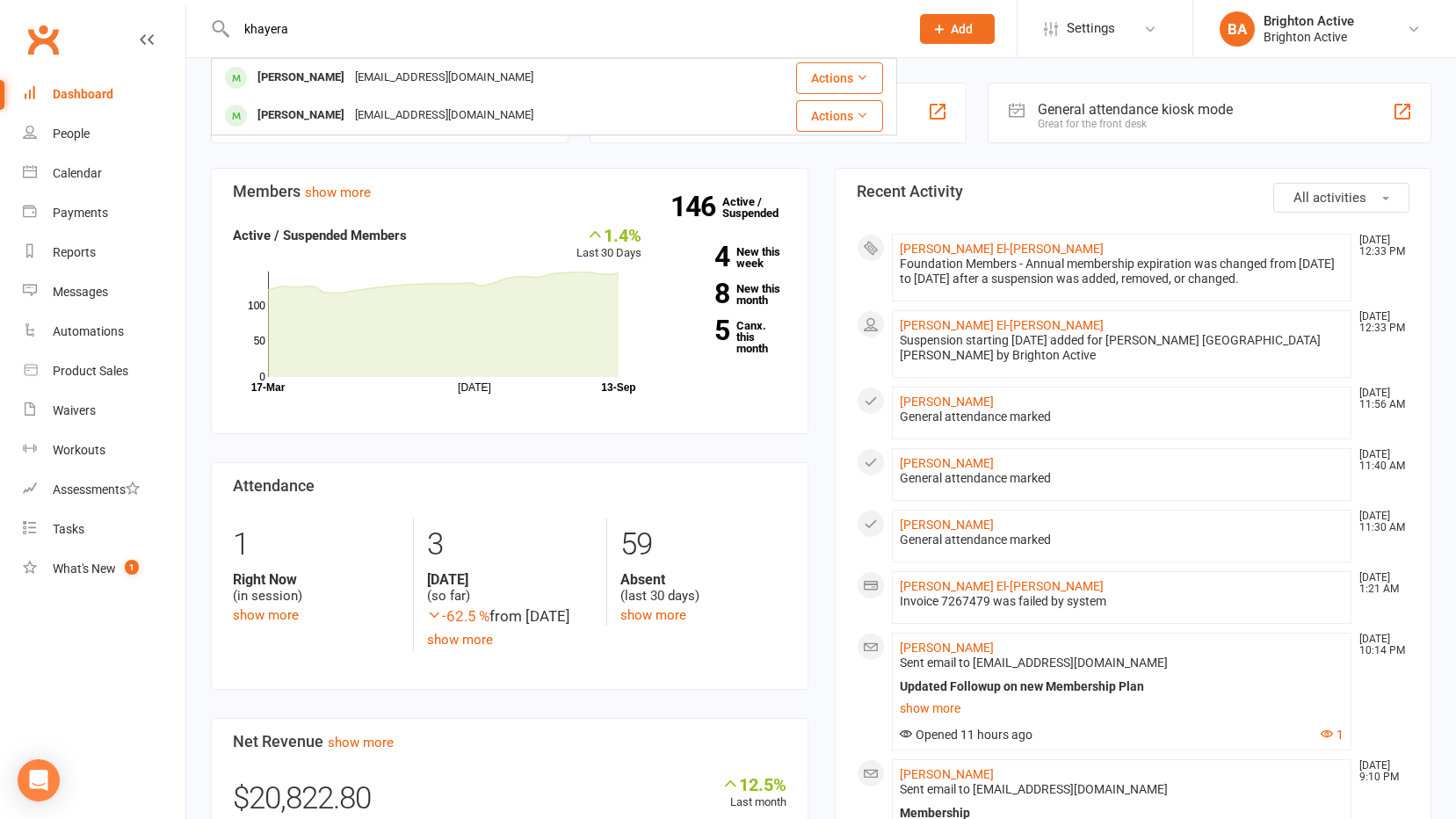
click at [297, 83] on div "[PERSON_NAME]" at bounding box center [301, 77] width 98 height 25
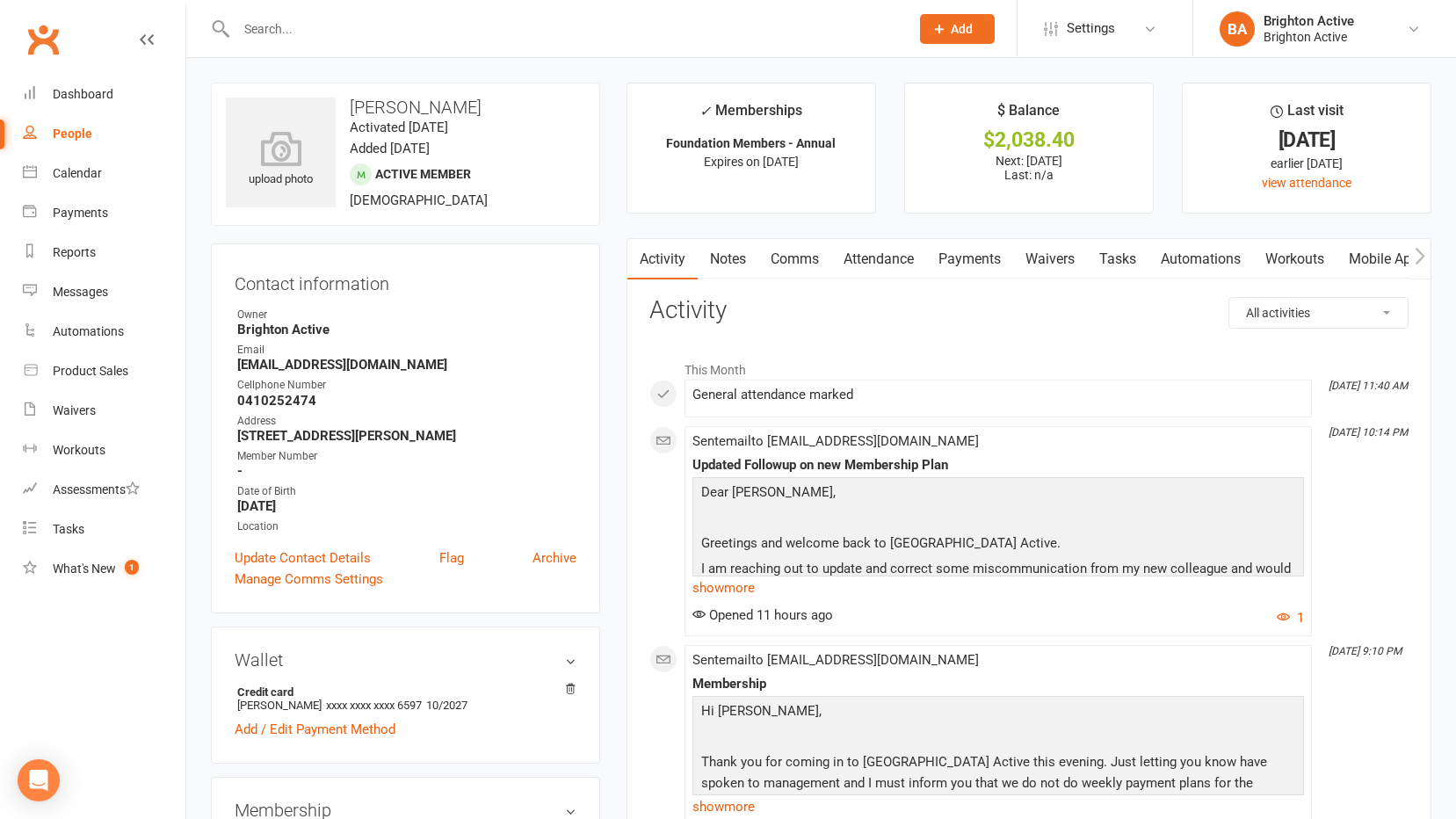
click at [262, 461] on div "Member Number" at bounding box center [407, 457] width 339 height 17
drag, startPoint x: 295, startPoint y: 582, endPoint x: 322, endPoint y: 566, distance: 31.4
click at [296, 581] on link "Manage Comms Settings" at bounding box center [309, 579] width 149 height 21
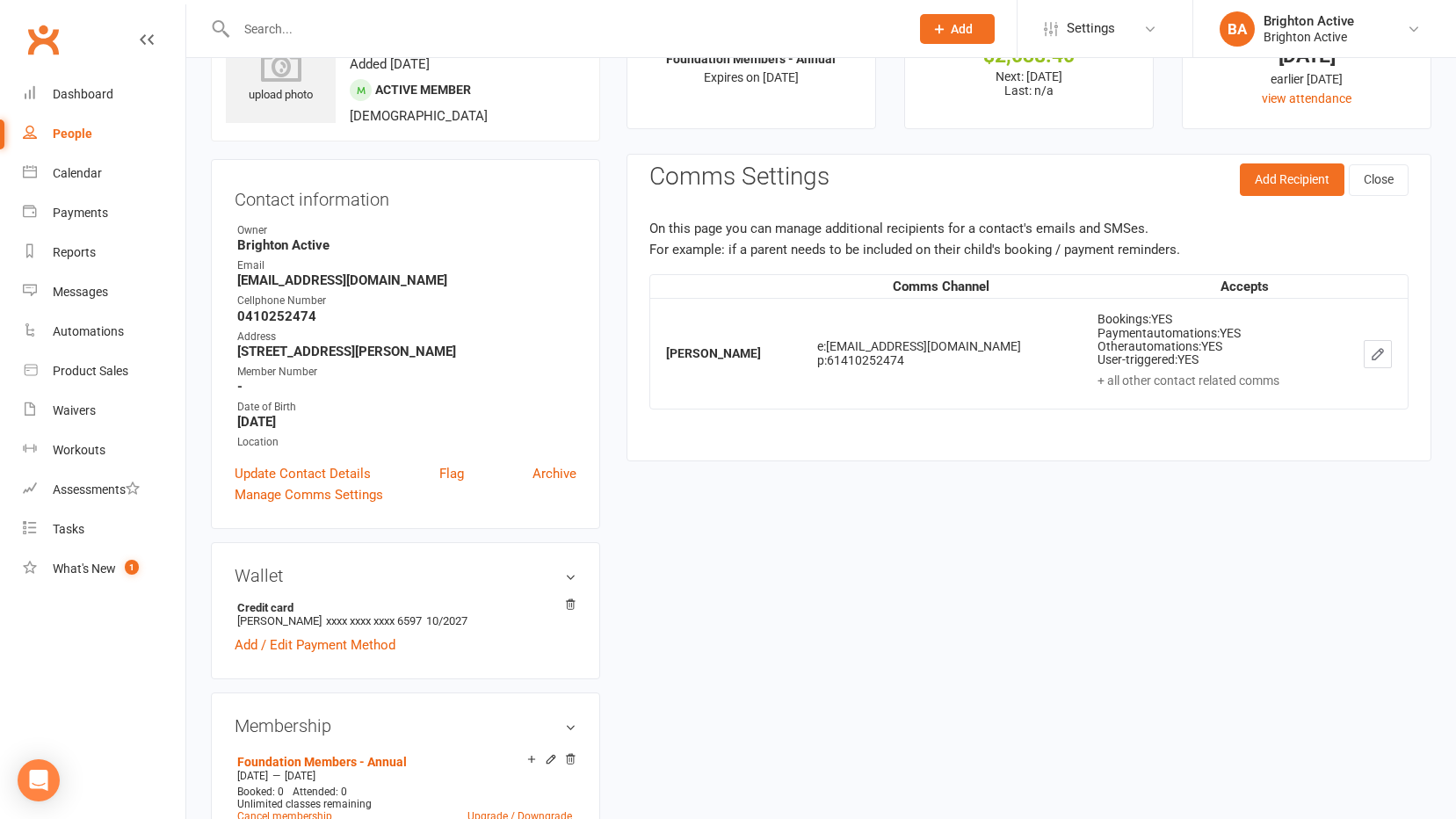
scroll to position [151, 0]
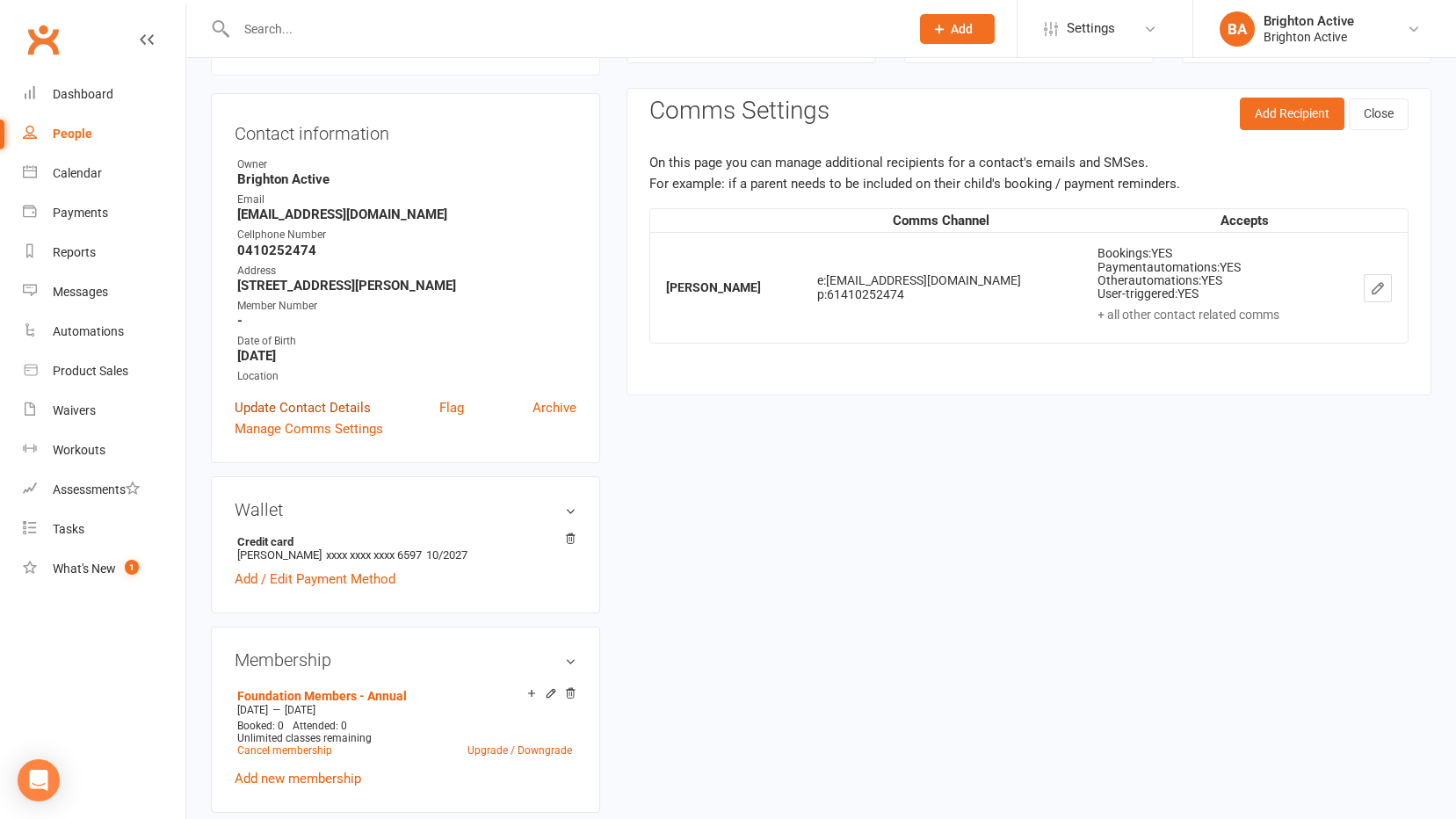
click at [290, 403] on link "Update Contact Details" at bounding box center [302, 408] width 136 height 21
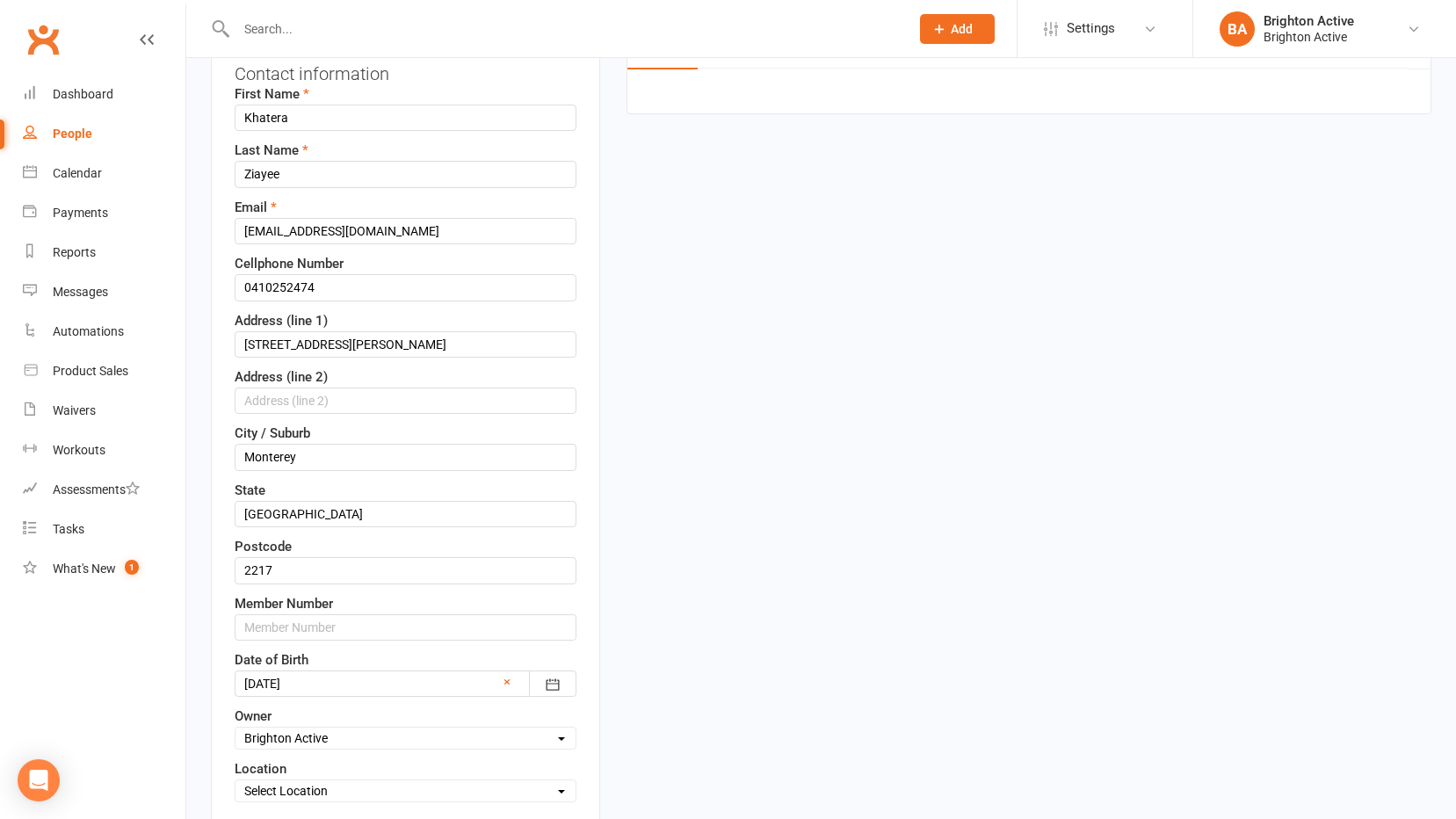
scroll to position [346, 0]
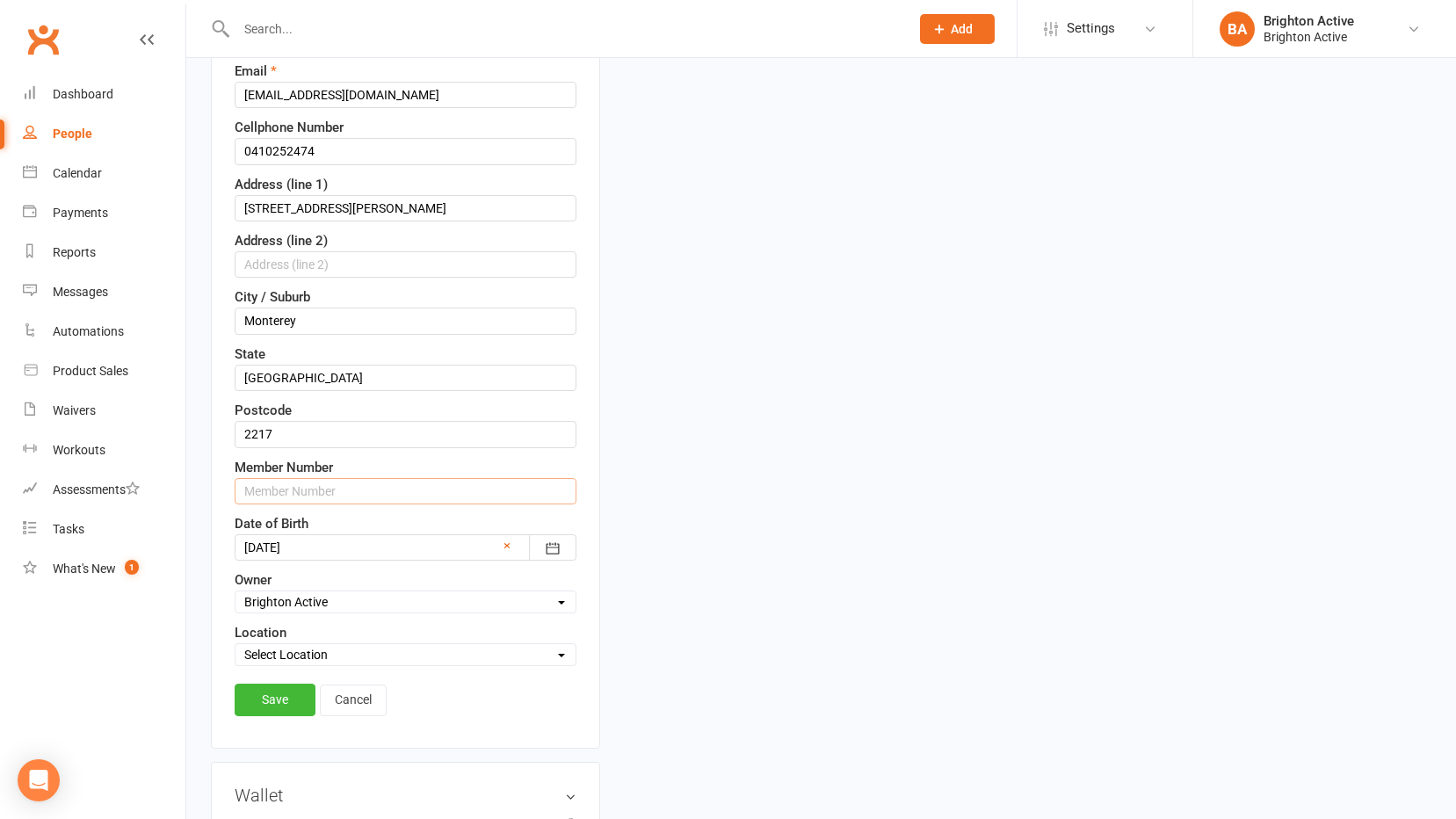
click at [272, 488] on input "text" at bounding box center [405, 491] width 342 height 26
type input "70297"
click at [271, 704] on link "Save" at bounding box center [275, 699] width 81 height 32
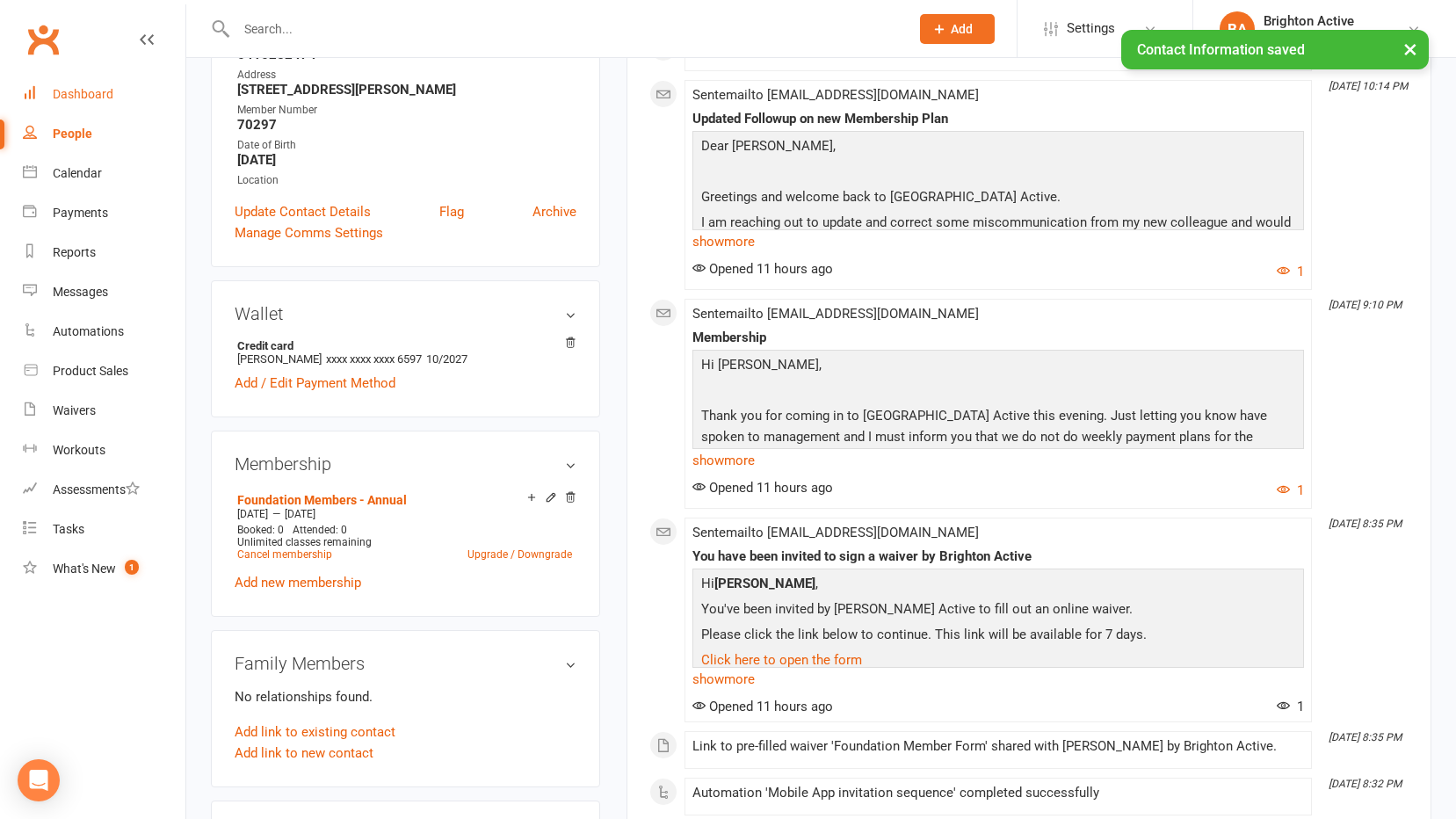
click at [71, 95] on div "Dashboard" at bounding box center [83, 93] width 60 height 14
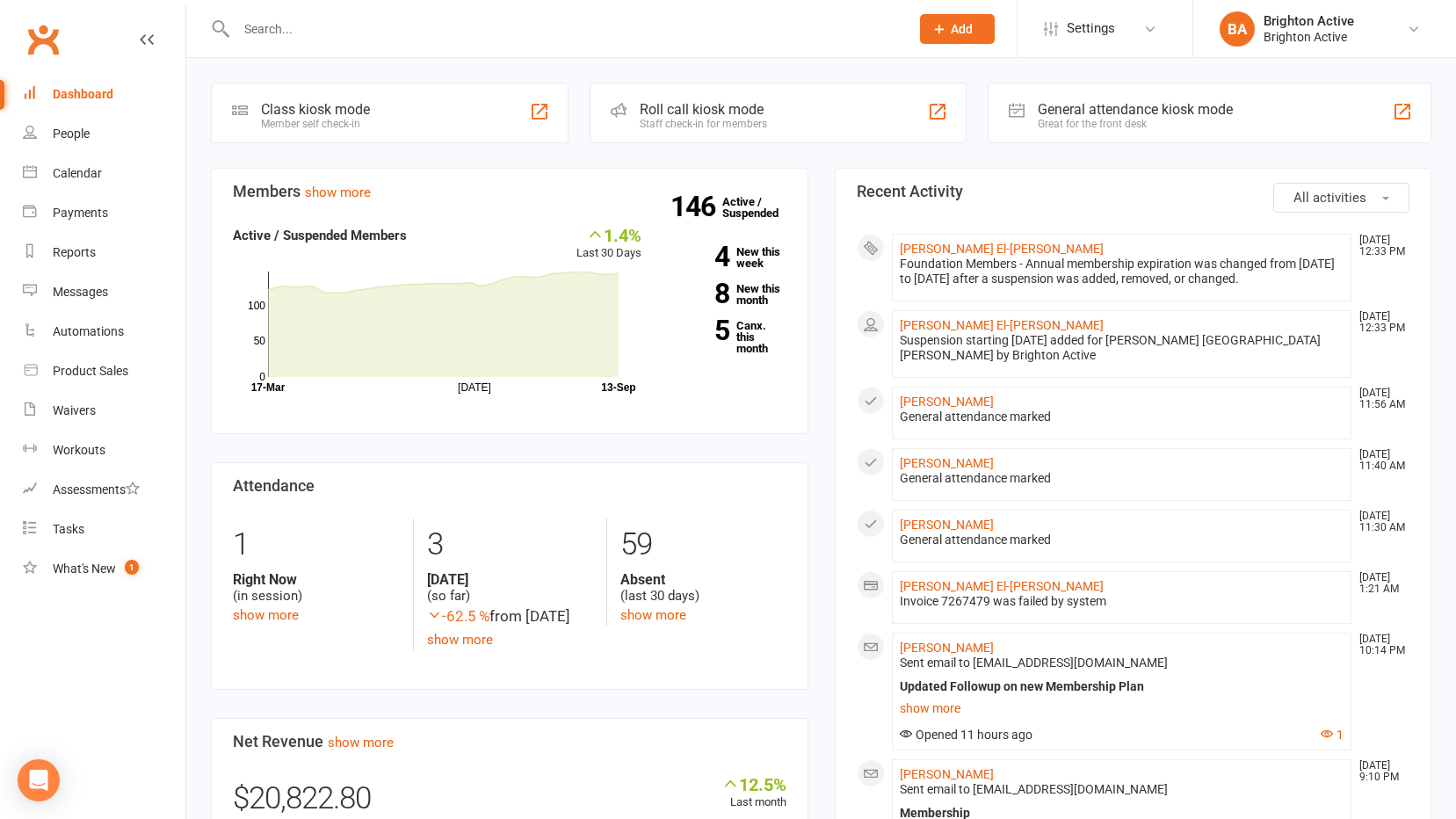
click at [1161, 104] on div "General attendance kiosk mode" at bounding box center [1134, 109] width 195 height 17
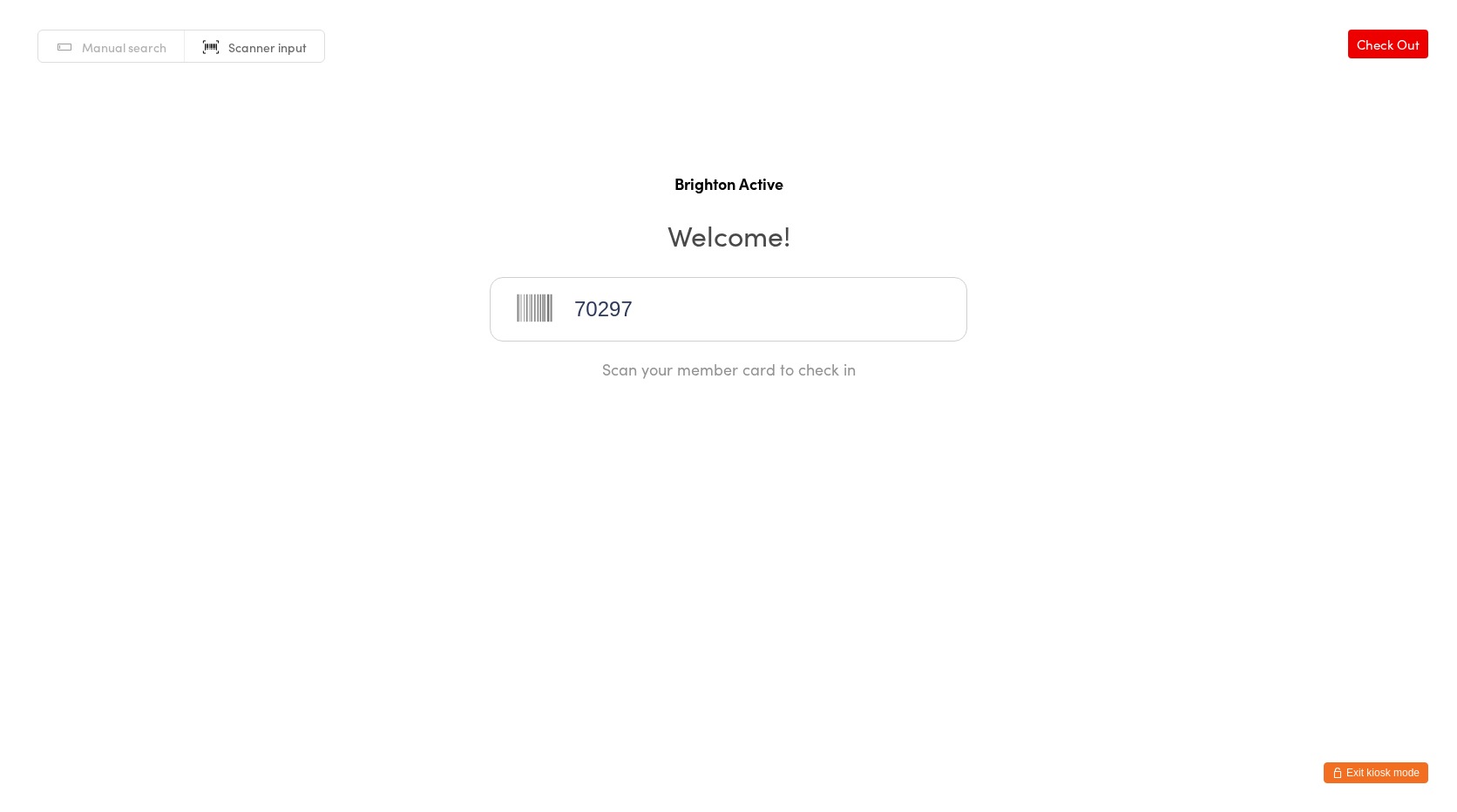
type input "70297"
click at [1363, 769] on button "Exit kiosk mode" at bounding box center [1376, 773] width 105 height 21
click at [1324, 763] on button "Exit kiosk mode" at bounding box center [1376, 773] width 105 height 21
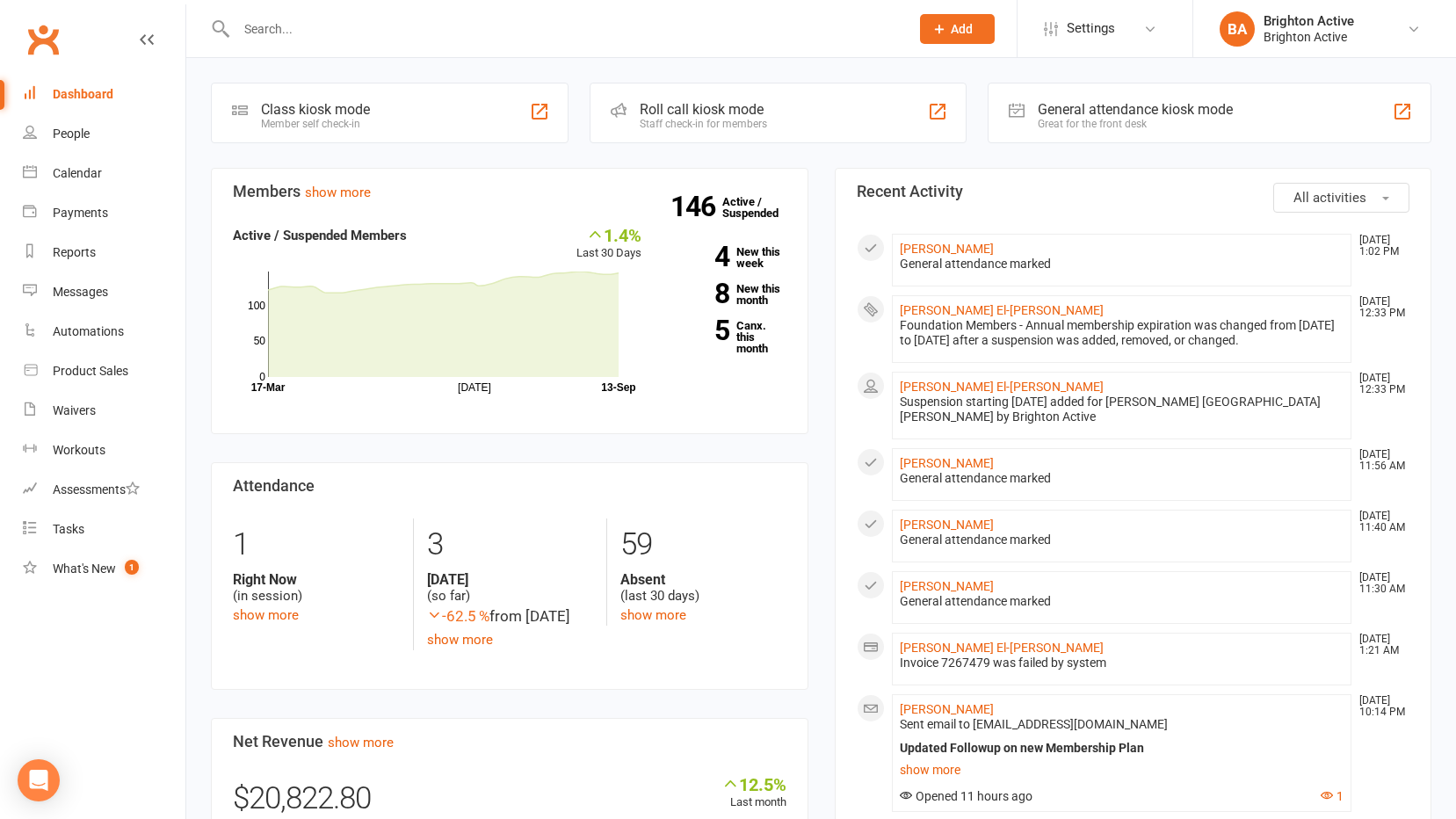
click at [898, 245] on li "[PERSON_NAME] [DATE] 1:02 PM General attendance marked" at bounding box center [1121, 260] width 460 height 53
click at [909, 252] on link "[PERSON_NAME]" at bounding box center [947, 249] width 94 height 14
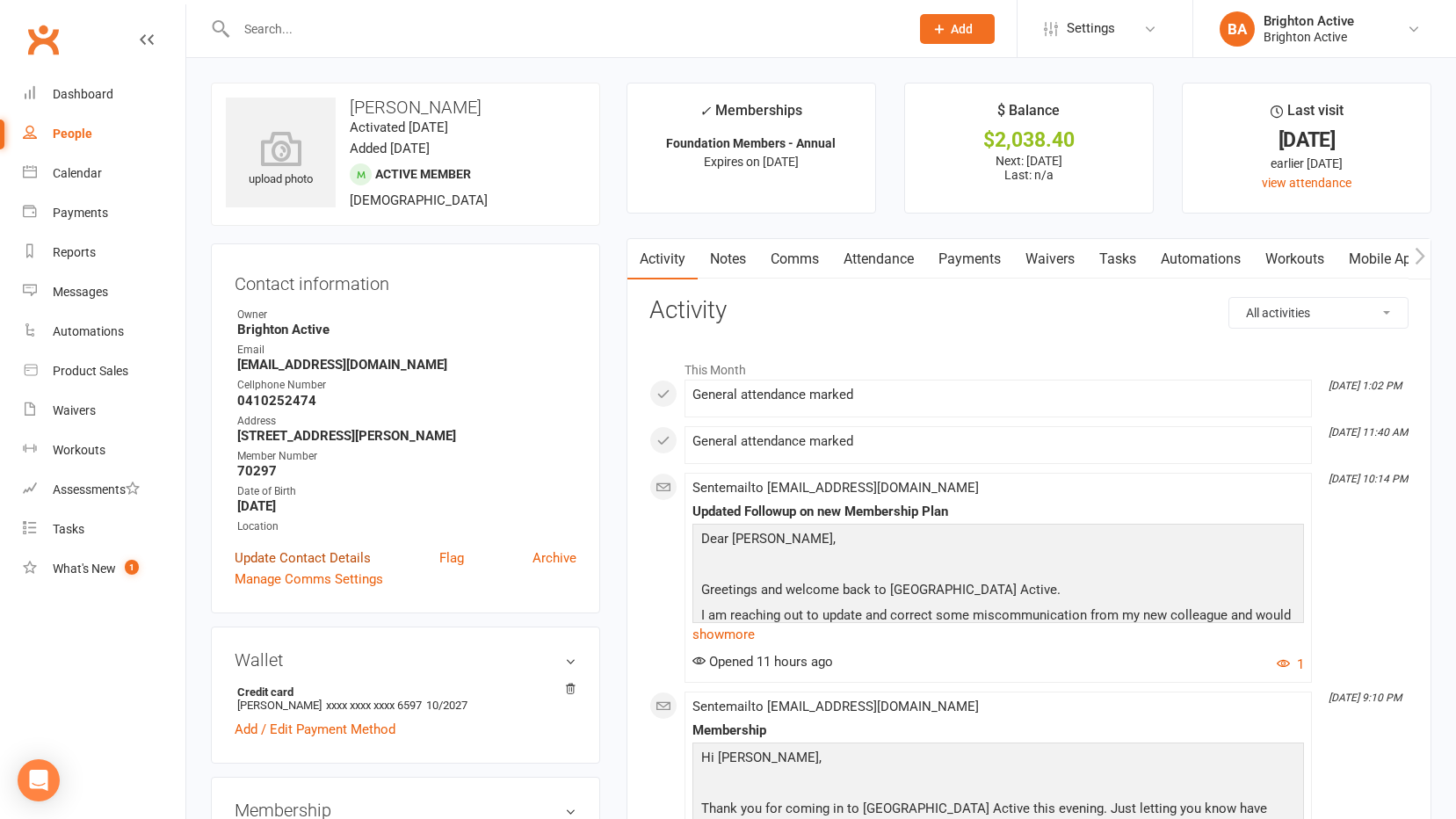
click at [280, 556] on link "Update Contact Details" at bounding box center [302, 558] width 136 height 21
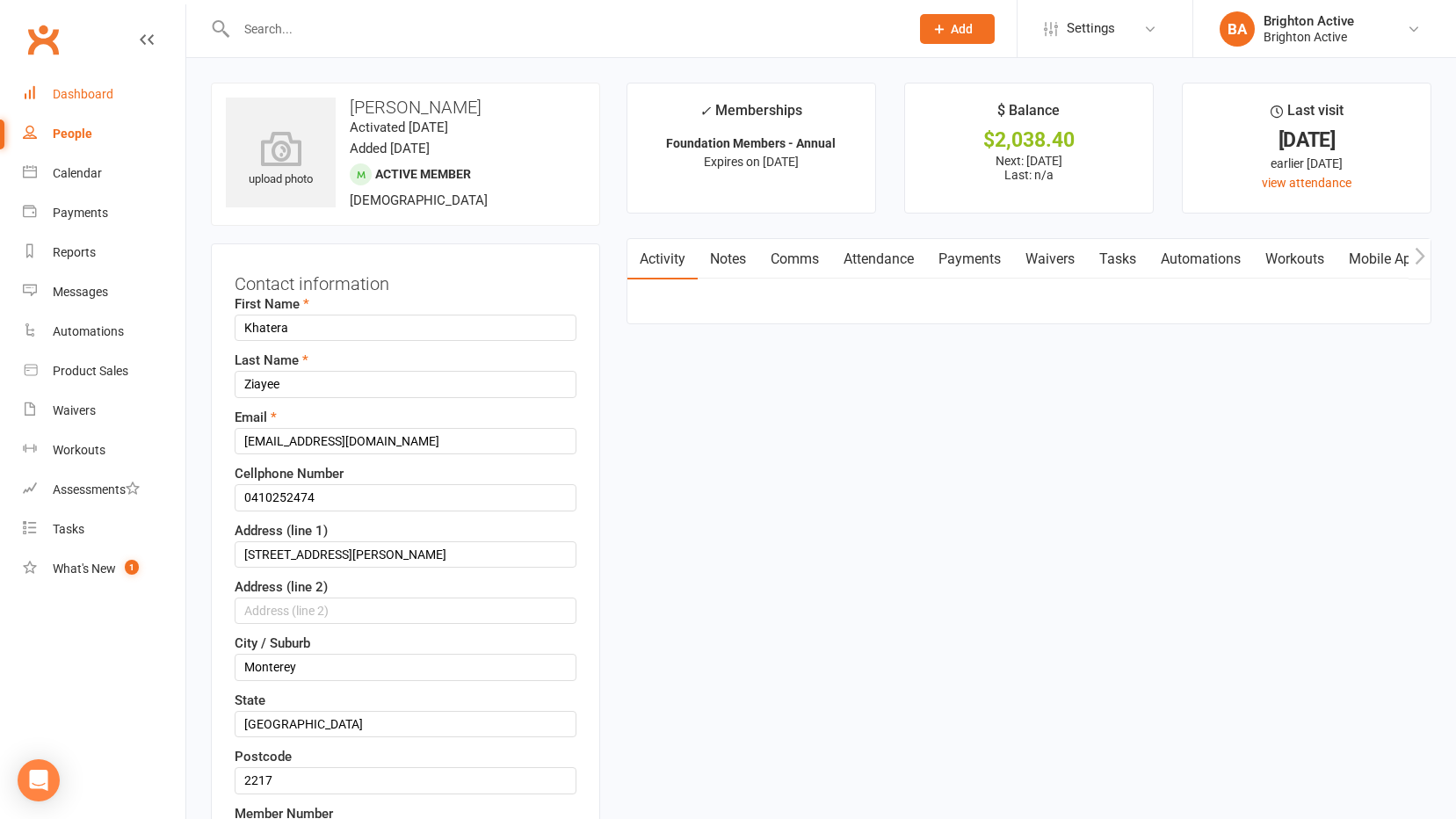
click at [70, 87] on div "Dashboard" at bounding box center [83, 93] width 60 height 14
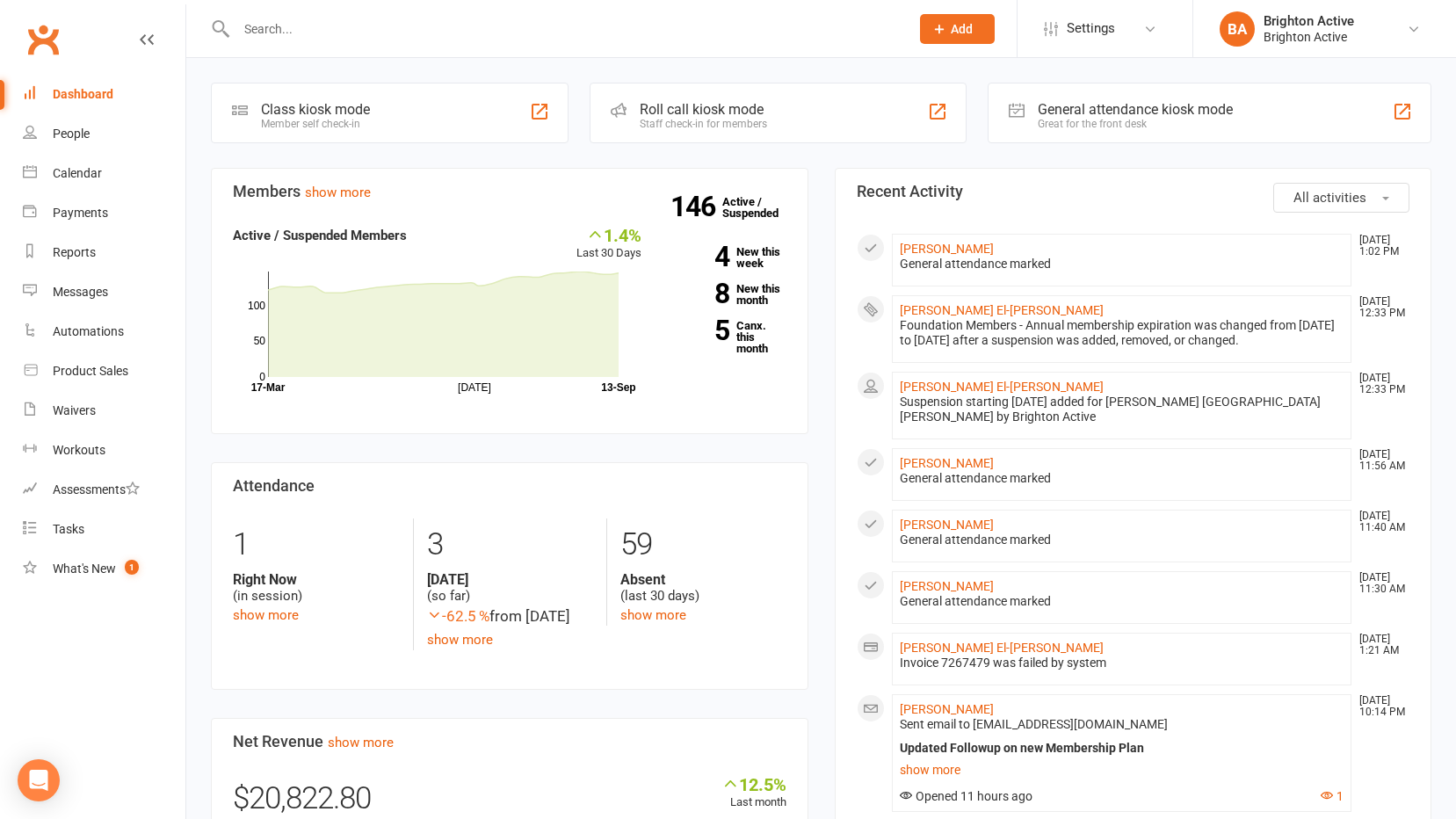
click at [998, 263] on div "General attendance marked" at bounding box center [1122, 265] width 444 height 15
